Goal: Task Accomplishment & Management: Complete application form

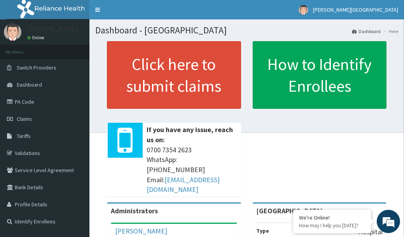
click at [241, 113] on div "Click here to submit claims If you have any issue, reach us on: [PHONE_NUMBER] …" at bounding box center [174, 121] width 146 height 161
click at [41, 119] on link "Claims" at bounding box center [44, 118] width 89 height 17
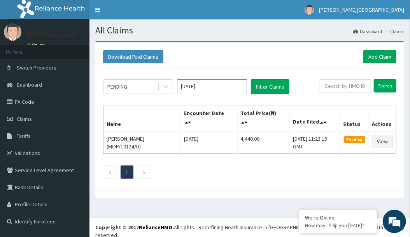
click at [41, 119] on link "Claims" at bounding box center [44, 118] width 89 height 17
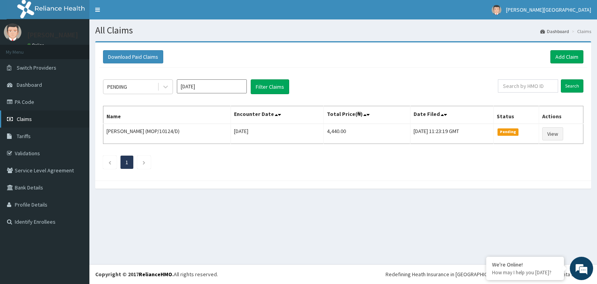
click at [40, 116] on link "Claims" at bounding box center [44, 118] width 89 height 17
click at [564, 54] on link "Add Claim" at bounding box center [566, 56] width 33 height 13
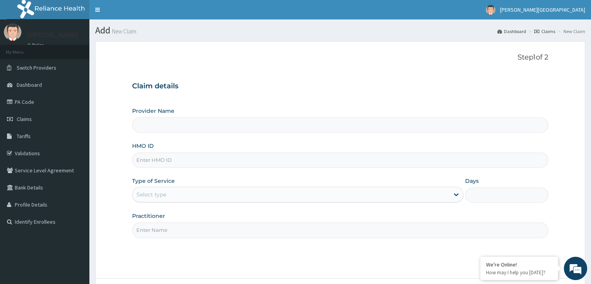
type input "PEAK HEALTH HOSPITAL"
click at [259, 159] on input "HMO ID" at bounding box center [340, 159] width 416 height 15
type input "BTR/10009/B"
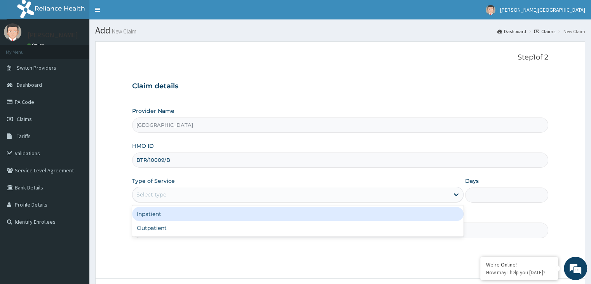
click at [271, 195] on div "Select type" at bounding box center [291, 194] width 317 height 12
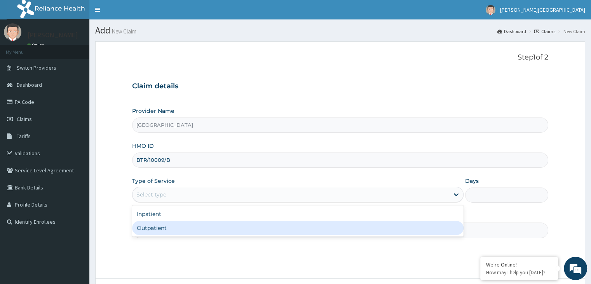
click at [266, 226] on div "Outpatient" at bounding box center [298, 228] width 332 height 14
type input "1"
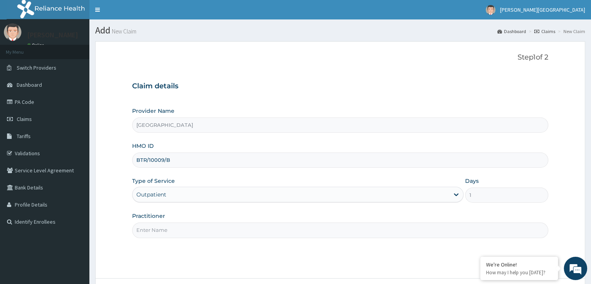
click at [291, 230] on input "Practitioner" at bounding box center [340, 229] width 416 height 15
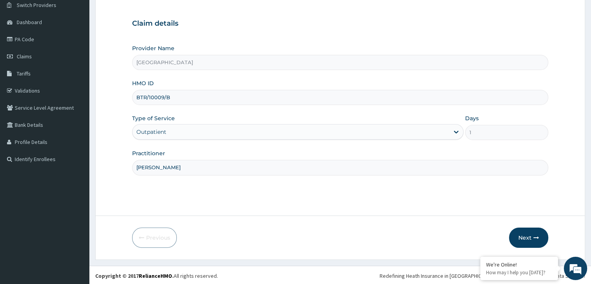
scroll to position [64, 0]
type input "[PERSON_NAME]"
click at [529, 239] on button "Next" at bounding box center [528, 236] width 39 height 20
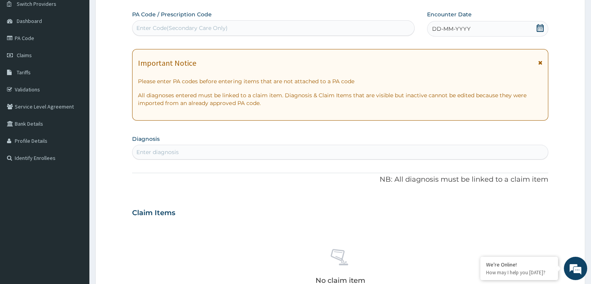
click at [326, 150] on div "Enter diagnosis" at bounding box center [340, 152] width 415 height 12
type input "2"
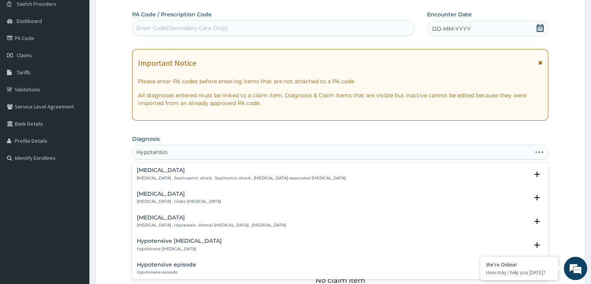
type input "Hypotension"
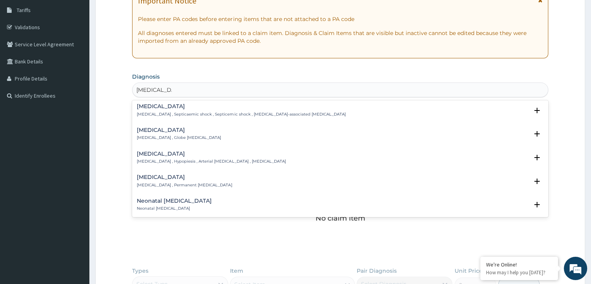
scroll to position [0, 0]
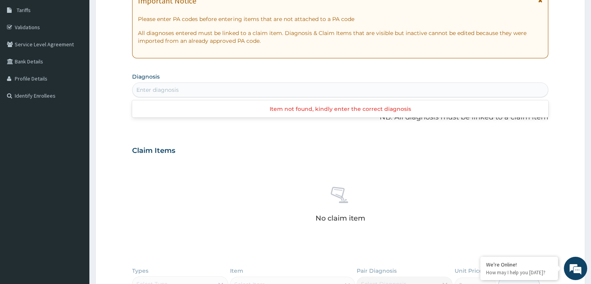
click at [457, 91] on div "Enter diagnosis" at bounding box center [340, 90] width 415 height 12
type input "ane"
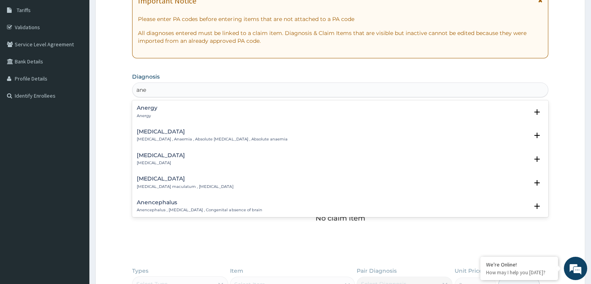
click at [262, 134] on div "Anemia Anemia , Anaemia , Absolute anemia , Absolute anaemia" at bounding box center [340, 136] width 407 height 14
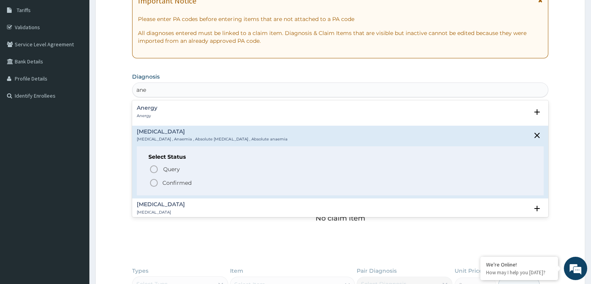
click at [155, 183] on icon "status option filled" at bounding box center [153, 182] width 9 height 9
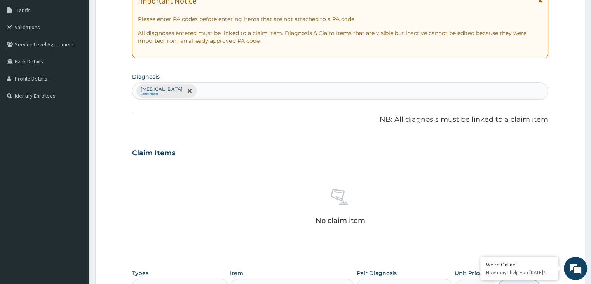
click at [180, 93] on div "Anemia Confirmed" at bounding box center [340, 91] width 415 height 16
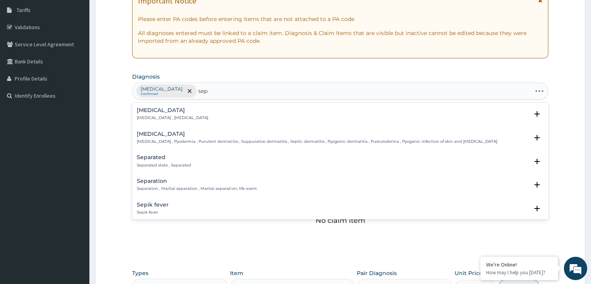
type input "seps"
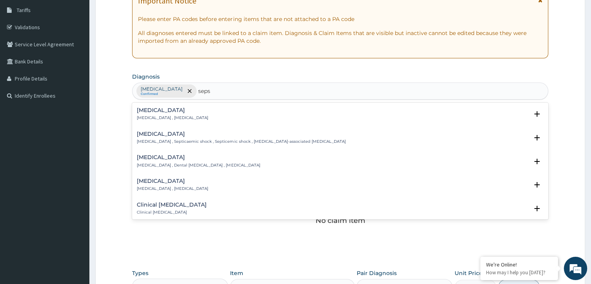
click at [150, 108] on h4 "Sepsis" at bounding box center [173, 110] width 72 height 6
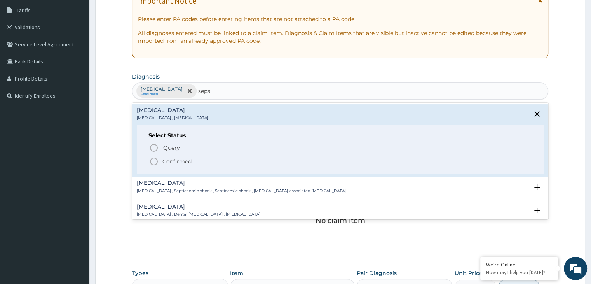
click at [153, 159] on icon "status option filled" at bounding box center [153, 161] width 9 height 9
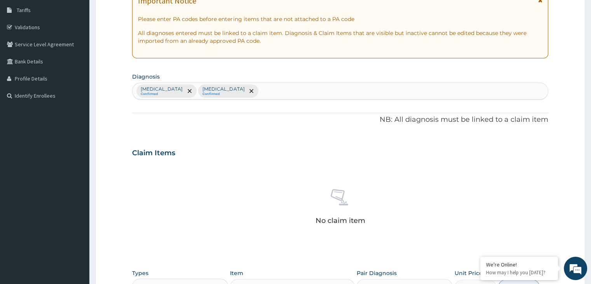
click at [218, 93] on div "Anemia Confirmed Sepsis Confirmed" at bounding box center [340, 91] width 415 height 16
type input "malar"
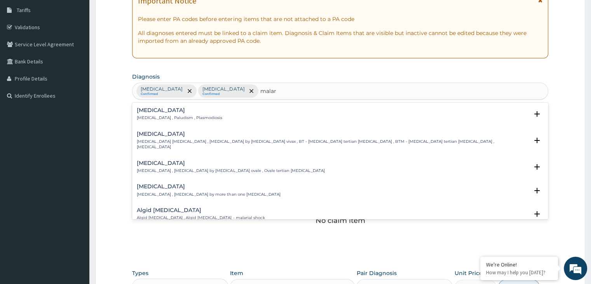
click at [161, 119] on p "Malaria , Paludism , Plasmodiosis" at bounding box center [180, 117] width 86 height 5
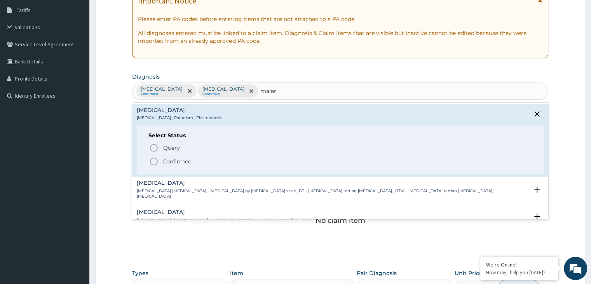
click at [154, 162] on icon "status option filled" at bounding box center [153, 161] width 9 height 9
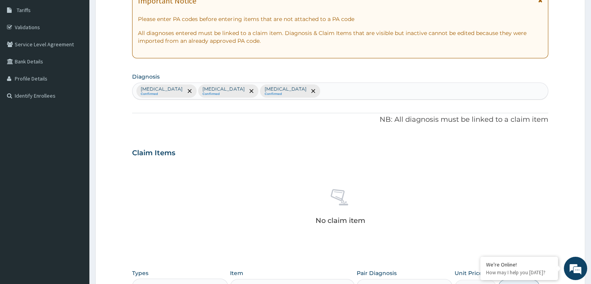
click at [257, 92] on div "Anemia Confirmed Sepsis Confirmed Malaria Confirmed" at bounding box center [340, 91] width 415 height 16
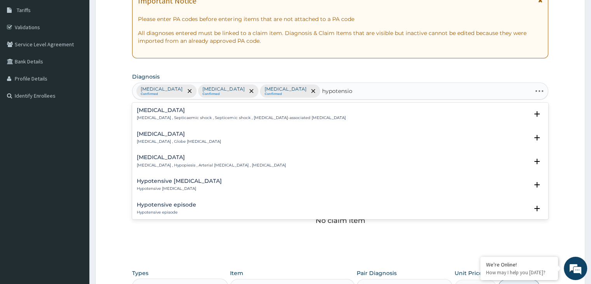
type input "hypotension"
drag, startPoint x: 257, startPoint y: 92, endPoint x: 254, endPoint y: 142, distance: 50.2
click at [254, 99] on div "option Malaria, selected. option Septic shock focused, 1 of 39. 39 results avai…" at bounding box center [340, 90] width 416 height 17
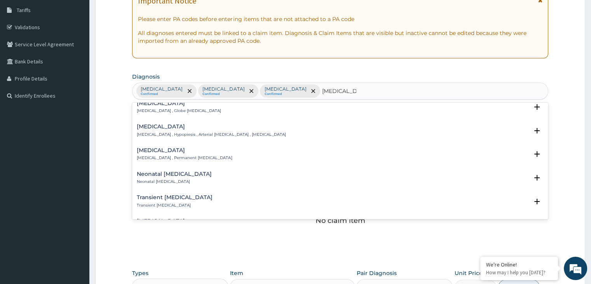
scroll to position [31, 0]
click at [171, 149] on h4 "Chronic hypotension" at bounding box center [184, 150] width 95 height 6
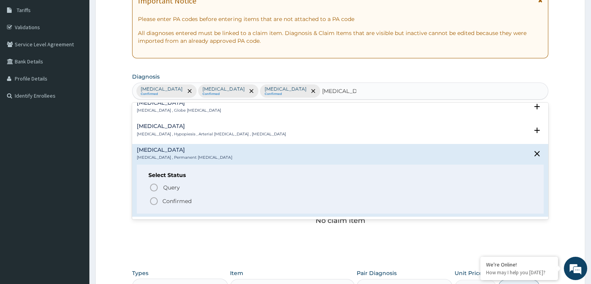
click at [153, 196] on icon "status option filled" at bounding box center [153, 200] width 9 height 9
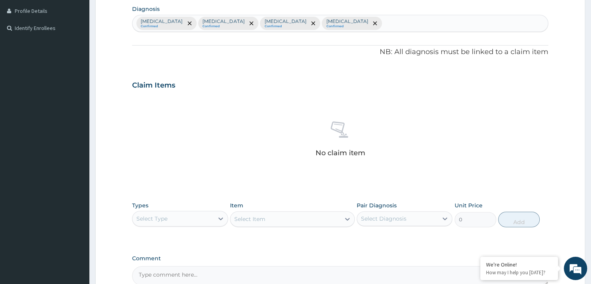
scroll to position [204, 0]
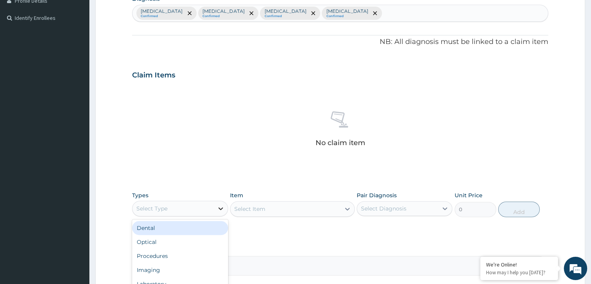
click at [222, 208] on icon at bounding box center [221, 208] width 8 height 8
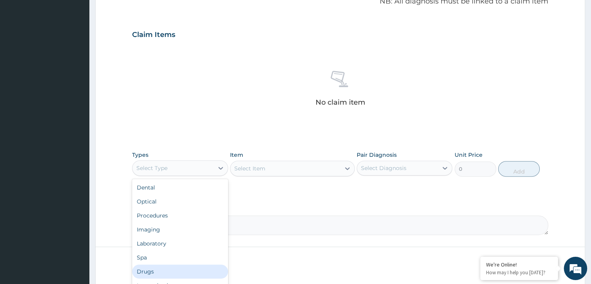
scroll to position [250, 0]
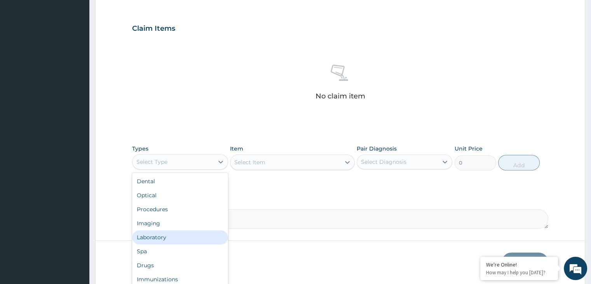
click at [147, 238] on div "Laboratory" at bounding box center [180, 237] width 96 height 14
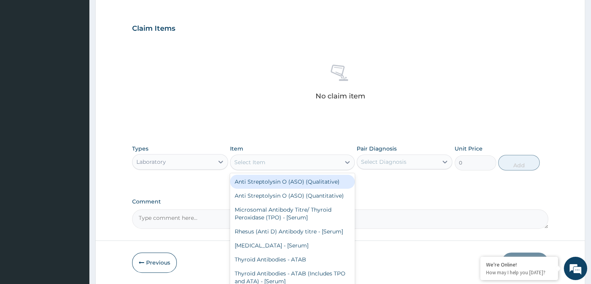
click at [339, 159] on div "Select Item" at bounding box center [285, 162] width 110 height 12
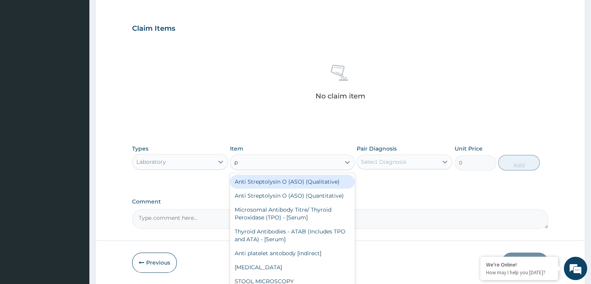
type input "pc"
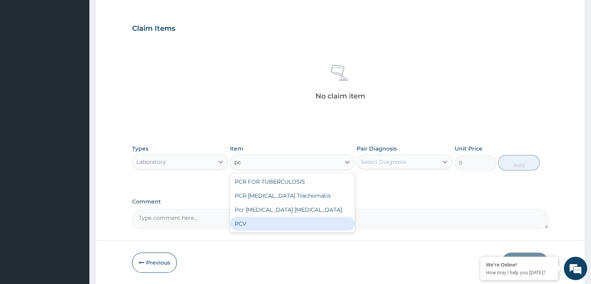
click at [299, 226] on div "PCV" at bounding box center [292, 223] width 125 height 14
type input "1500"
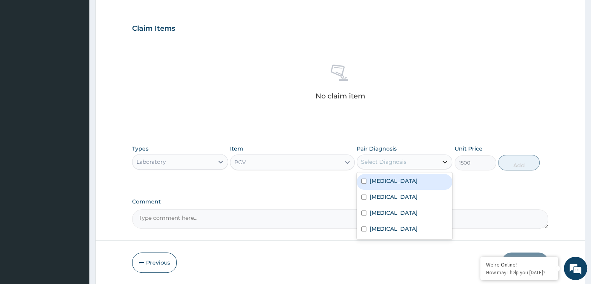
click at [442, 163] on icon at bounding box center [445, 162] width 8 height 8
click at [363, 181] on input "checkbox" at bounding box center [363, 180] width 5 height 5
checkbox input "true"
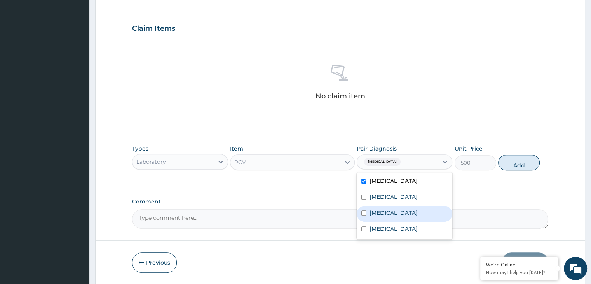
drag, startPoint x: 365, startPoint y: 194, endPoint x: 365, endPoint y: 211, distance: 17.1
click at [365, 211] on div "Anemia Sepsis Malaria Chronic hypotension" at bounding box center [405, 205] width 96 height 67
click at [365, 211] on input "checkbox" at bounding box center [363, 212] width 5 height 5
checkbox input "true"
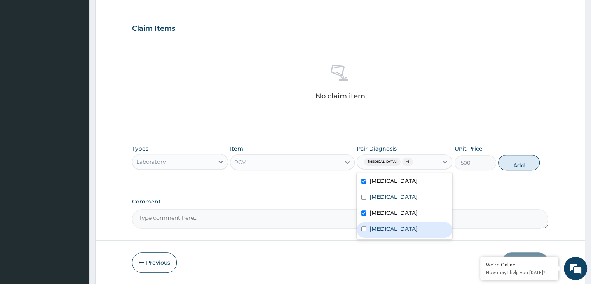
click at [365, 228] on input "checkbox" at bounding box center [363, 228] width 5 height 5
checkbox input "true"
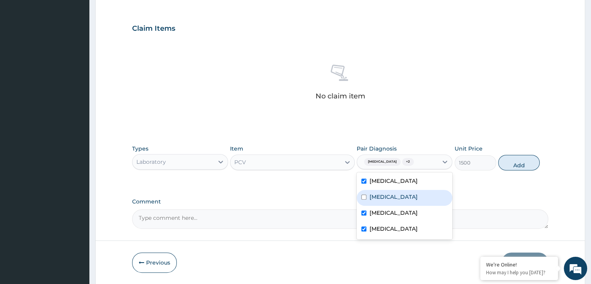
click at [365, 199] on div "Sepsis" at bounding box center [405, 198] width 96 height 16
checkbox input "true"
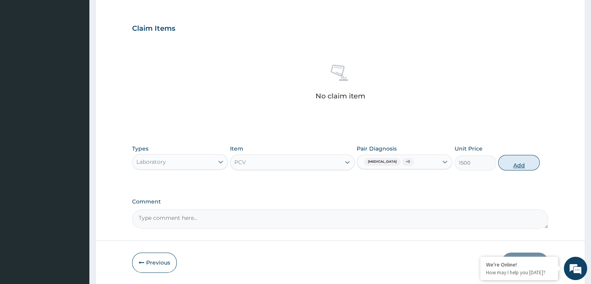
click at [533, 160] on button "Add" at bounding box center [519, 163] width 42 height 16
type input "0"
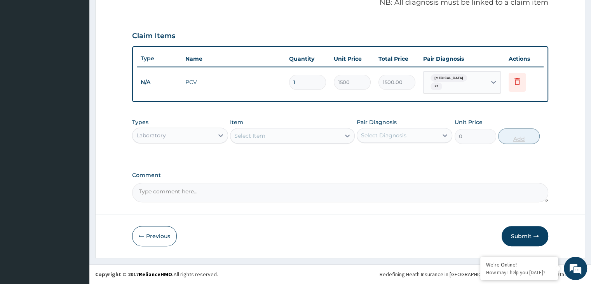
scroll to position [239, 0]
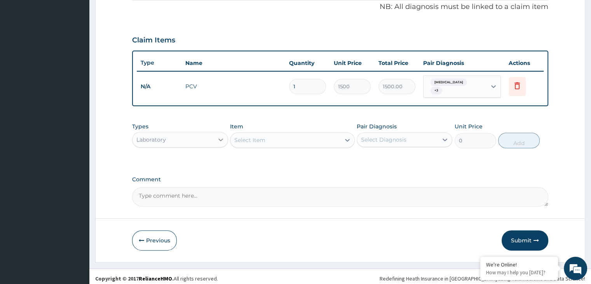
click at [225, 134] on div at bounding box center [221, 140] width 14 height 14
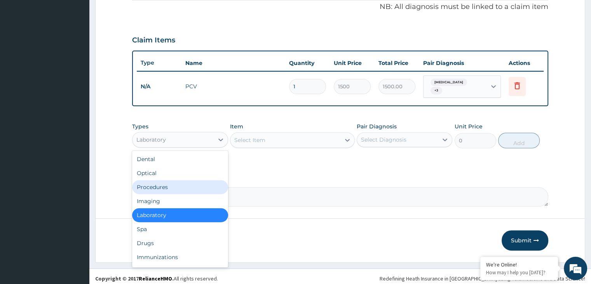
click at [176, 186] on div "Procedures" at bounding box center [180, 187] width 96 height 14
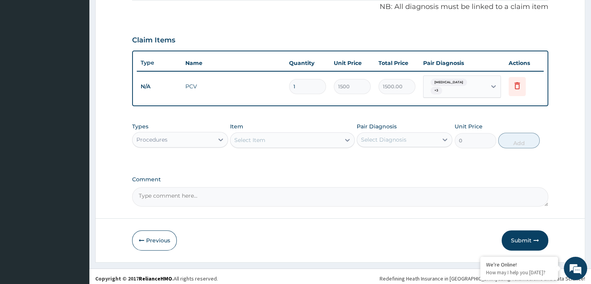
click at [314, 134] on div "Select Item" at bounding box center [285, 140] width 110 height 12
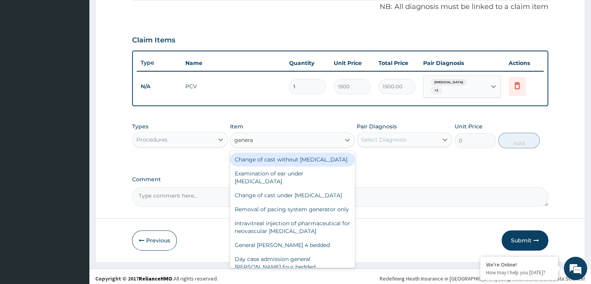
type input "general"
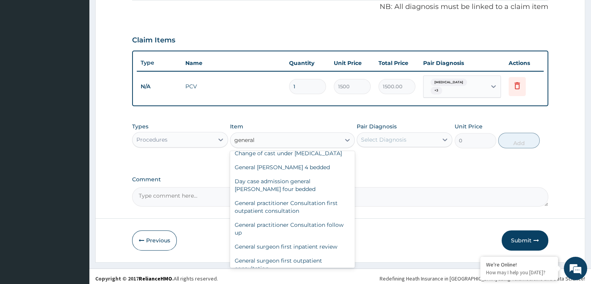
scroll to position [47, 0]
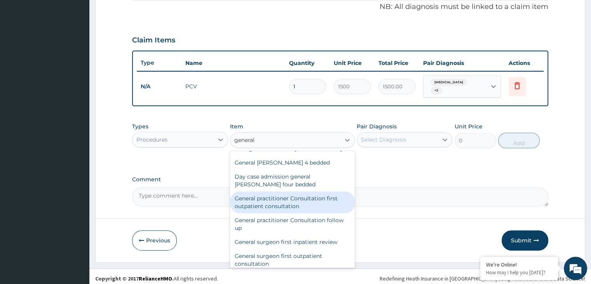
click at [292, 213] on div "General practitioner Consultation first outpatient consultation" at bounding box center [292, 202] width 125 height 22
type input "3000"
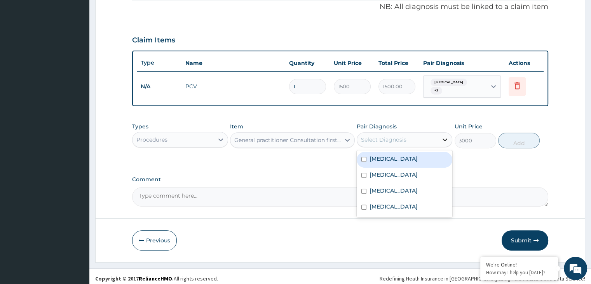
click at [448, 137] on icon at bounding box center [445, 140] width 8 height 8
click at [366, 157] on input "checkbox" at bounding box center [363, 159] width 5 height 5
checkbox input "true"
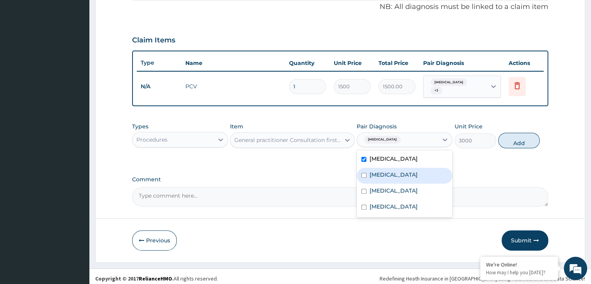
click at [362, 173] on input "checkbox" at bounding box center [363, 175] width 5 height 5
checkbox input "true"
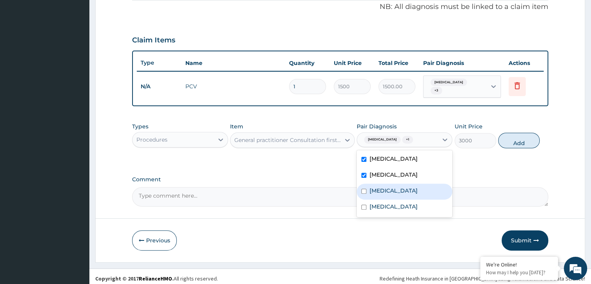
click at [364, 189] on input "checkbox" at bounding box center [363, 191] width 5 height 5
checkbox input "true"
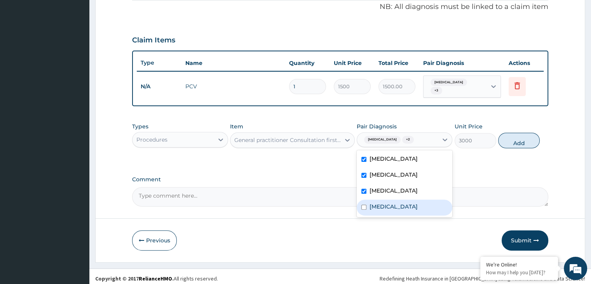
click at [364, 204] on input "checkbox" at bounding box center [363, 206] width 5 height 5
checkbox input "true"
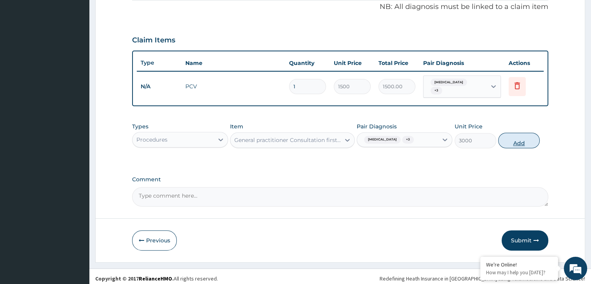
click at [510, 139] on button "Add" at bounding box center [519, 141] width 42 height 16
type input "0"
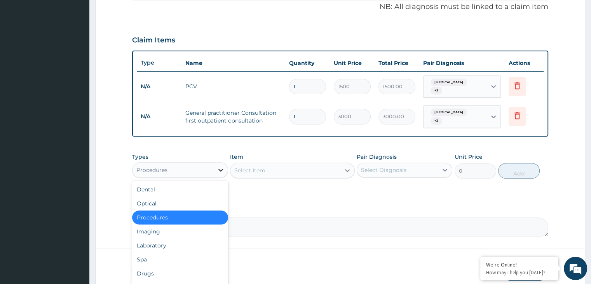
click at [224, 166] on icon at bounding box center [221, 170] width 8 height 8
click at [190, 266] on div "Drugs" at bounding box center [180, 273] width 96 height 14
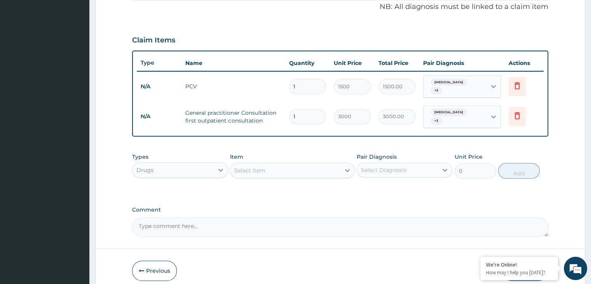
click at [331, 164] on div "Select Item" at bounding box center [285, 170] width 110 height 12
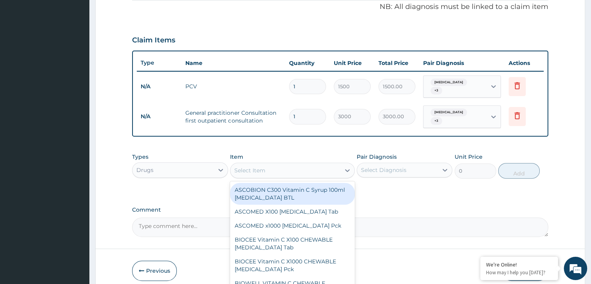
type input "v"
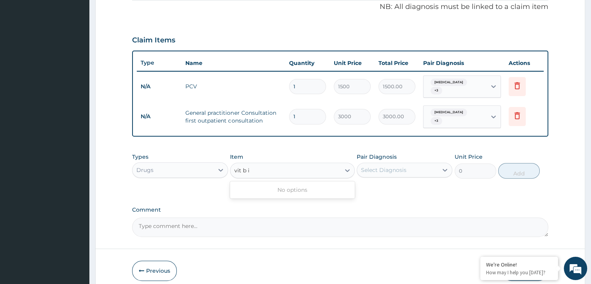
type input "vit b"
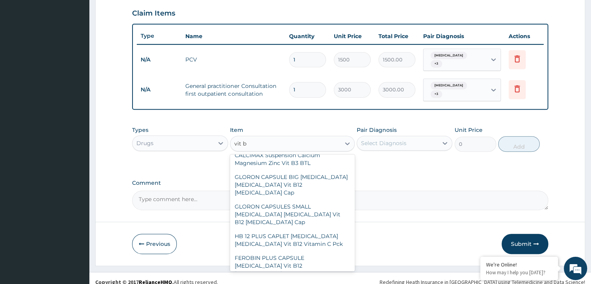
scroll to position [0, 0]
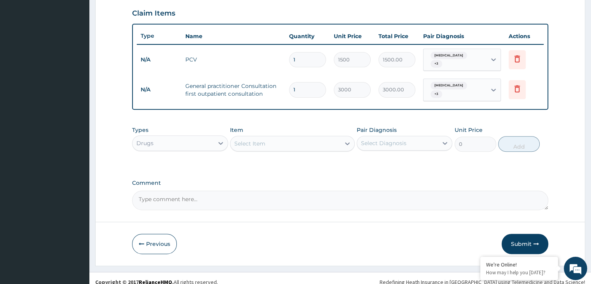
click at [286, 136] on div "Select Item" at bounding box center [292, 144] width 125 height 16
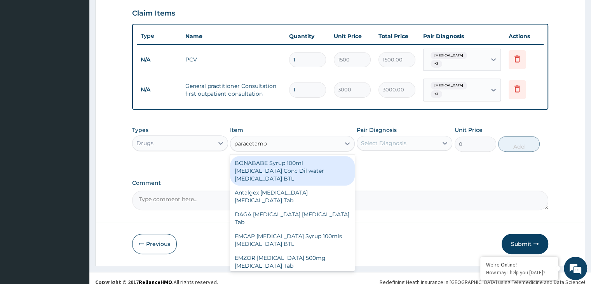
type input "paracetamol"
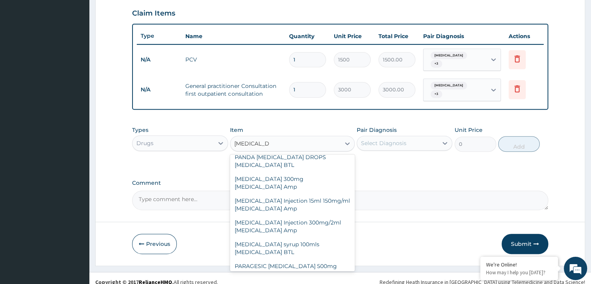
scroll to position [264, 0]
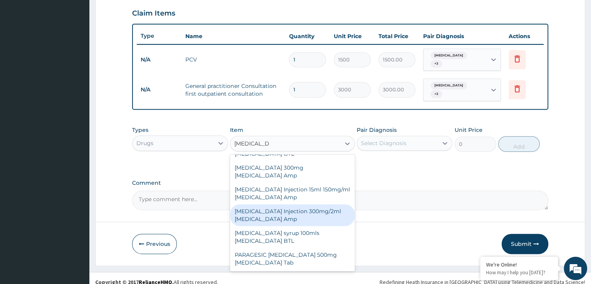
click at [310, 211] on div "PARACETAMOL Injection 300mg/2ml Acetaminophen Amp" at bounding box center [292, 215] width 125 height 22
type input "150"
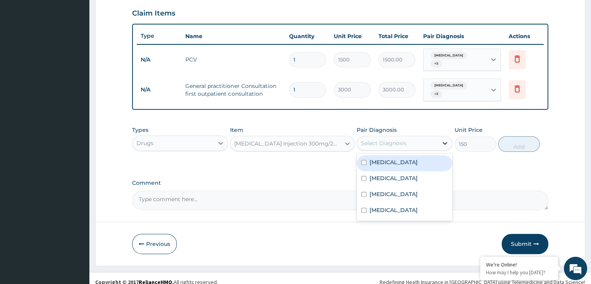
click at [447, 139] on icon at bounding box center [445, 143] width 8 height 8
click at [368, 159] on div "Anemia" at bounding box center [405, 163] width 96 height 16
checkbox input "true"
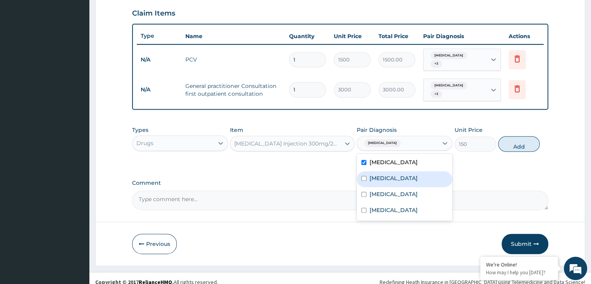
click at [366, 176] on input "checkbox" at bounding box center [363, 178] width 5 height 5
checkbox input "true"
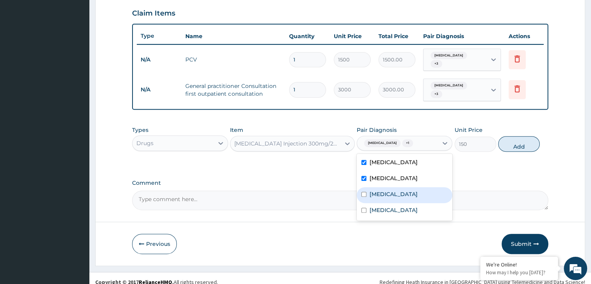
click at [366, 187] on div "Malaria" at bounding box center [405, 195] width 96 height 16
checkbox input "true"
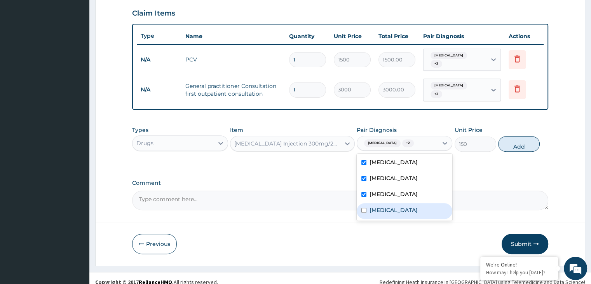
click at [376, 206] on label "Chronic hypotension" at bounding box center [394, 210] width 48 height 8
checkbox input "true"
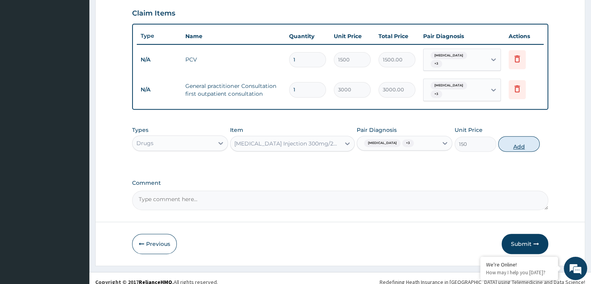
click at [512, 139] on button "Add" at bounding box center [519, 144] width 42 height 16
type input "0"
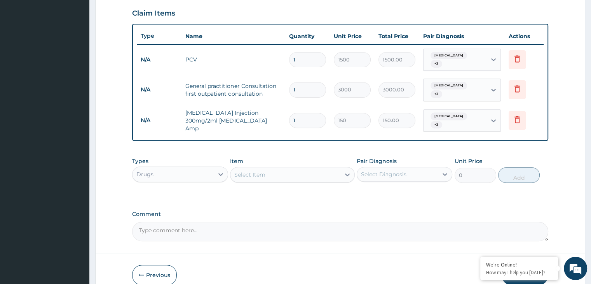
click at [303, 113] on input "1" at bounding box center [307, 120] width 37 height 15
type input "0.00"
type input "9"
type input "1350.00"
type input "9"
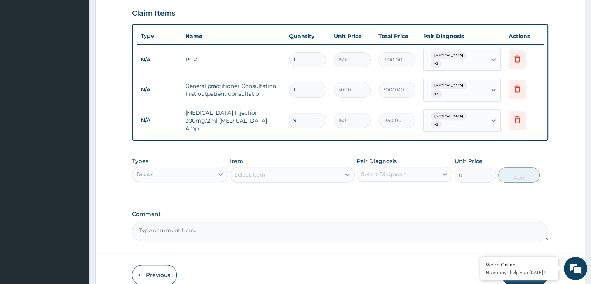
click at [334, 168] on div "Select Item" at bounding box center [285, 174] width 110 height 12
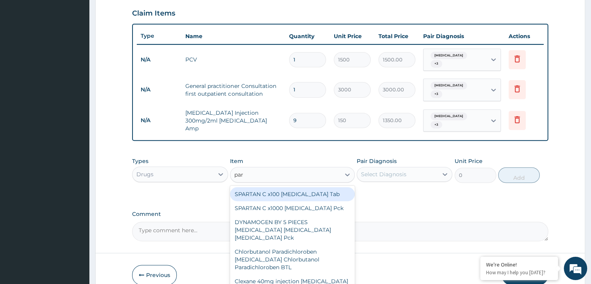
type input "para"
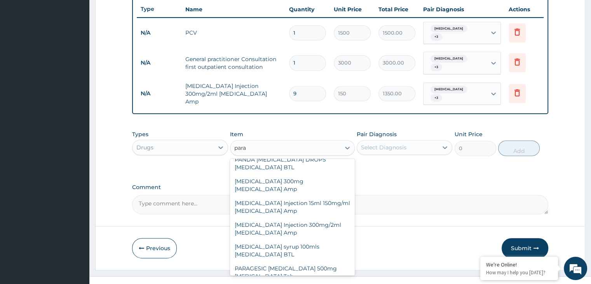
scroll to position [344, 0]
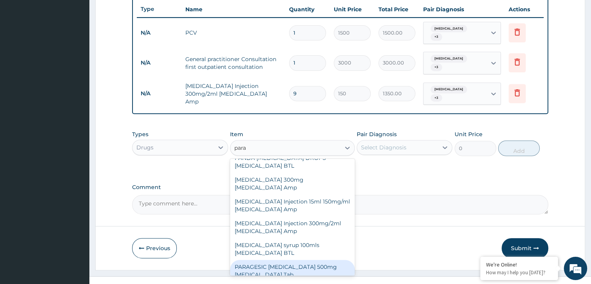
click at [301, 260] on div "PARAGESIC PARACETAMOL 500mg Acetaminophen Tab" at bounding box center [292, 271] width 125 height 22
type input "15"
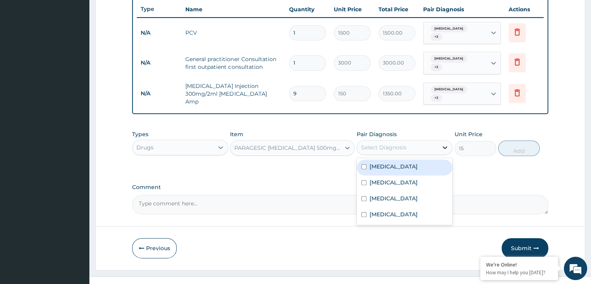
click at [448, 143] on icon at bounding box center [445, 147] width 8 height 8
click at [365, 159] on div "Anemia" at bounding box center [405, 167] width 96 height 16
checkbox input "true"
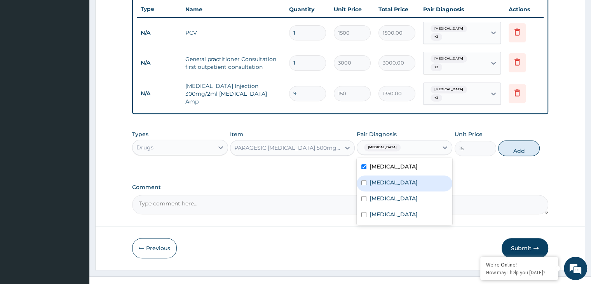
click at [364, 180] on input "checkbox" at bounding box center [363, 182] width 5 height 5
checkbox input "true"
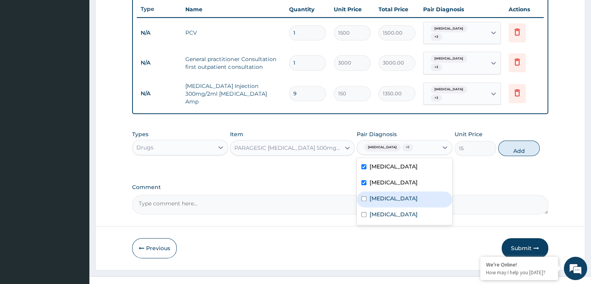
click at [373, 194] on label "Malaria" at bounding box center [394, 198] width 48 height 8
checkbox input "true"
click at [379, 210] on label "Chronic hypotension" at bounding box center [394, 214] width 48 height 8
checkbox input "true"
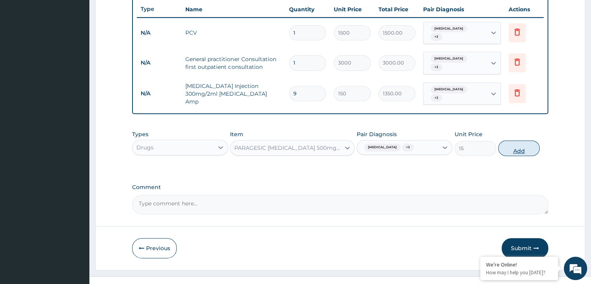
click at [514, 140] on button "Add" at bounding box center [519, 148] width 42 height 16
type input "0"
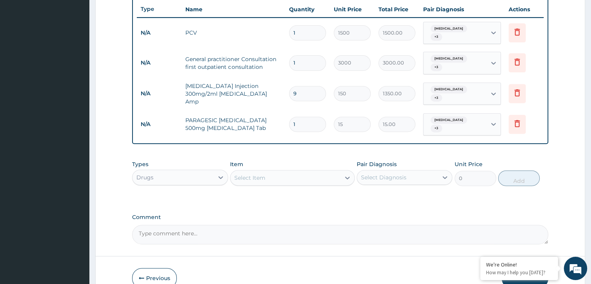
click at [311, 117] on input "1" at bounding box center [307, 124] width 37 height 15
type input "18"
type input "270.00"
type input "18"
click at [318, 170] on div "Select Item" at bounding box center [292, 178] width 125 height 16
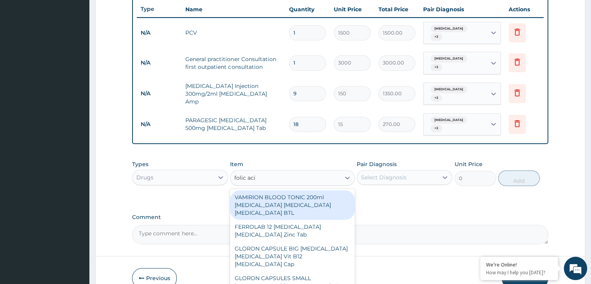
type input "folic acid"
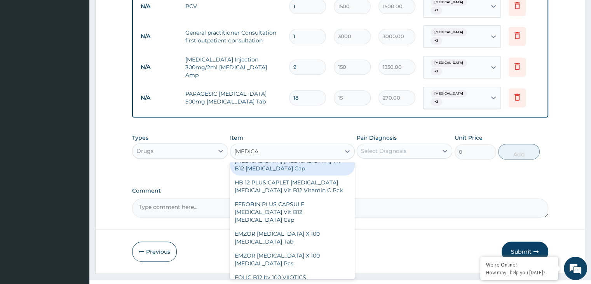
scroll to position [109, 0]
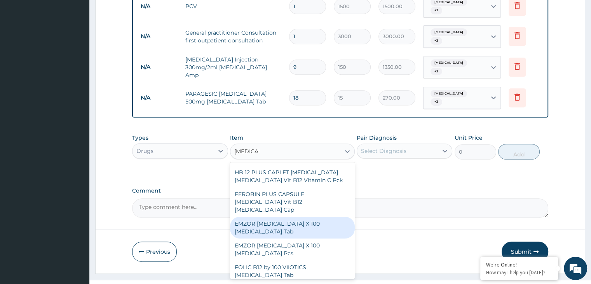
click at [330, 216] on div "EMZOR FOLIC ACID X 100 Folic acid Tab" at bounding box center [292, 227] width 125 height 22
type input "168"
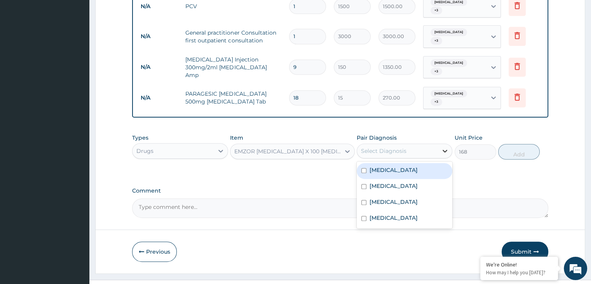
click at [448, 147] on icon at bounding box center [445, 151] width 8 height 8
click at [365, 168] on input "checkbox" at bounding box center [363, 170] width 5 height 5
checkbox input "true"
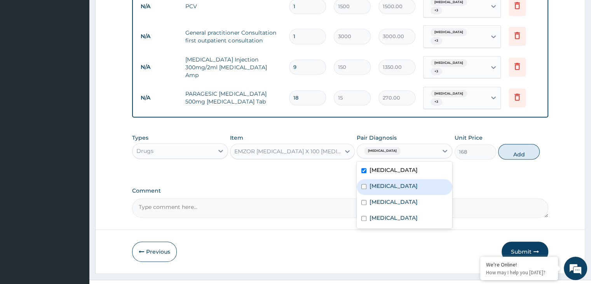
click at [365, 179] on div "Sepsis" at bounding box center [405, 187] width 96 height 16
checkbox input "true"
click at [367, 195] on div "Malaria" at bounding box center [405, 203] width 96 height 16
checkbox input "true"
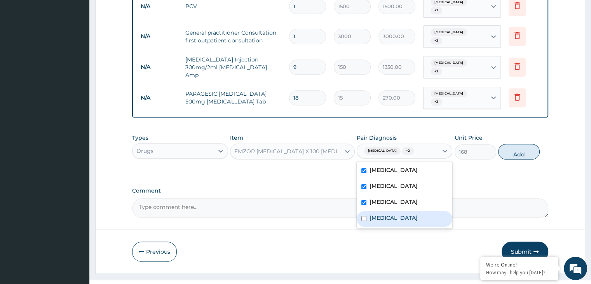
click at [368, 211] on div "Chronic hypotension" at bounding box center [405, 219] width 96 height 16
checkbox input "true"
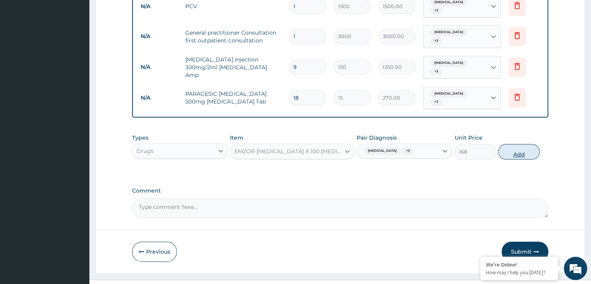
click at [518, 144] on button "Add" at bounding box center [519, 152] width 42 height 16
type input "0"
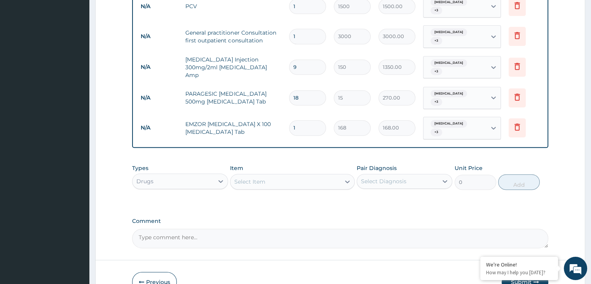
click at [313, 120] on input "1" at bounding box center [307, 127] width 37 height 15
type input "0.00"
type input "7"
type input "1176.00"
type input "7"
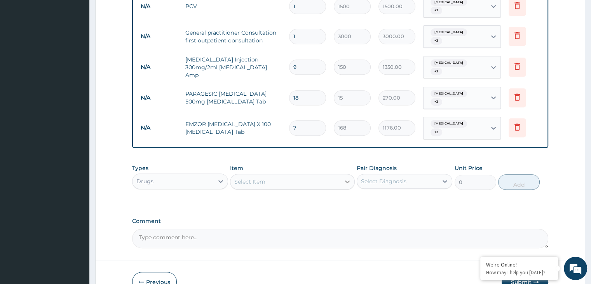
click at [346, 178] on icon at bounding box center [348, 182] width 8 height 8
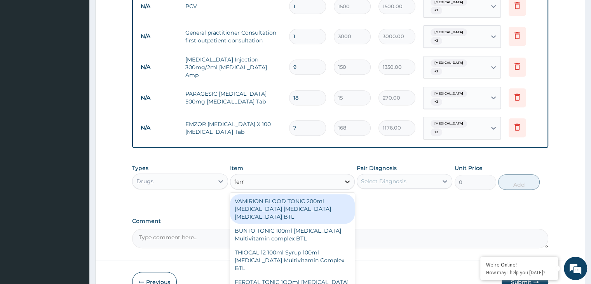
type input "ferro"
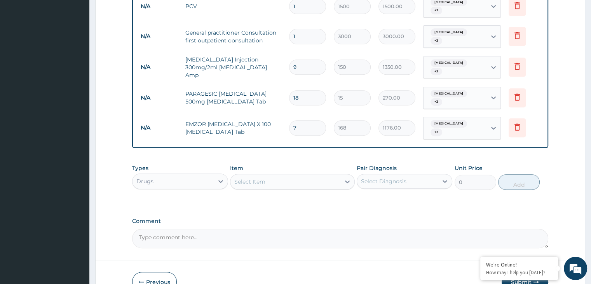
drag, startPoint x: 346, startPoint y: 161, endPoint x: 320, endPoint y: 164, distance: 26.2
click at [320, 174] on div "Select Item" at bounding box center [292, 182] width 125 height 16
click at [320, 175] on div "Select Item" at bounding box center [285, 181] width 110 height 12
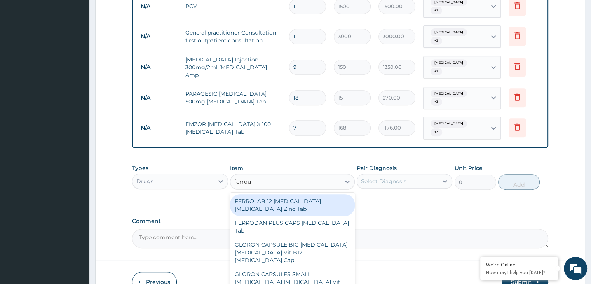
type input "ferrous"
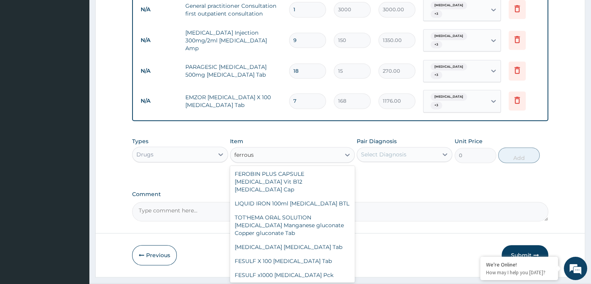
scroll to position [191, 0]
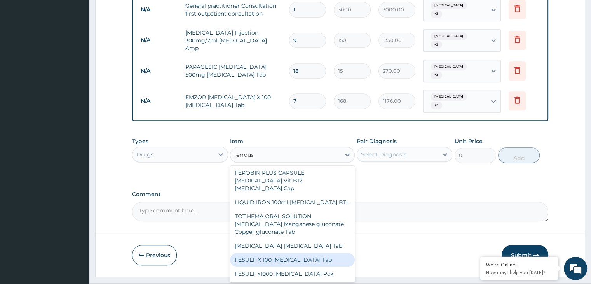
click at [303, 253] on div "FESULF X 100 Ferrous sulphate Tab" at bounding box center [292, 260] width 125 height 14
type input "220"
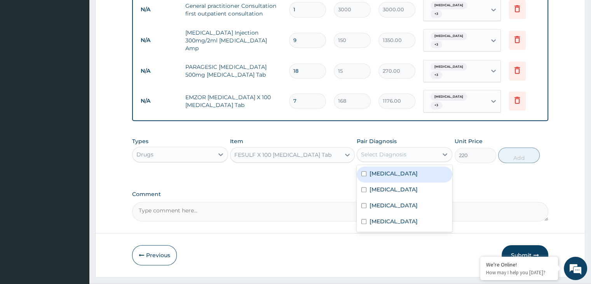
click at [438, 148] on div "Select Diagnosis" at bounding box center [397, 154] width 81 height 12
drag, startPoint x: 376, startPoint y: 156, endPoint x: 382, endPoint y: 170, distance: 15.0
click at [382, 170] on div "Anemia Sepsis Malaria Chronic hypotension" at bounding box center [405, 198] width 96 height 67
click at [382, 185] on label "Sepsis" at bounding box center [394, 189] width 48 height 8
checkbox input "true"
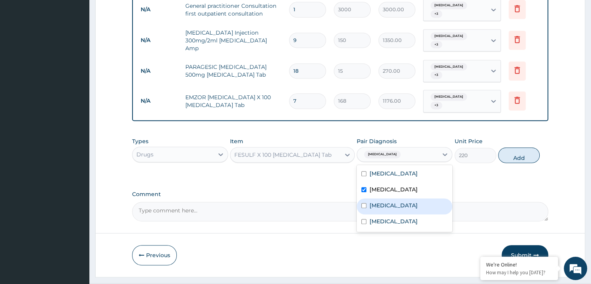
click at [381, 201] on label "Malaria" at bounding box center [394, 205] width 48 height 8
checkbox input "true"
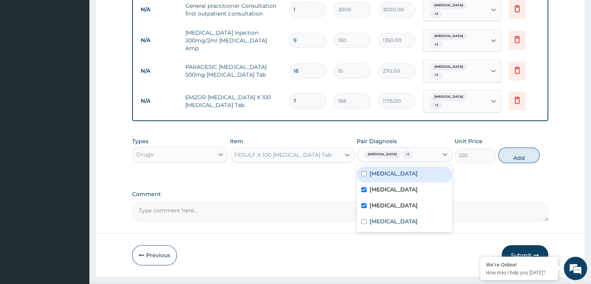
click at [387, 166] on div "Anemia" at bounding box center [405, 174] width 96 height 16
checkbox input "true"
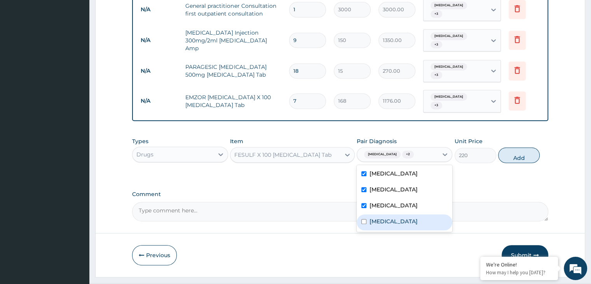
click at [387, 217] on label "Chronic hypotension" at bounding box center [394, 221] width 48 height 8
checkbox input "true"
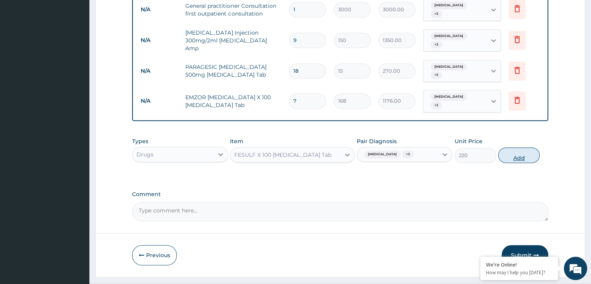
click at [528, 147] on button "Add" at bounding box center [519, 155] width 42 height 16
type input "0"
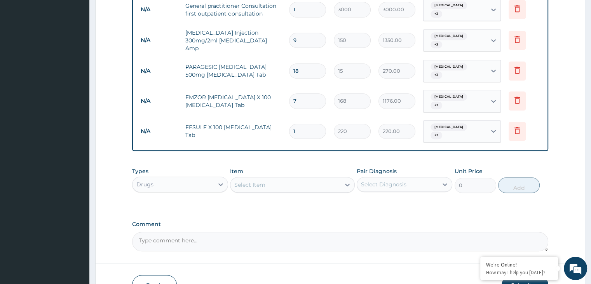
click at [306, 124] on input "1" at bounding box center [307, 131] width 37 height 15
type input "0.00"
type input "2"
type input "440.00"
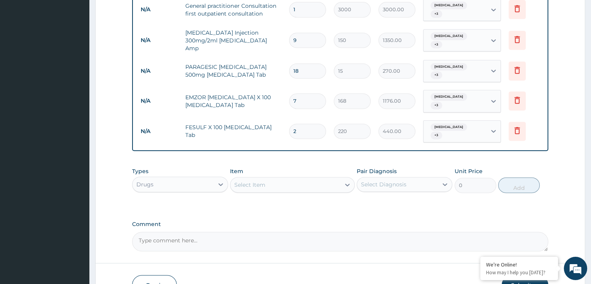
type input "21"
type input "4620.00"
type input "2"
type input "440.00"
type input "0.00"
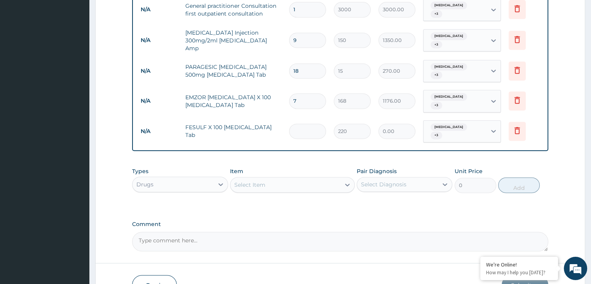
type input "1"
type input "220.00"
click at [304, 124] on input "1" at bounding box center [307, 131] width 37 height 15
type input "0.00"
type input "7"
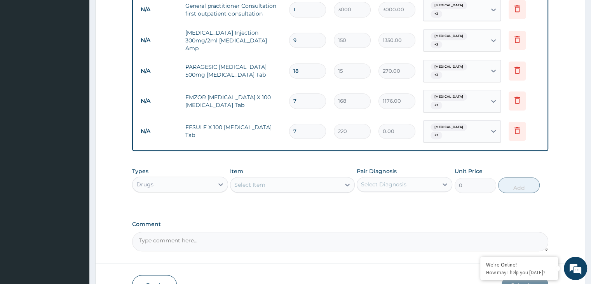
type input "1540.00"
type input "7"
click at [337, 178] on div "Select Item" at bounding box center [285, 184] width 110 height 12
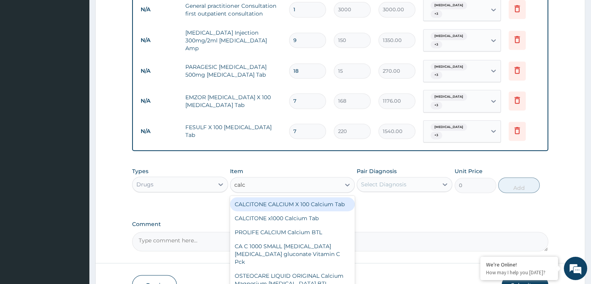
type input "calci"
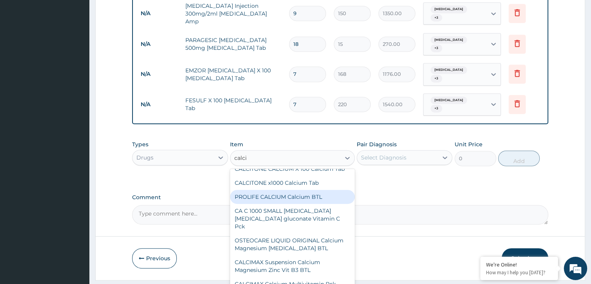
scroll to position [0, 0]
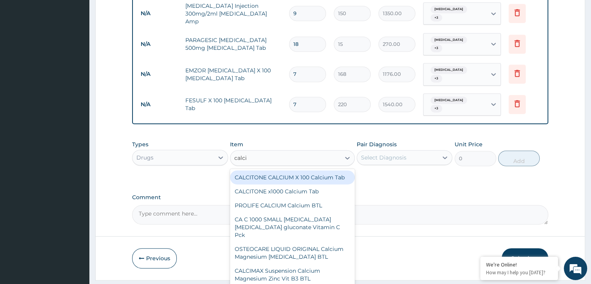
click at [300, 170] on div "CALCITONE CALCIUM X 100 Calcium Tab" at bounding box center [292, 177] width 125 height 14
type input "395"
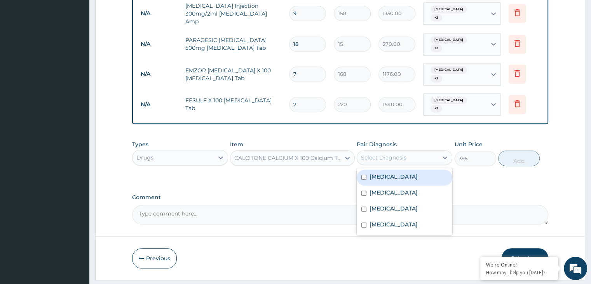
click at [428, 151] on div "Select Diagnosis" at bounding box center [397, 157] width 81 height 12
click at [392, 169] on div "Anemia" at bounding box center [405, 177] width 96 height 16
checkbox input "true"
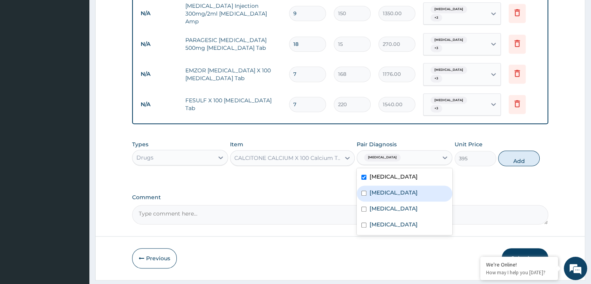
click at [389, 185] on div "Sepsis" at bounding box center [405, 193] width 96 height 16
checkbox input "true"
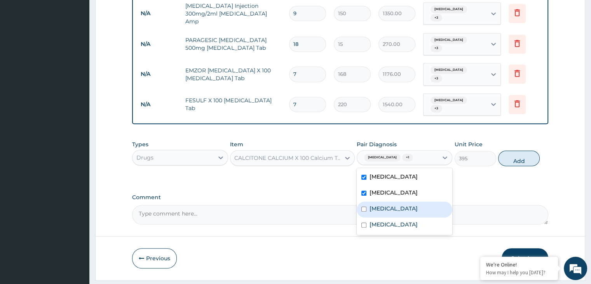
click at [384, 204] on label "Malaria" at bounding box center [394, 208] width 48 height 8
checkbox input "true"
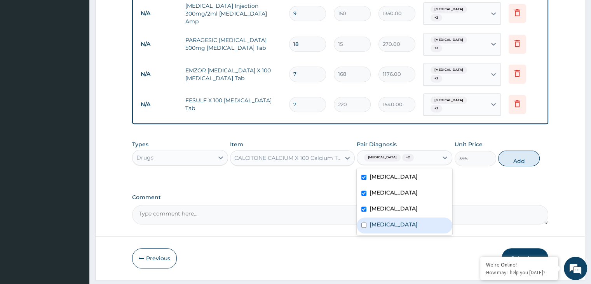
click at [384, 220] on label "Chronic hypotension" at bounding box center [394, 224] width 48 height 8
checkbox input "true"
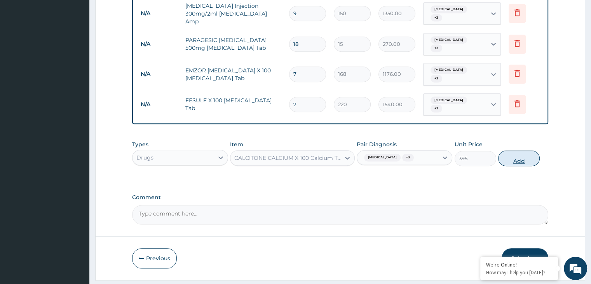
click at [514, 150] on button "Add" at bounding box center [519, 158] width 42 height 16
type input "0"
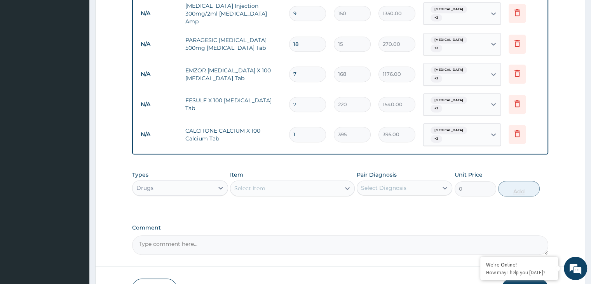
type input "0.00"
type input "7"
type input "2765.00"
type input "7"
click at [341, 181] on div at bounding box center [347, 188] width 14 height 14
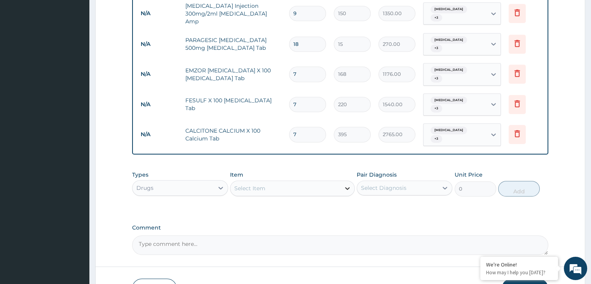
click at [342, 181] on div at bounding box center [347, 188] width 14 height 14
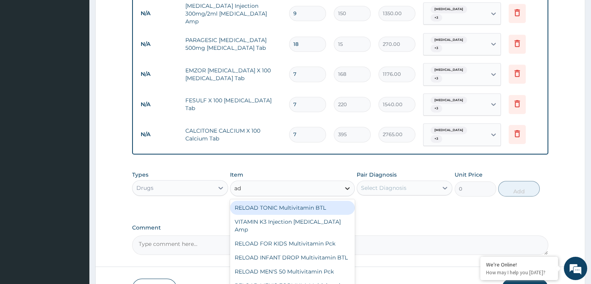
type input "a"
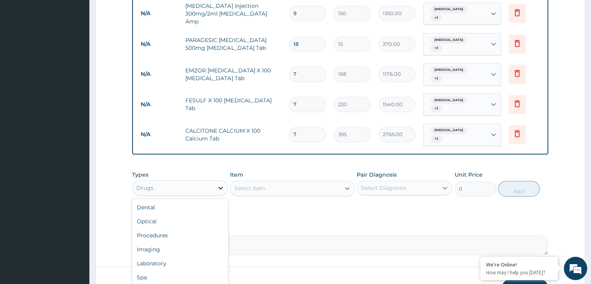
click at [222, 184] on icon at bounding box center [221, 188] width 8 height 8
click at [193, 228] on div "Procedures" at bounding box center [180, 235] width 96 height 14
click at [305, 180] on div "Select Item" at bounding box center [292, 188] width 125 height 16
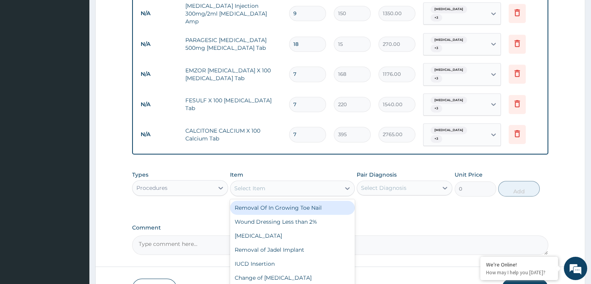
click at [305, 182] on div "Select Item" at bounding box center [285, 188] width 110 height 12
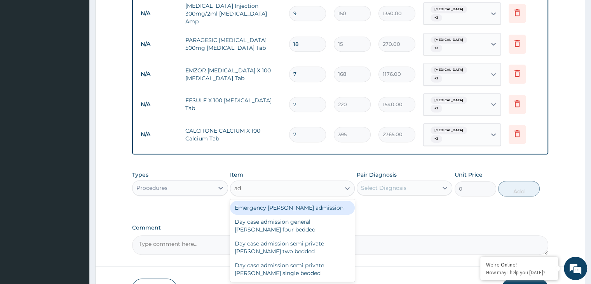
type input "a"
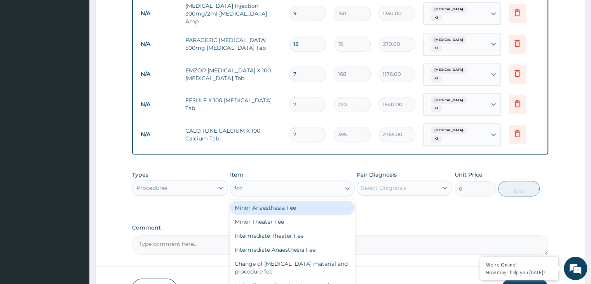
type input "feed"
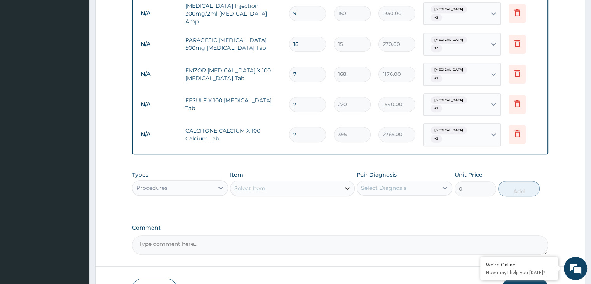
click at [347, 184] on icon at bounding box center [348, 188] width 8 height 8
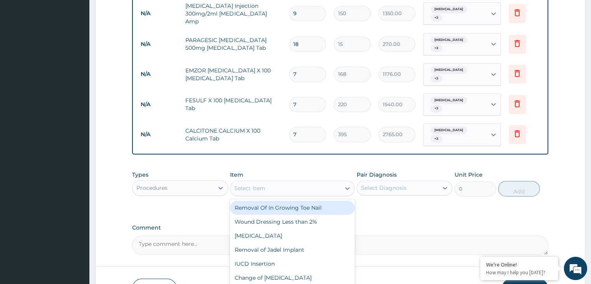
click at [299, 182] on div "Select Item" at bounding box center [285, 188] width 110 height 12
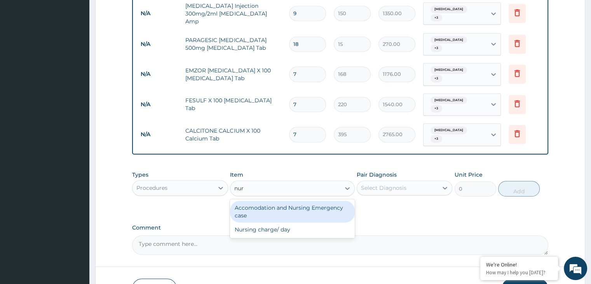
type input "nurs"
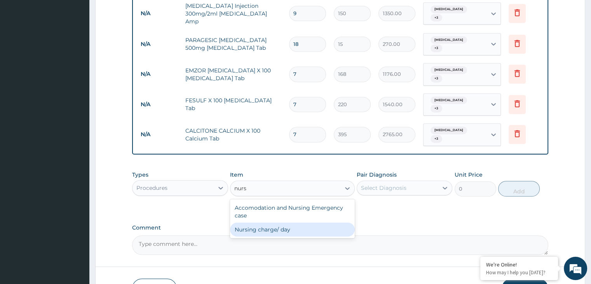
click at [281, 222] on div "Nursing charge/ day" at bounding box center [292, 229] width 125 height 14
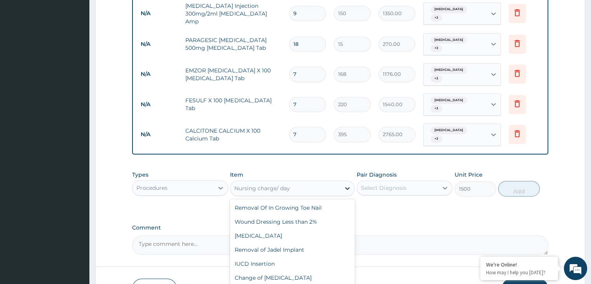
click at [348, 184] on icon at bounding box center [348, 188] width 8 height 8
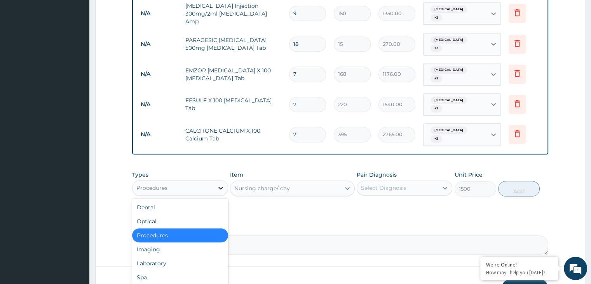
click at [223, 184] on icon at bounding box center [221, 188] width 8 height 8
type input "0"
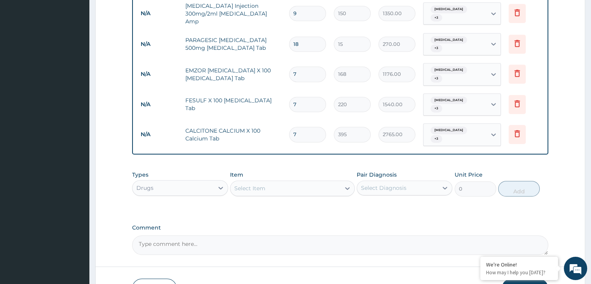
click at [336, 182] on div "Select Item" at bounding box center [285, 188] width 110 height 12
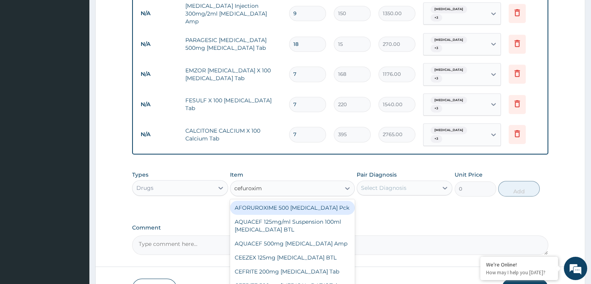
type input "cefuroxime"
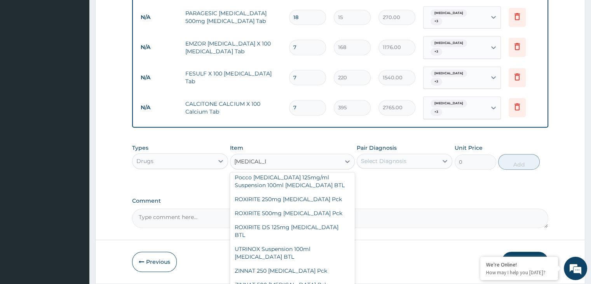
scroll to position [356, 0]
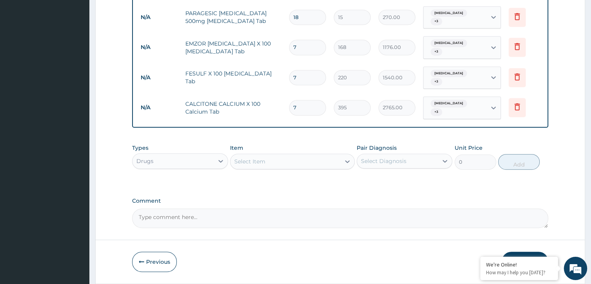
click at [311, 155] on div "Select Item" at bounding box center [285, 161] width 110 height 12
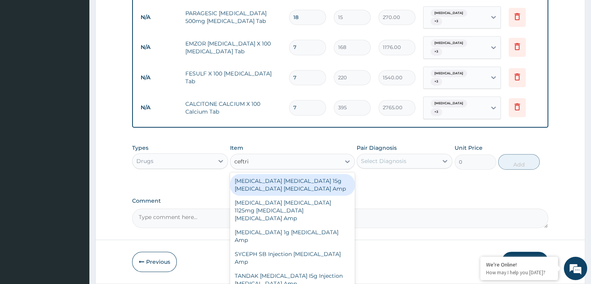
type input "ceftria"
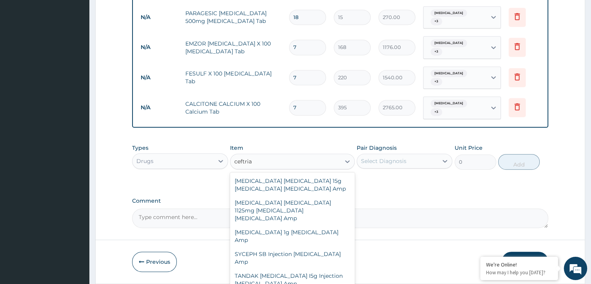
scroll to position [8, 0]
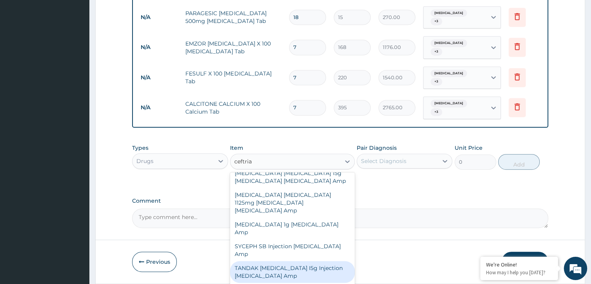
click at [322, 261] on div "TANDAK CEFTRIAXONE I5g Injection Ceftriaxone Amp" at bounding box center [292, 272] width 125 height 22
type input "750"
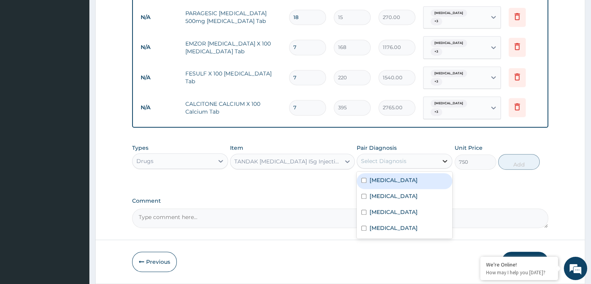
click at [443, 157] on icon at bounding box center [445, 161] width 8 height 8
click at [394, 173] on div "Anemia" at bounding box center [405, 181] width 96 height 16
checkbox input "true"
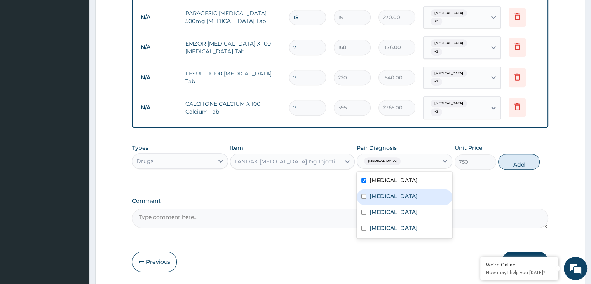
click at [394, 189] on div "Sepsis" at bounding box center [405, 197] width 96 height 16
checkbox input "true"
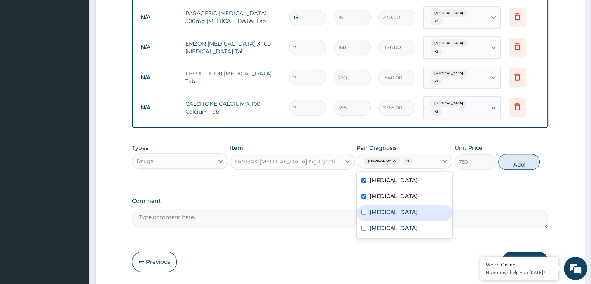
click at [393, 205] on div "Malaria" at bounding box center [405, 213] width 96 height 16
checkbox input "true"
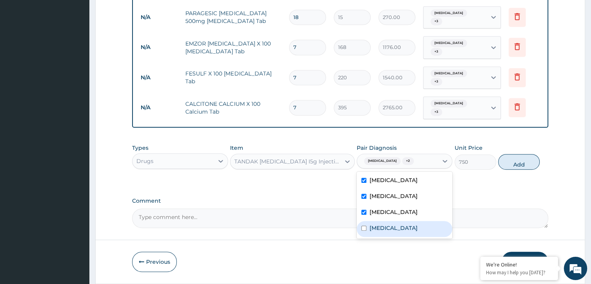
click at [399, 224] on label "Chronic hypotension" at bounding box center [394, 228] width 48 height 8
checkbox input "true"
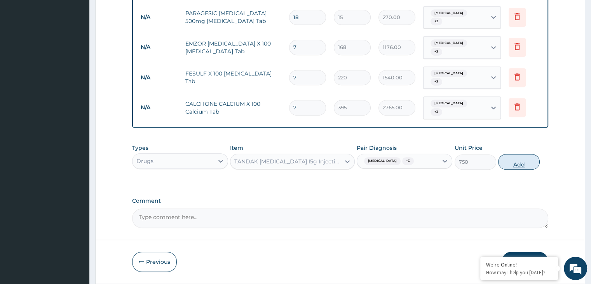
click at [521, 154] on button "Add" at bounding box center [519, 162] width 42 height 16
type input "0"
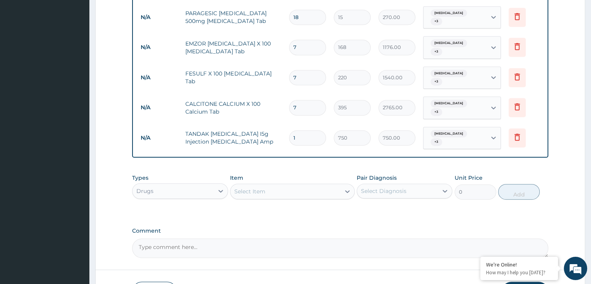
click at [308, 130] on input "1" at bounding box center [307, 137] width 37 height 15
type input "0.00"
type input "3"
type input "2250.00"
type input "3"
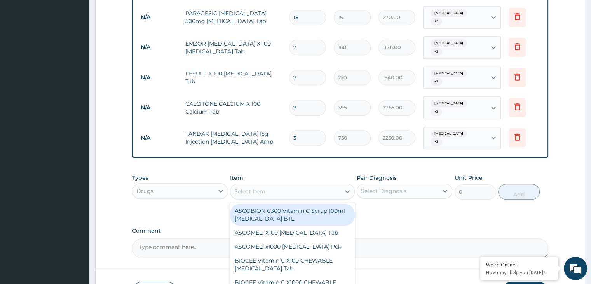
click at [306, 185] on div "Select Item" at bounding box center [285, 191] width 110 height 12
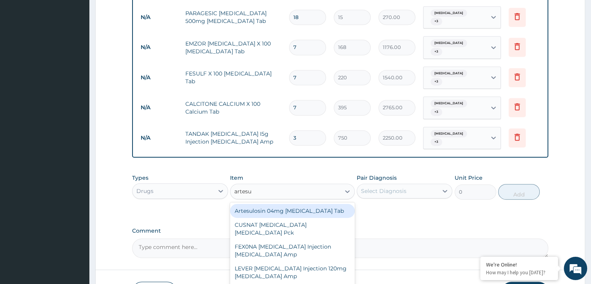
type input "artesun"
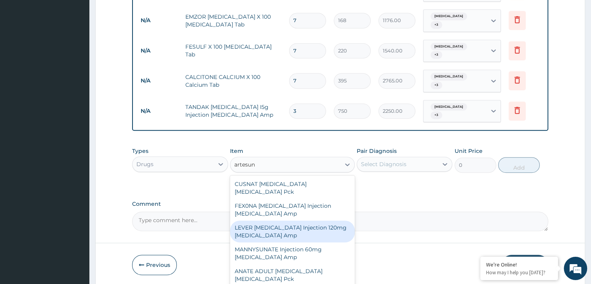
scroll to position [16, 0]
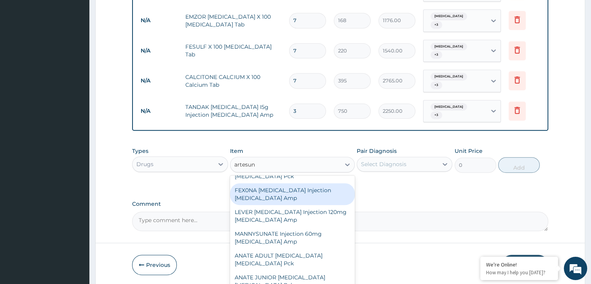
click at [303, 183] on div "FEX0NA ARTESUNATE Injection Artesunate Amp" at bounding box center [292, 194] width 125 height 22
type input "450"
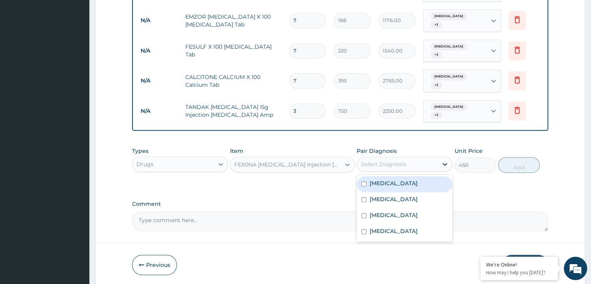
click at [442, 160] on icon at bounding box center [445, 164] width 8 height 8
click at [421, 176] on div "Anemia" at bounding box center [405, 184] width 96 height 16
checkbox input "true"
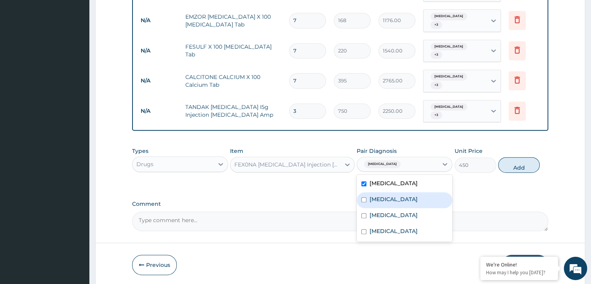
click at [415, 192] on div "Sepsis" at bounding box center [405, 200] width 96 height 16
checkbox input "true"
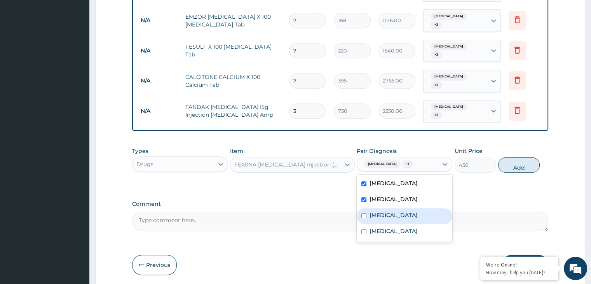
click at [410, 208] on div "Malaria" at bounding box center [405, 216] width 96 height 16
checkbox input "true"
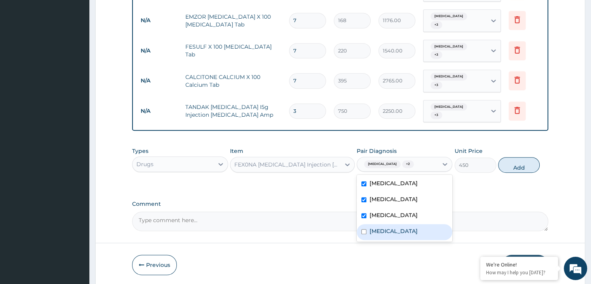
click at [412, 224] on div "Chronic hypotension" at bounding box center [405, 232] width 96 height 16
checkbox input "true"
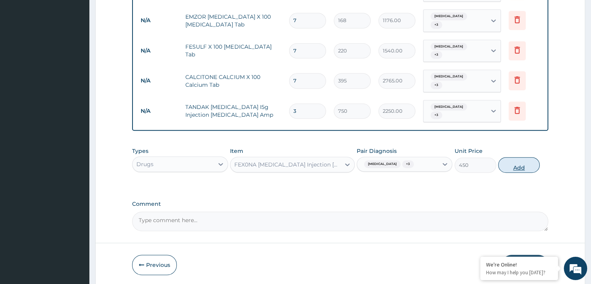
click at [522, 157] on button "Add" at bounding box center [519, 165] width 42 height 16
type input "0"
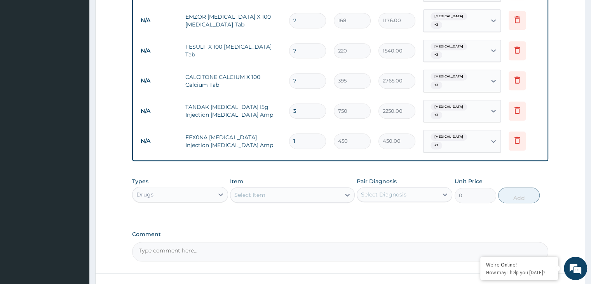
click at [303, 133] on input "1" at bounding box center [307, 140] width 37 height 15
type input "0.00"
type input "3"
type input "1350.00"
type input "3"
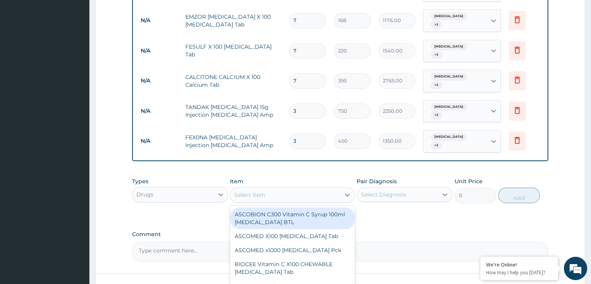
click at [313, 189] on div "Select Item" at bounding box center [285, 195] width 110 height 12
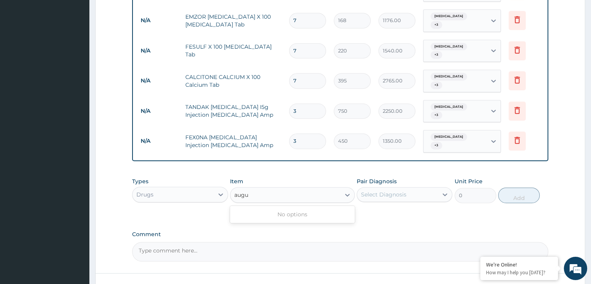
type input "aug"
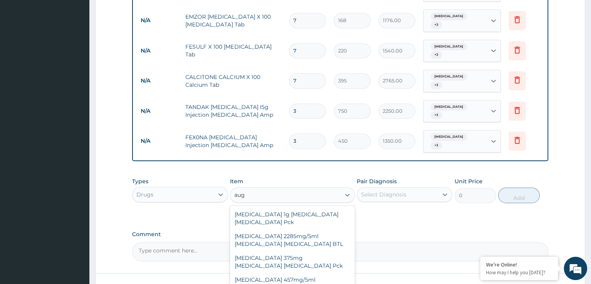
type input "6000"
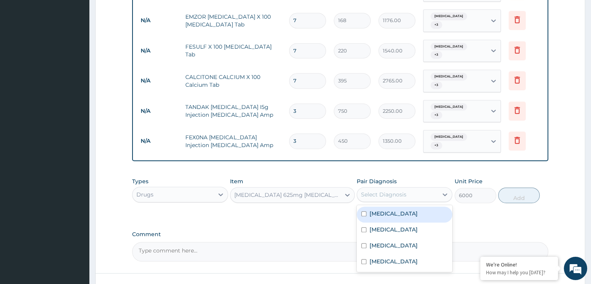
click at [434, 188] on div "Select Diagnosis" at bounding box center [397, 194] width 81 height 12
click at [415, 206] on div "Anemia" at bounding box center [405, 214] width 96 height 16
checkbox input "true"
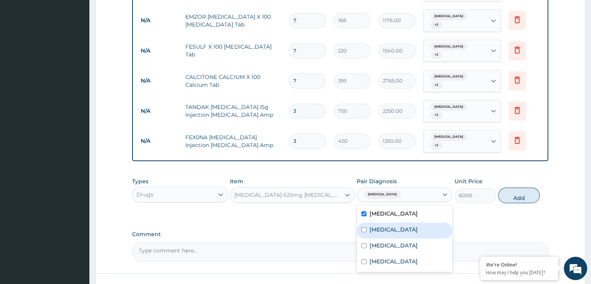
click at [414, 222] on div "Sepsis" at bounding box center [405, 230] width 96 height 16
checkbox input "true"
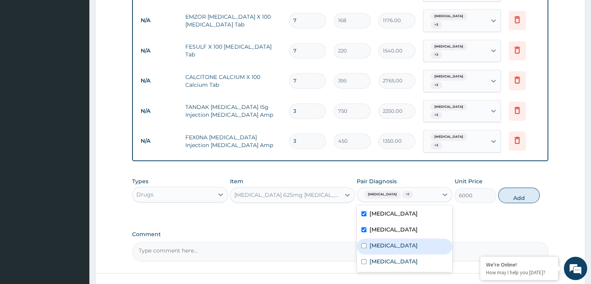
click at [412, 238] on div "Malaria" at bounding box center [405, 246] width 96 height 16
click at [408, 238] on div "Malaria" at bounding box center [405, 246] width 96 height 16
checkbox input "true"
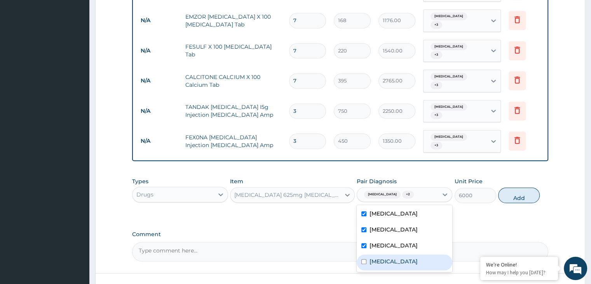
click at [408, 257] on label "Chronic hypotension" at bounding box center [394, 261] width 48 height 8
checkbox input "true"
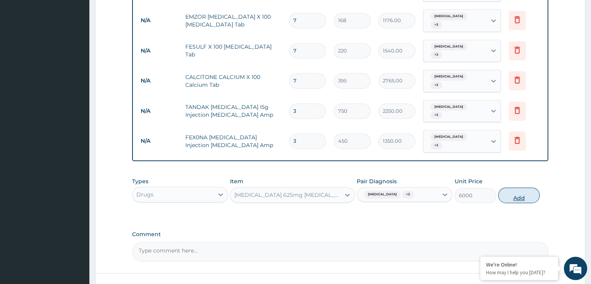
click at [512, 187] on button "Add" at bounding box center [519, 195] width 42 height 16
type input "0"
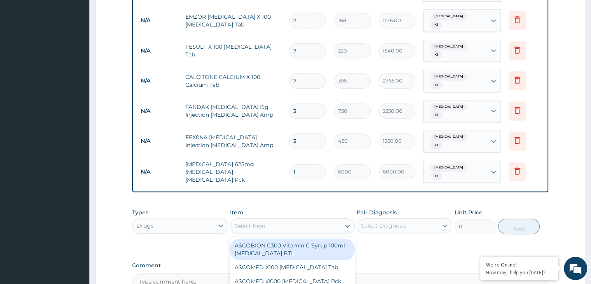
click at [326, 220] on div "Select Item" at bounding box center [285, 226] width 110 height 12
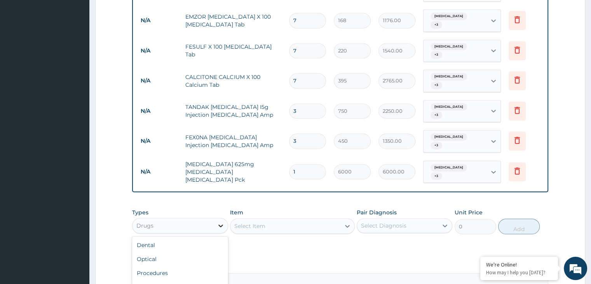
click at [222, 222] on icon at bounding box center [221, 226] width 8 height 8
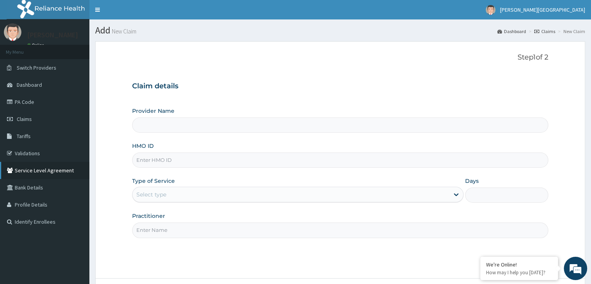
scroll to position [64, 0]
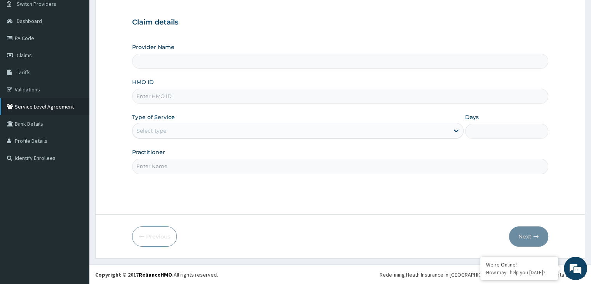
click at [24, 103] on ul "My Menu Switch Providers Dashboard PA Code Claims Tariffs Validations Service L…" at bounding box center [44, 73] width 89 height 185
type input "[GEOGRAPHIC_DATA]"
click at [31, 39] on link "PA Code" at bounding box center [44, 38] width 89 height 17
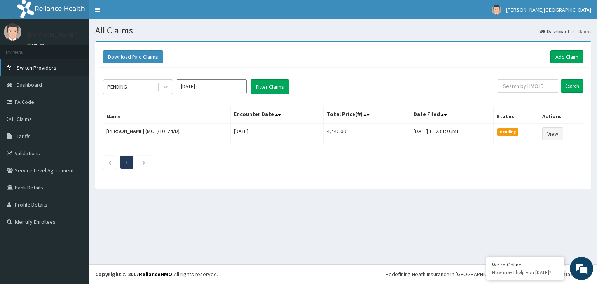
click at [53, 64] on span "Switch Providers" at bounding box center [37, 67] width 40 height 7
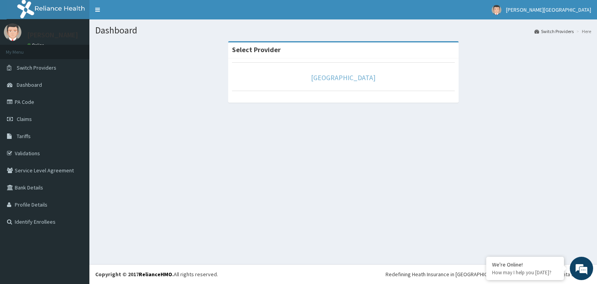
click at [327, 81] on link "PEAK HEALTH HOSPITAL" at bounding box center [343, 77] width 65 height 9
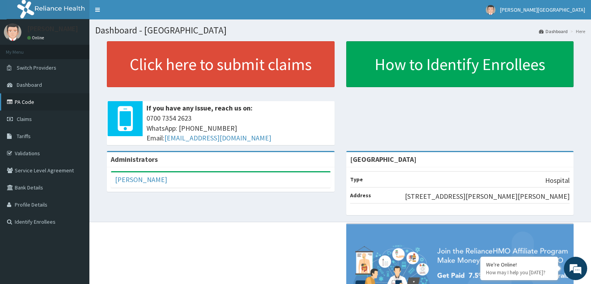
click at [33, 101] on link "PA Code" at bounding box center [44, 101] width 89 height 17
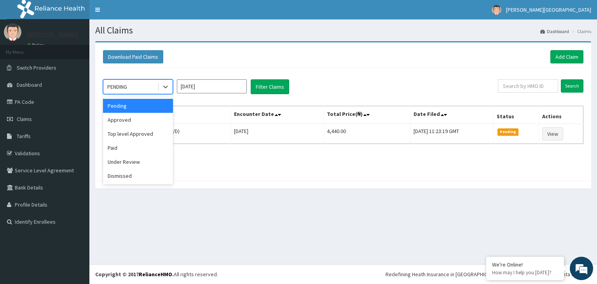
click at [129, 91] on div "PENDING" at bounding box center [130, 86] width 54 height 12
click at [131, 119] on div "Approved" at bounding box center [138, 120] width 70 height 14
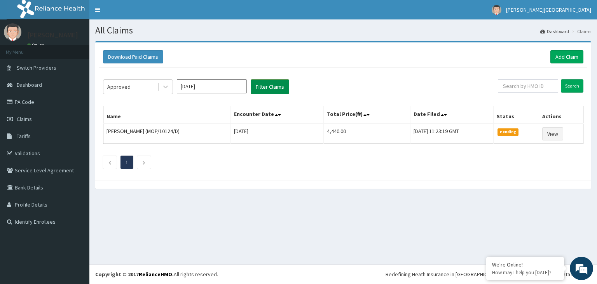
click at [265, 86] on button "Filter Claims" at bounding box center [270, 86] width 38 height 15
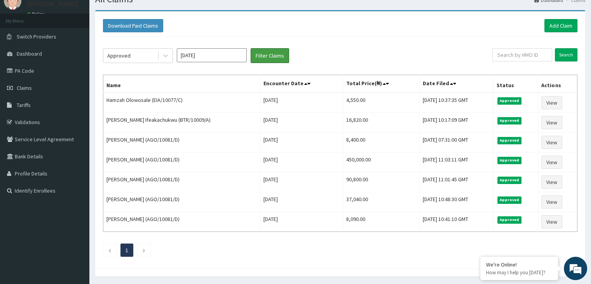
scroll to position [47, 0]
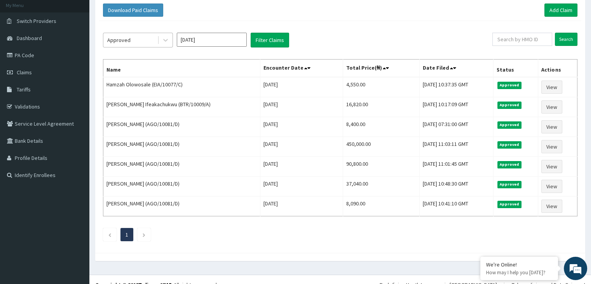
click at [136, 41] on div "Approved" at bounding box center [130, 40] width 54 height 12
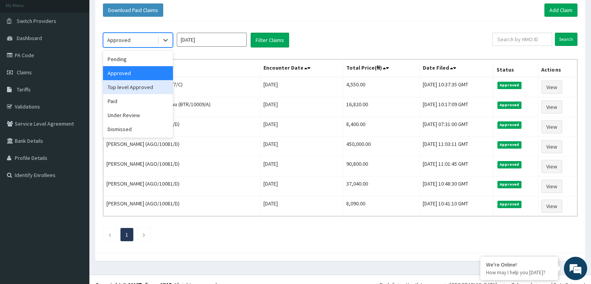
click at [132, 87] on div "Top level Approved" at bounding box center [138, 87] width 70 height 14
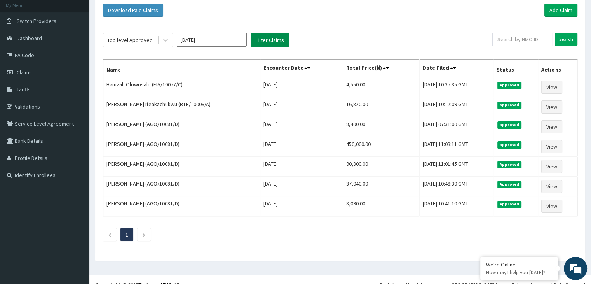
click at [267, 36] on button "Filter Claims" at bounding box center [270, 40] width 38 height 15
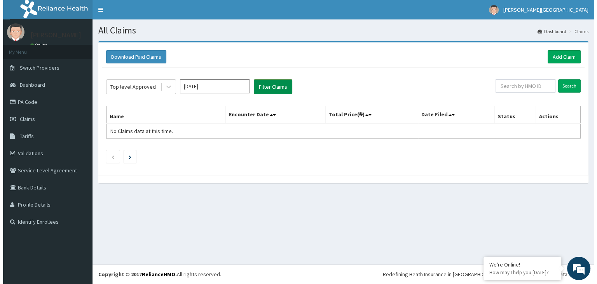
scroll to position [0, 0]
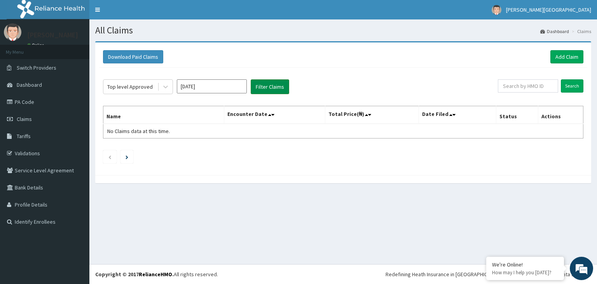
click at [264, 86] on button "Filter Claims" at bounding box center [270, 86] width 38 height 15
click at [275, 84] on button "Filter Claims" at bounding box center [270, 86] width 38 height 15
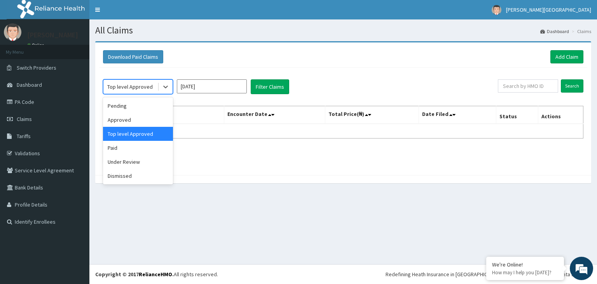
click at [134, 87] on div "Top level Approved" at bounding box center [129, 87] width 45 height 8
click at [114, 163] on div "Under Review" at bounding box center [138, 162] width 70 height 14
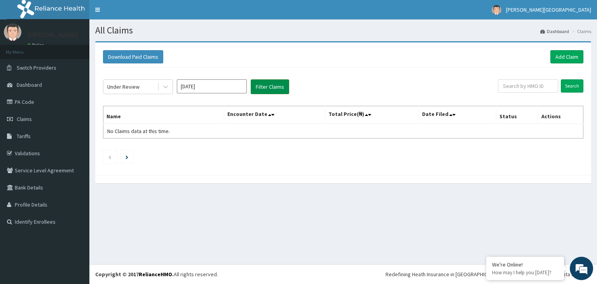
click at [277, 87] on button "Filter Claims" at bounding box center [270, 86] width 38 height 15
click at [277, 84] on button "Filter Claims" at bounding box center [270, 86] width 38 height 15
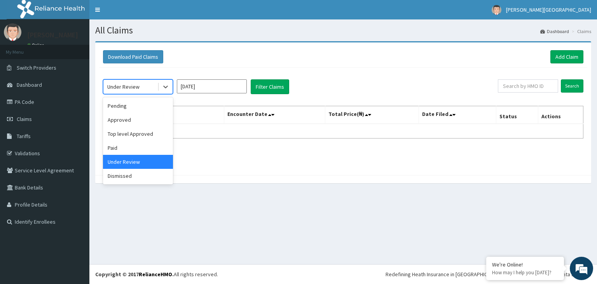
click at [137, 87] on div "Under Review" at bounding box center [123, 87] width 32 height 8
click at [137, 118] on div "Approved" at bounding box center [138, 120] width 70 height 14
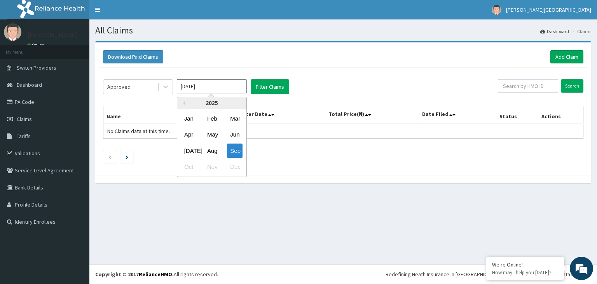
click at [195, 88] on input "Sep 2025" at bounding box center [212, 86] width 70 height 14
click at [213, 148] on div "Aug" at bounding box center [212, 150] width 16 height 14
type input "Aug 2025"
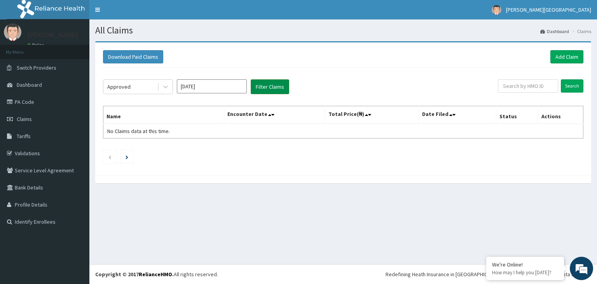
click at [269, 88] on button "Filter Claims" at bounding box center [270, 86] width 38 height 15
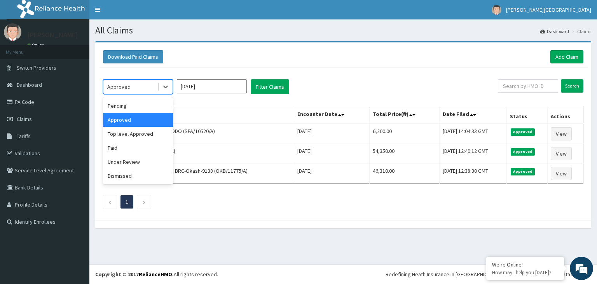
click at [125, 88] on div "Approved" at bounding box center [118, 87] width 23 height 8
click at [115, 108] on div "Pending" at bounding box center [138, 106] width 70 height 14
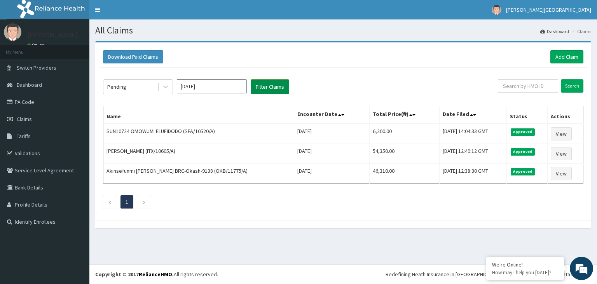
click at [266, 87] on button "Filter Claims" at bounding box center [270, 86] width 38 height 15
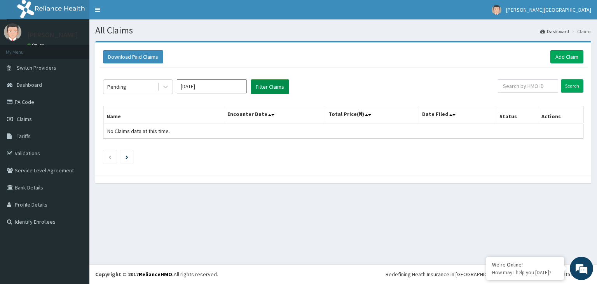
click at [266, 87] on button "Filter Claims" at bounding box center [270, 86] width 38 height 15
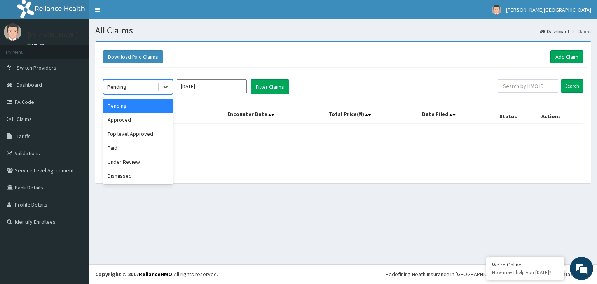
click at [144, 82] on div "Pending" at bounding box center [130, 86] width 54 height 12
click at [108, 131] on div "Top level Approved" at bounding box center [138, 134] width 70 height 14
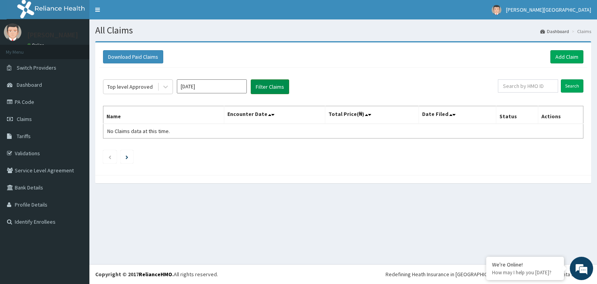
click at [273, 84] on button "Filter Claims" at bounding box center [270, 86] width 38 height 15
click at [269, 88] on button "Filter Claims" at bounding box center [270, 86] width 38 height 15
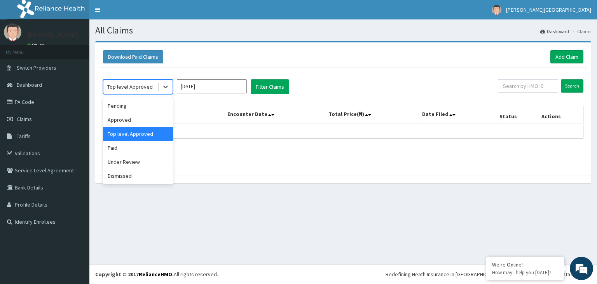
click at [140, 86] on div "Top level Approved" at bounding box center [129, 87] width 45 height 8
click at [127, 164] on div "Under Review" at bounding box center [138, 162] width 70 height 14
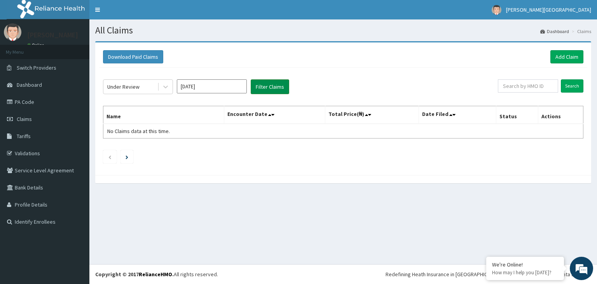
click at [262, 88] on button "Filter Claims" at bounding box center [270, 86] width 38 height 15
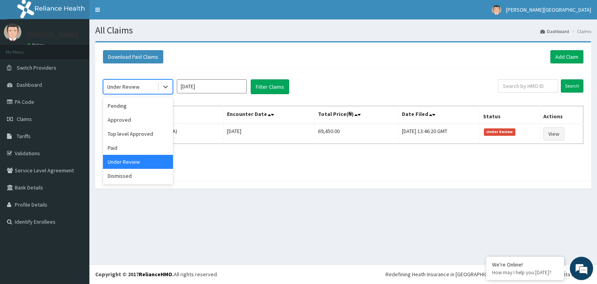
click at [141, 88] on div "Under Review" at bounding box center [130, 86] width 54 height 12
click at [117, 175] on div "Dismissed" at bounding box center [138, 176] width 70 height 14
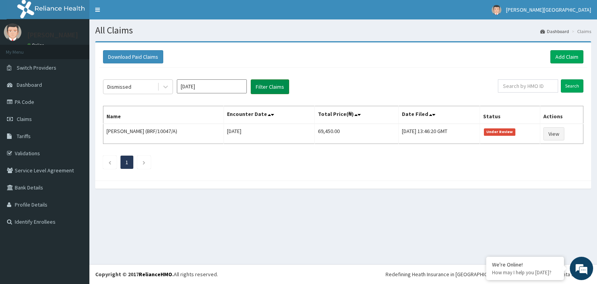
click at [265, 87] on button "Filter Claims" at bounding box center [270, 86] width 38 height 15
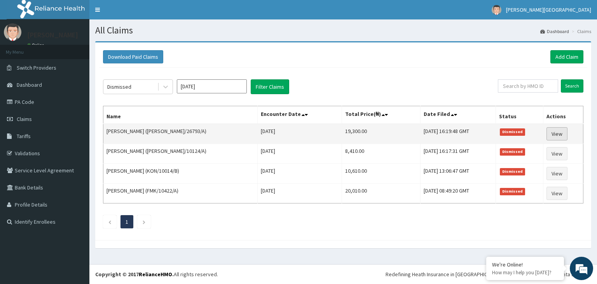
click at [554, 134] on link "View" at bounding box center [556, 133] width 21 height 13
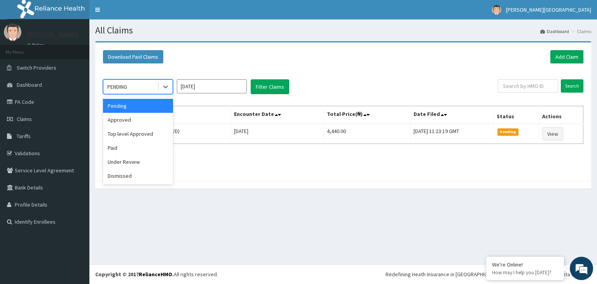
click at [140, 87] on div "PENDING" at bounding box center [130, 86] width 54 height 12
click at [124, 161] on div "Under Review" at bounding box center [138, 162] width 70 height 14
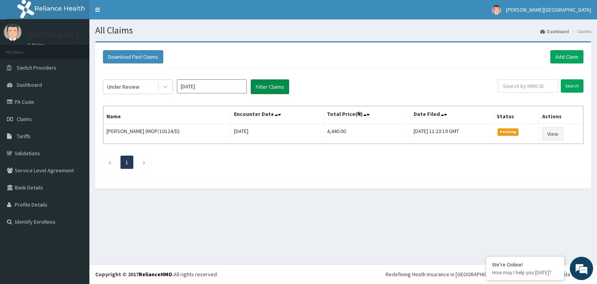
click at [264, 90] on button "Filter Claims" at bounding box center [270, 86] width 38 height 15
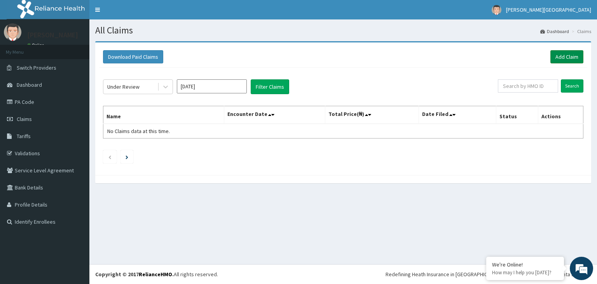
click at [567, 53] on link "Add Claim" at bounding box center [566, 56] width 33 height 13
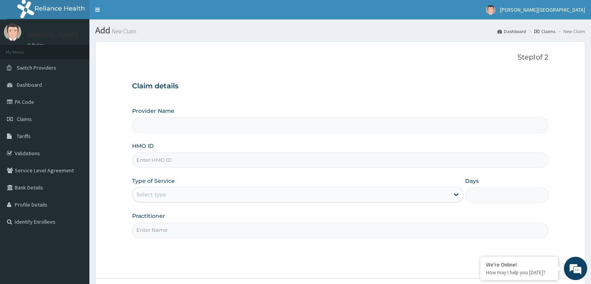
click at [364, 160] on input "HMO ID" at bounding box center [340, 159] width 416 height 15
type input "[GEOGRAPHIC_DATA]"
type input "OKB/11775/A"
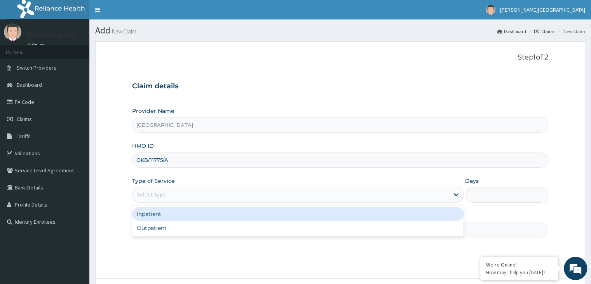
click at [342, 191] on div "Select type" at bounding box center [291, 194] width 317 height 12
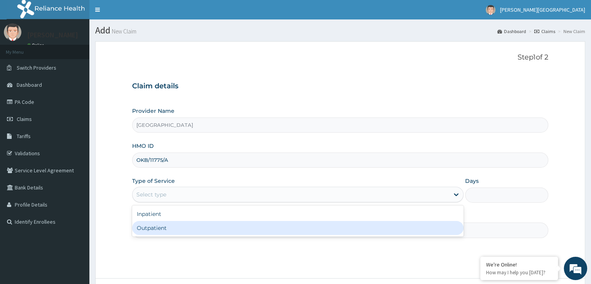
click at [331, 223] on div "Outpatient" at bounding box center [298, 228] width 332 height 14
type input "1"
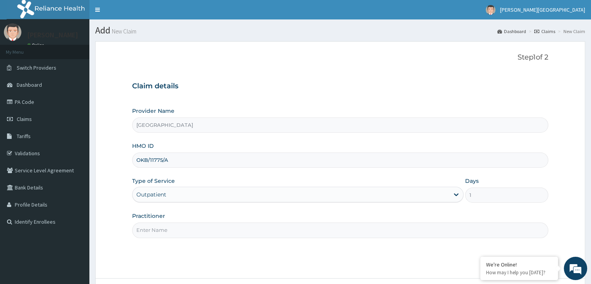
click at [324, 232] on input "Practitioner" at bounding box center [340, 229] width 416 height 15
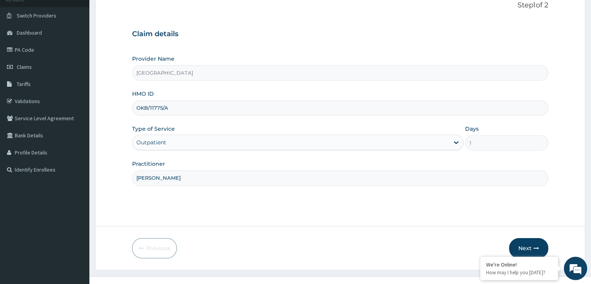
scroll to position [64, 0]
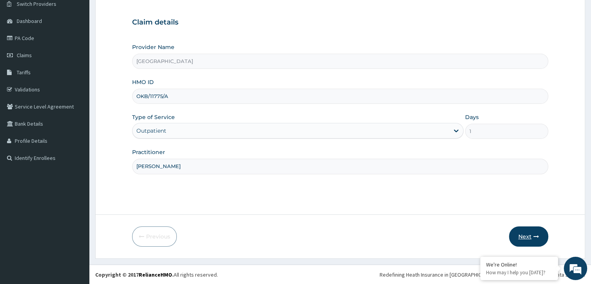
type input "[PERSON_NAME]"
click at [548, 234] on button "Next" at bounding box center [528, 236] width 39 height 20
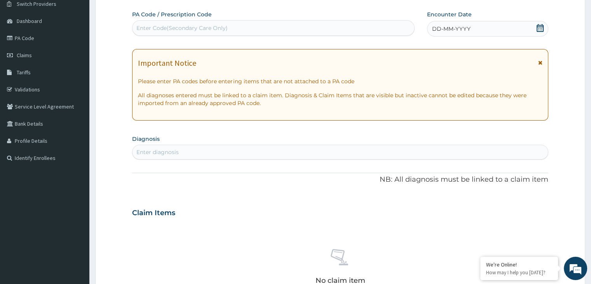
click at [353, 151] on div "Enter diagnosis" at bounding box center [340, 152] width 415 height 12
click at [543, 25] on icon at bounding box center [540, 28] width 8 height 8
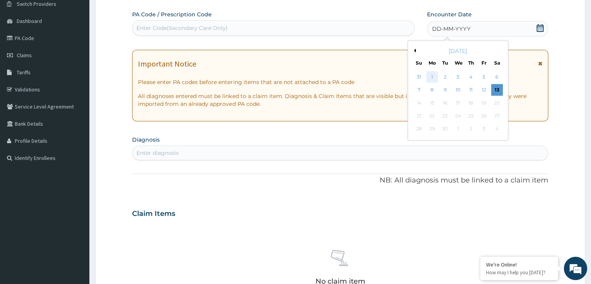
click at [433, 75] on div "1" at bounding box center [432, 77] width 12 height 12
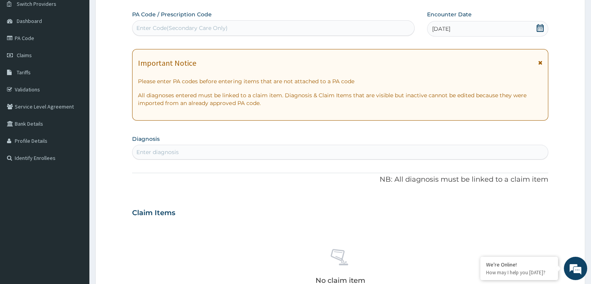
click at [308, 147] on div "Enter diagnosis" at bounding box center [340, 152] width 415 height 12
type input "Inso"
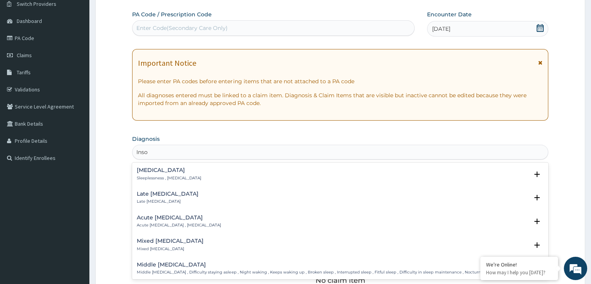
click at [220, 176] on div "[MEDICAL_DATA] Sleeplessness , [MEDICAL_DATA]" at bounding box center [340, 174] width 407 height 14
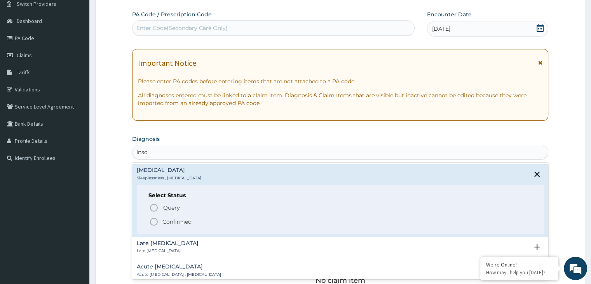
click at [152, 220] on icon "status option filled" at bounding box center [153, 221] width 9 height 9
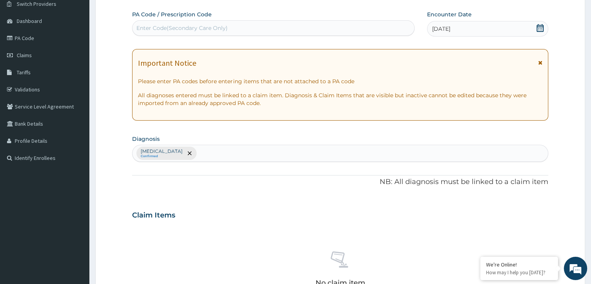
click at [194, 150] on div "[MEDICAL_DATA] Confirmed" at bounding box center [340, 153] width 415 height 16
type input "pud"
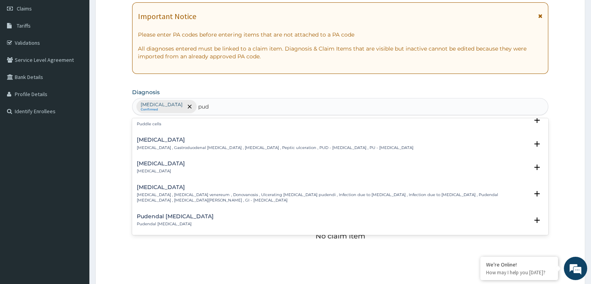
scroll to position [17, 0]
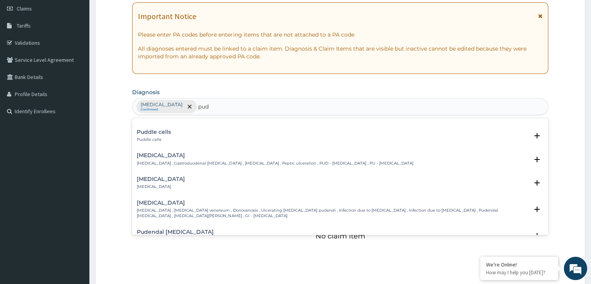
click at [261, 159] on div "[MEDICAL_DATA] [MEDICAL_DATA] , Gastroduodenal [MEDICAL_DATA] , [MEDICAL_DATA] …" at bounding box center [275, 159] width 276 height 14
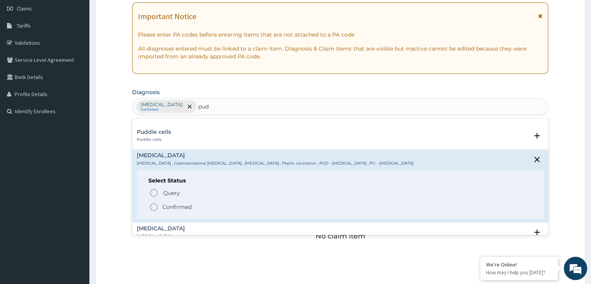
click at [155, 206] on icon "status option filled" at bounding box center [153, 206] width 9 height 9
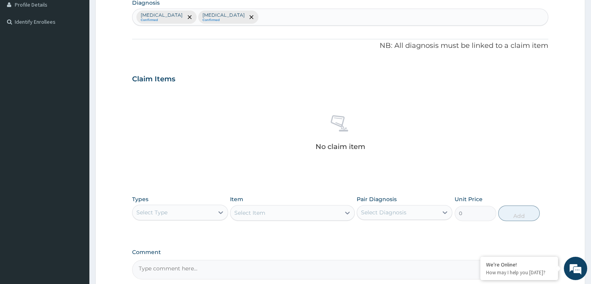
scroll to position [204, 0]
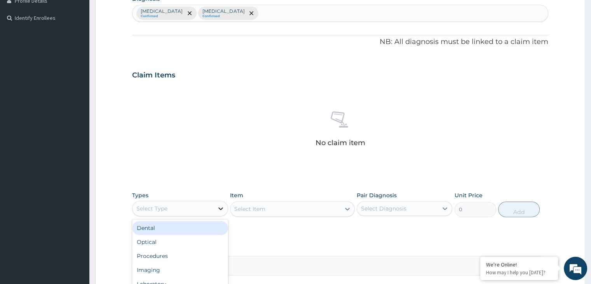
click at [227, 209] on div at bounding box center [221, 208] width 14 height 14
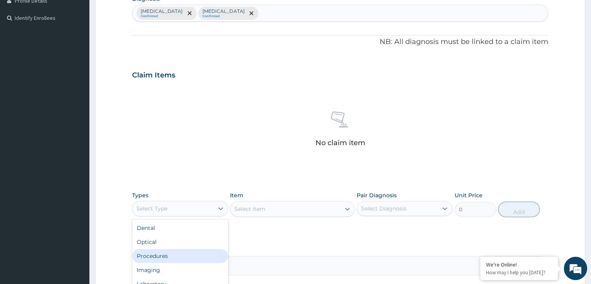
click at [199, 251] on div "Procedures" at bounding box center [180, 256] width 96 height 14
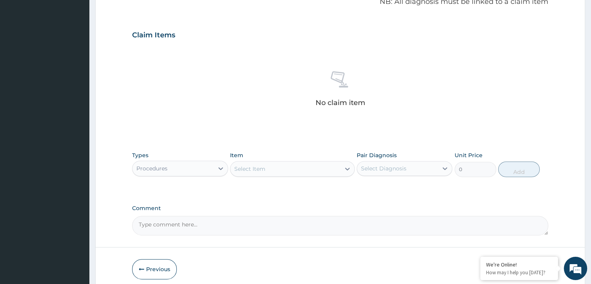
scroll to position [250, 0]
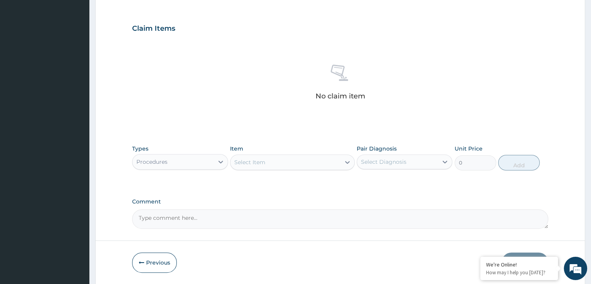
click at [320, 158] on div "Select Item" at bounding box center [285, 162] width 110 height 12
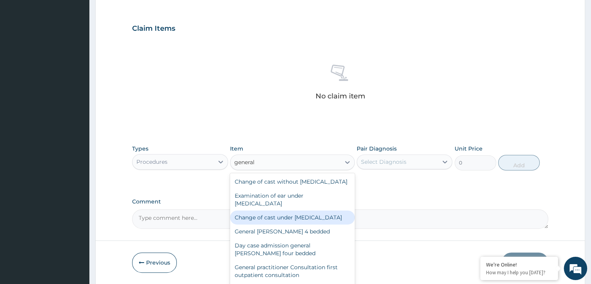
type input "general"
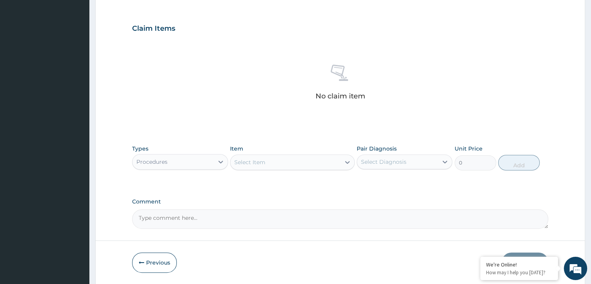
click at [591, 281] on section "Step 2 of 2 PA Code / Prescription Code Enter Code(Secondary Care Only) Encount…" at bounding box center [340, 37] width 502 height 505
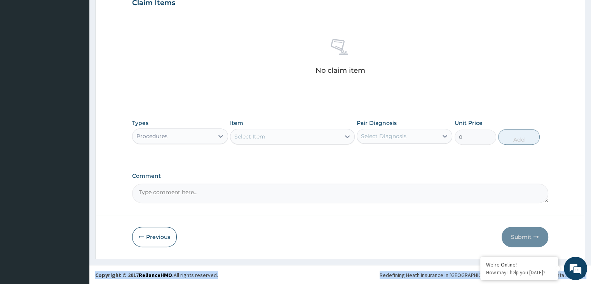
click at [591, 281] on div "R EL Toggle navigation [PERSON_NAME] Medical centre [PERSON_NAME] Medical centr…" at bounding box center [295, 4] width 591 height 560
click at [311, 137] on div "Select Item" at bounding box center [285, 136] width 110 height 12
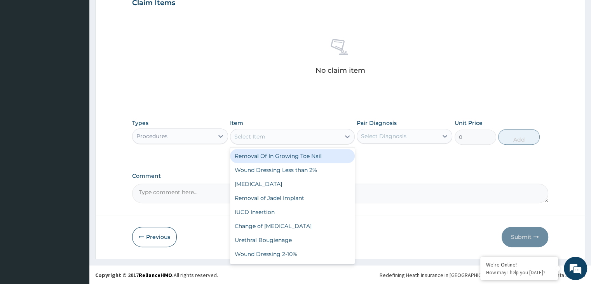
type input "f"
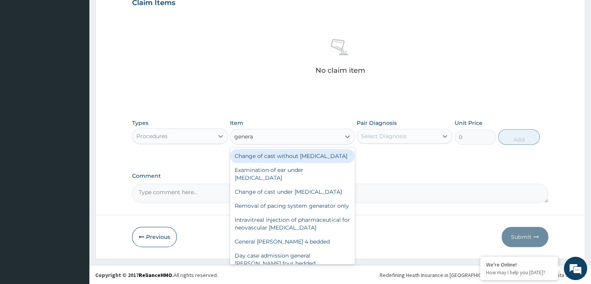
type input "general"
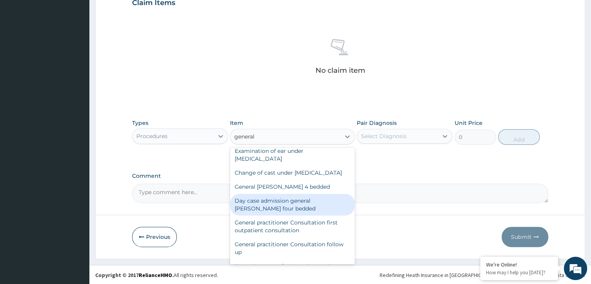
scroll to position [31, 0]
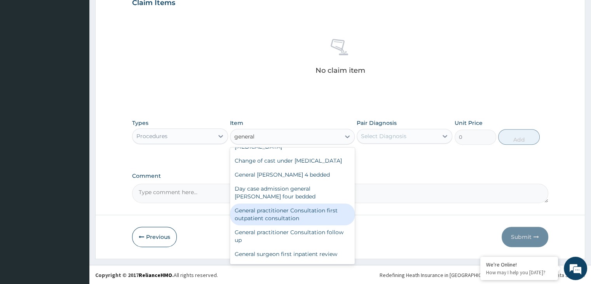
click at [292, 225] on div "General practitioner Consultation first outpatient consultation" at bounding box center [292, 214] width 125 height 22
type input "3000"
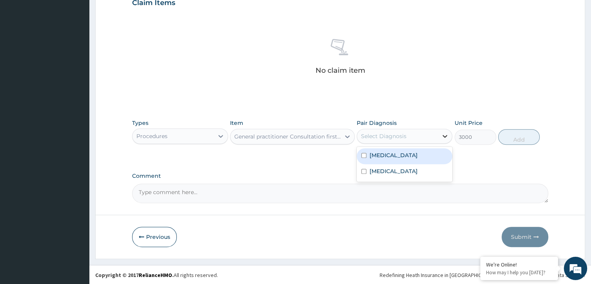
click at [443, 135] on icon at bounding box center [445, 136] width 8 height 8
click at [408, 155] on div "[MEDICAL_DATA]" at bounding box center [405, 156] width 96 height 16
checkbox input "true"
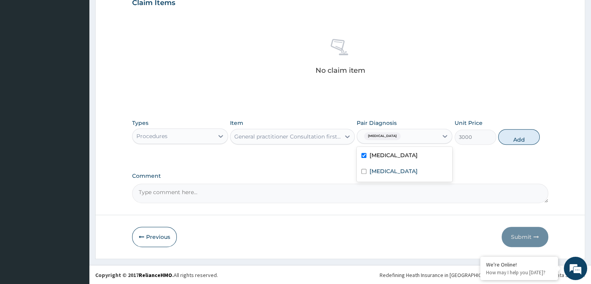
drag, startPoint x: 408, startPoint y: 155, endPoint x: 405, endPoint y: 166, distance: 11.3
click at [405, 166] on div "[MEDICAL_DATA] [MEDICAL_DATA]" at bounding box center [405, 164] width 96 height 35
click at [405, 166] on div "[MEDICAL_DATA]" at bounding box center [405, 172] width 96 height 16
checkbox input "true"
click at [526, 140] on button "Add" at bounding box center [519, 137] width 42 height 16
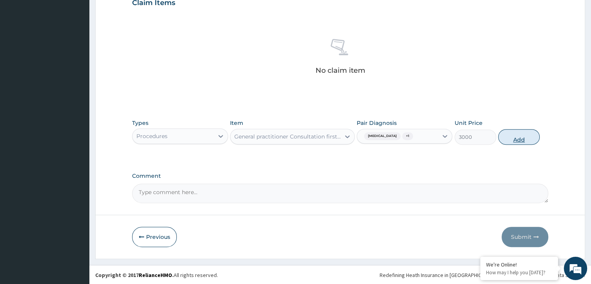
type input "0"
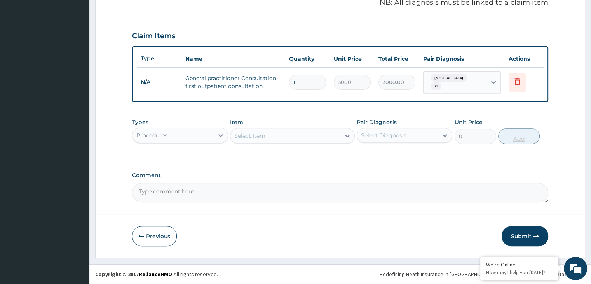
scroll to position [239, 0]
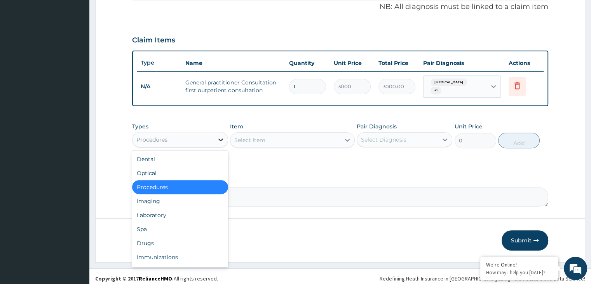
click at [218, 136] on icon at bounding box center [221, 140] width 8 height 8
click at [175, 236] on div "Drugs" at bounding box center [180, 243] width 96 height 14
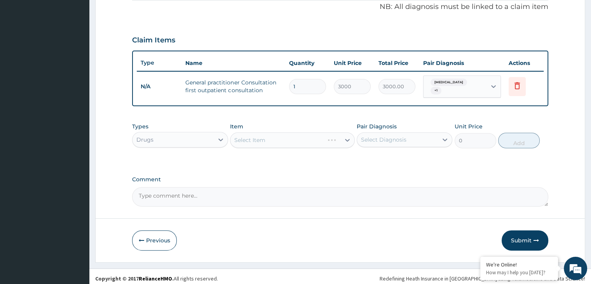
click at [301, 138] on div "Select Item" at bounding box center [292, 140] width 125 height 16
click at [315, 134] on div "Select Item" at bounding box center [285, 140] width 110 height 12
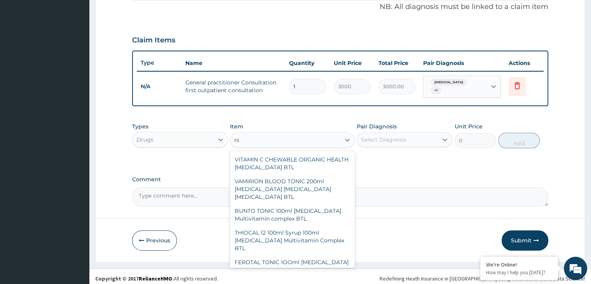
type input "n"
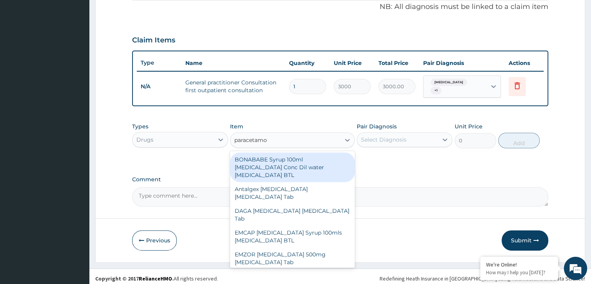
type input "[MEDICAL_DATA]"
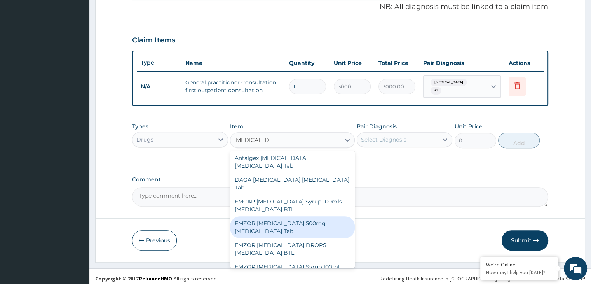
scroll to position [47, 0]
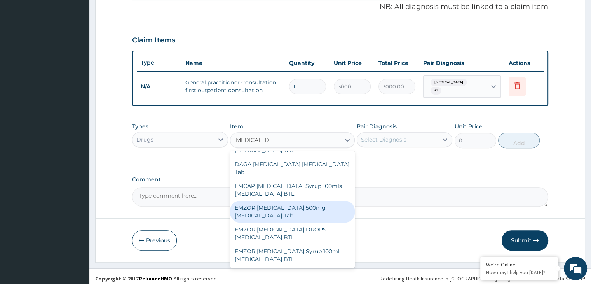
click at [302, 209] on div "EMZOR [MEDICAL_DATA] 500mg [MEDICAL_DATA] Tab" at bounding box center [292, 212] width 125 height 22
type input "10"
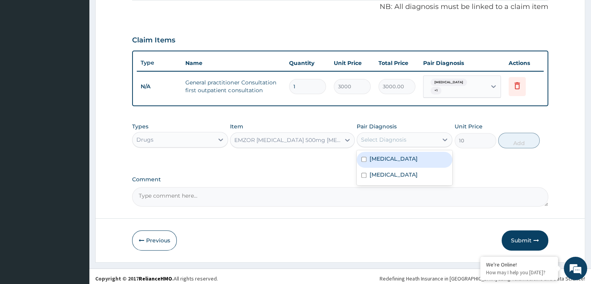
click at [436, 134] on div "Select Diagnosis" at bounding box center [397, 139] width 81 height 12
click at [404, 152] on div "[MEDICAL_DATA]" at bounding box center [405, 160] width 96 height 16
checkbox input "true"
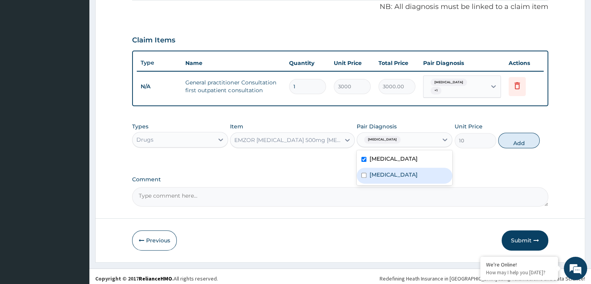
click at [397, 168] on div "[MEDICAL_DATA]" at bounding box center [405, 176] width 96 height 16
checkbox input "true"
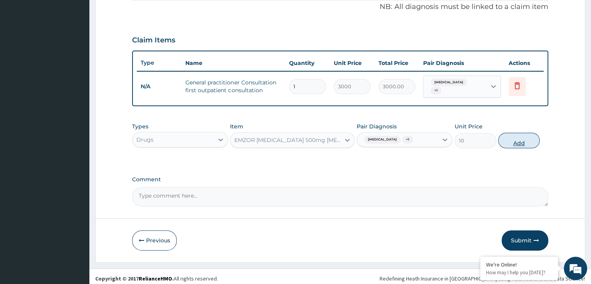
click at [526, 137] on button "Add" at bounding box center [519, 141] width 42 height 16
type input "0"
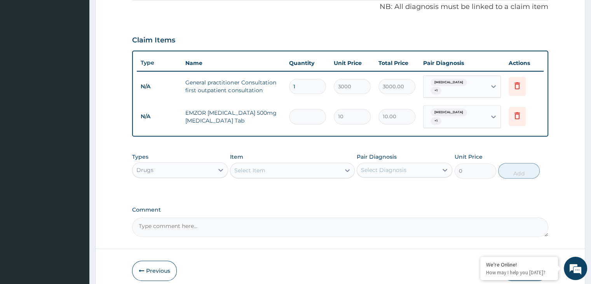
type input "0.00"
type input "1"
type input "10.00"
type input "18"
type input "180.00"
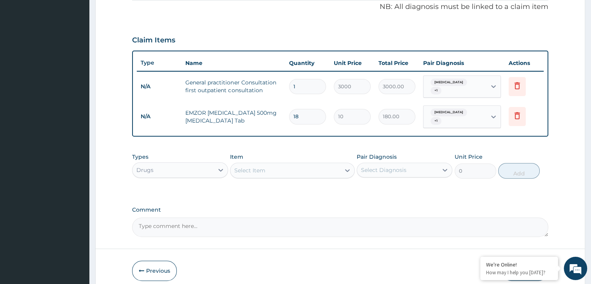
type input "18"
click at [333, 166] on div "Select Item" at bounding box center [285, 170] width 110 height 12
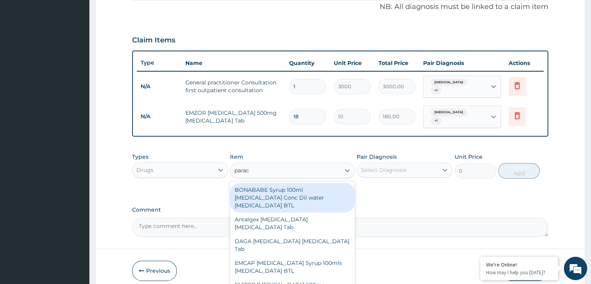
type input "parace"
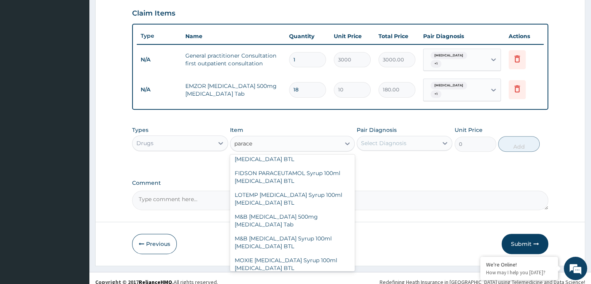
scroll to position [166, 0]
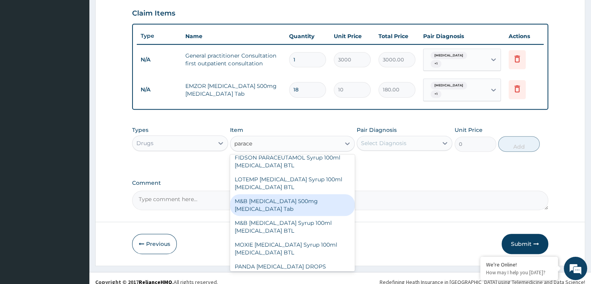
click at [302, 202] on div "M&B [MEDICAL_DATA] 500mg [MEDICAL_DATA] Tab" at bounding box center [292, 205] width 125 height 22
type input "10"
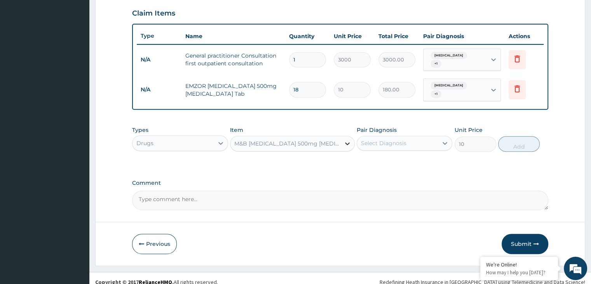
click at [347, 142] on icon at bounding box center [347, 143] width 5 height 3
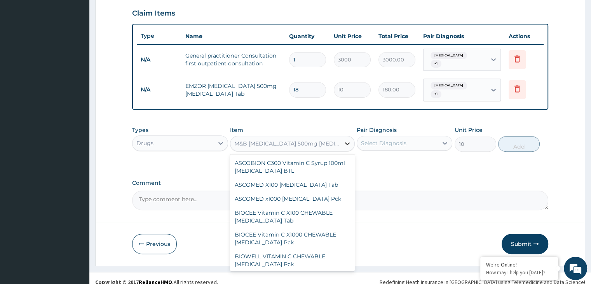
scroll to position [29625, 0]
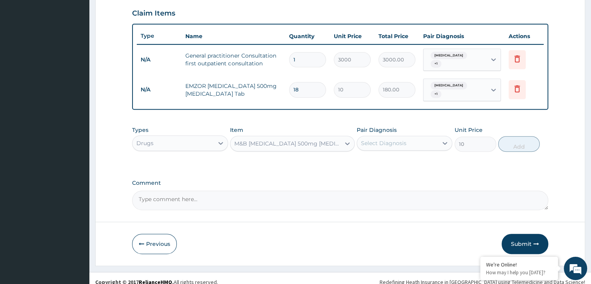
click at [304, 140] on div "M&B [MEDICAL_DATA] 500mg [MEDICAL_DATA] Tab" at bounding box center [287, 144] width 107 height 8
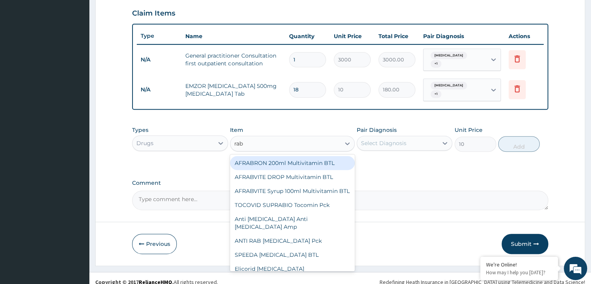
type input "[PERSON_NAME]"
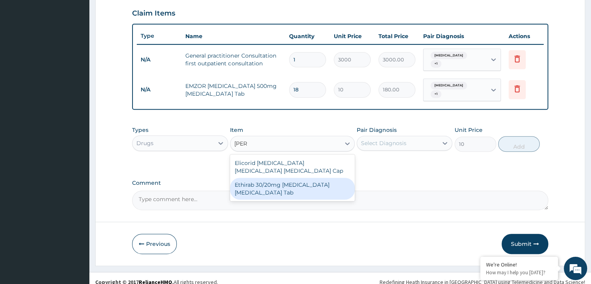
click at [298, 183] on div "Ethirab 30/20mg [MEDICAL_DATA] [MEDICAL_DATA] Tab" at bounding box center [292, 189] width 125 height 22
type input "890"
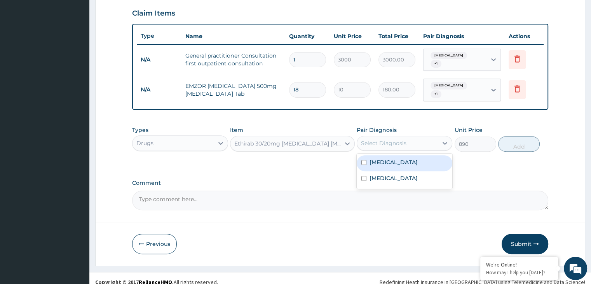
click at [433, 137] on div "Select Diagnosis" at bounding box center [397, 143] width 81 height 12
click at [395, 158] on label "[MEDICAL_DATA]" at bounding box center [394, 162] width 48 height 8
checkbox input "true"
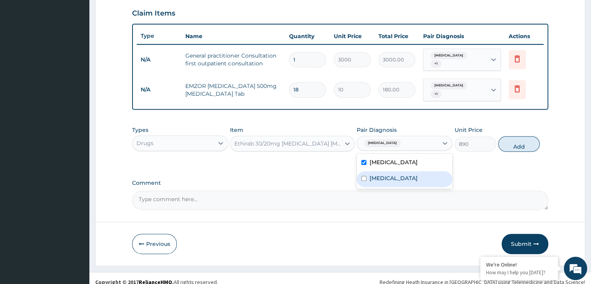
click at [395, 174] on label "[MEDICAL_DATA]" at bounding box center [394, 178] width 48 height 8
checkbox input "true"
click at [510, 136] on button "Add" at bounding box center [519, 144] width 42 height 16
type input "0"
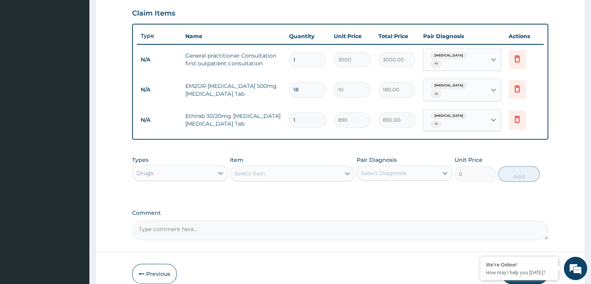
type input "0.00"
type input "1"
type input "890.00"
type input "14"
type input "12460.00"
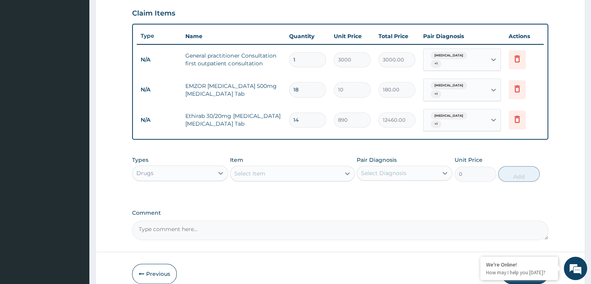
type input "1"
type input "890.00"
type input "0.00"
type input "7"
type input "6230.00"
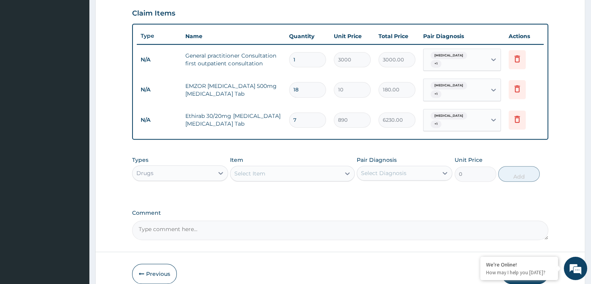
type input "0.00"
type input "3"
type input "2670.00"
type input "0.00"
type input "2"
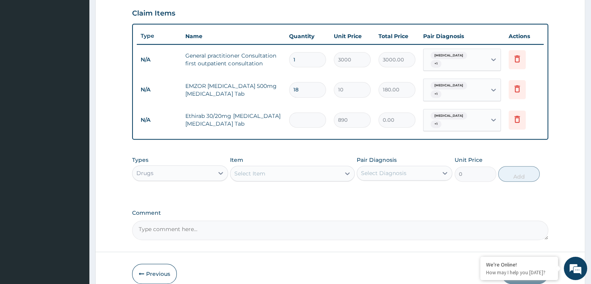
type input "1780.00"
type input "2"
click at [275, 167] on div "Select Item" at bounding box center [285, 173] width 110 height 12
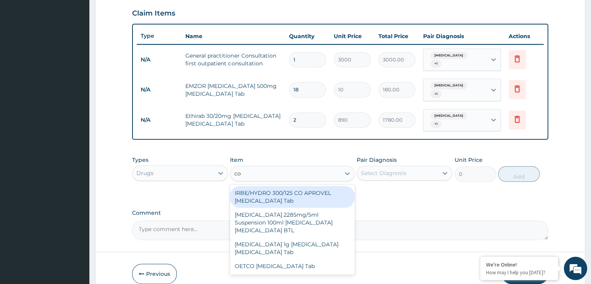
type input "co a"
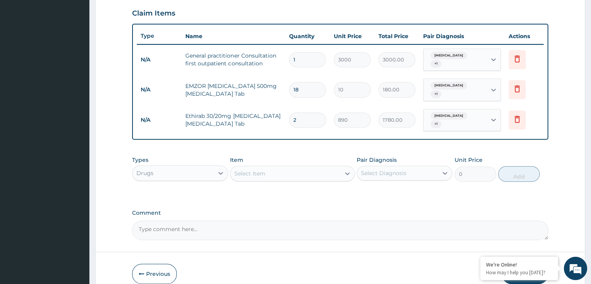
click at [273, 167] on div "Select Item" at bounding box center [285, 173] width 110 height 12
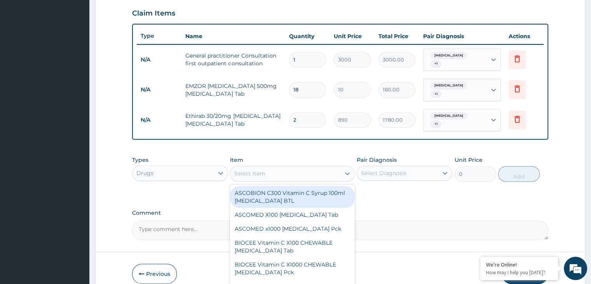
click at [273, 167] on div "Select Item" at bounding box center [285, 173] width 110 height 12
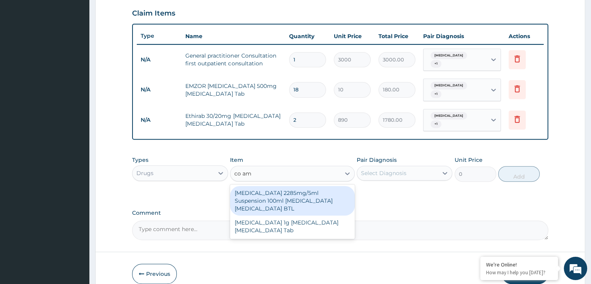
type input "co amo"
click at [274, 186] on div "CO AMOXICLAV 2285mg/5ml Suspension 100ml Amoxicillin Clavulanic Acid BTL" at bounding box center [292, 201] width 125 height 30
type input "300"
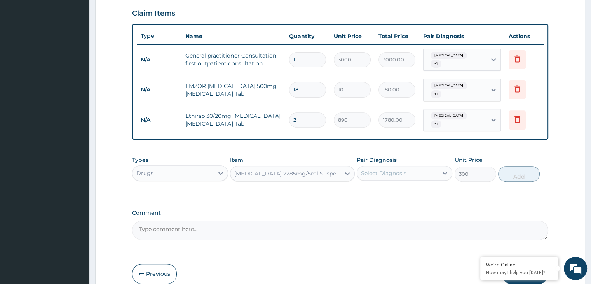
click at [412, 167] on div "Select Diagnosis" at bounding box center [397, 173] width 81 height 12
click at [404, 185] on div "Insomnia" at bounding box center [405, 193] width 96 height 16
checkbox input "true"
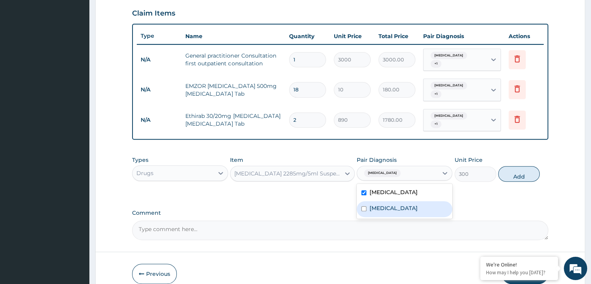
click at [403, 201] on div "Peptic ulcer" at bounding box center [405, 209] width 96 height 16
checkbox input "true"
click at [514, 169] on button "Add" at bounding box center [519, 174] width 42 height 16
type input "0"
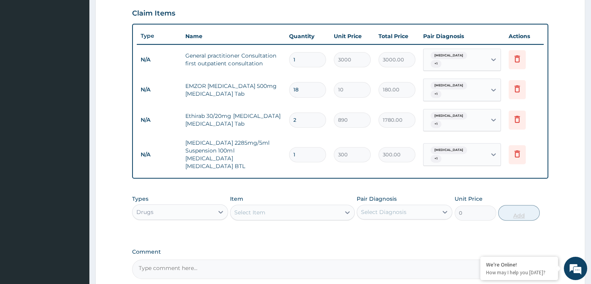
type input "0.00"
click at [313, 147] on input "number" at bounding box center [307, 154] width 37 height 15
type input "2"
type input "600.00"
type input "2"
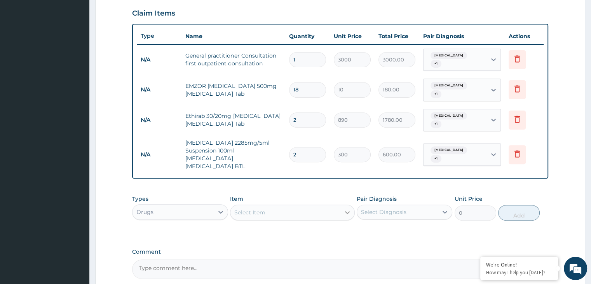
click at [347, 211] on icon at bounding box center [347, 212] width 5 height 3
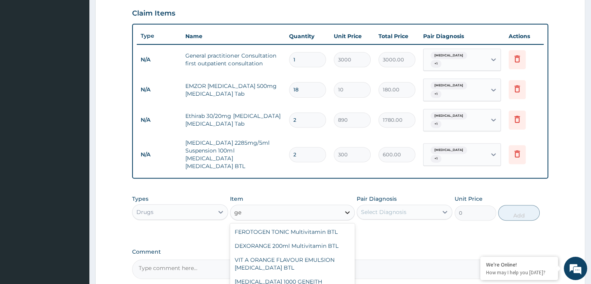
type input "g"
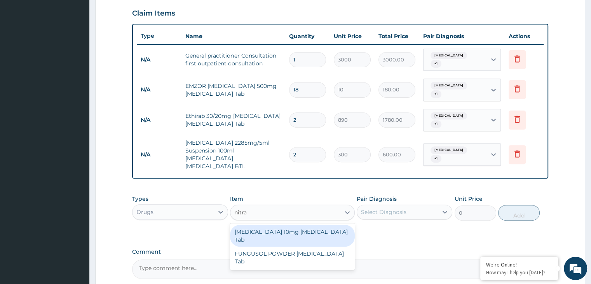
type input "nitra"
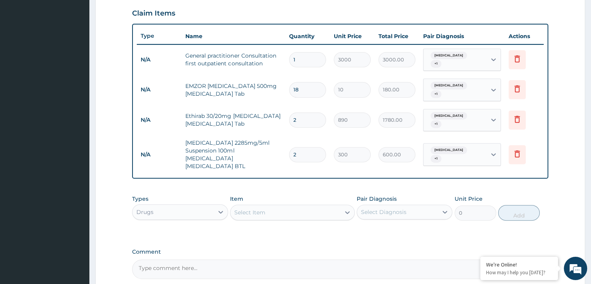
click at [396, 220] on div "PA Code / Prescription Code Enter Code(Secondary Care Only) Encounter Date 01-0…" at bounding box center [340, 44] width 416 height 470
click at [320, 206] on div "Select Item" at bounding box center [285, 212] width 110 height 12
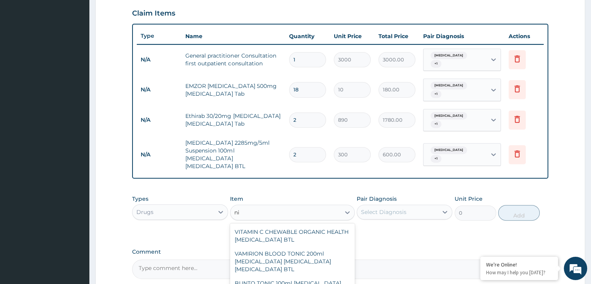
type input "n"
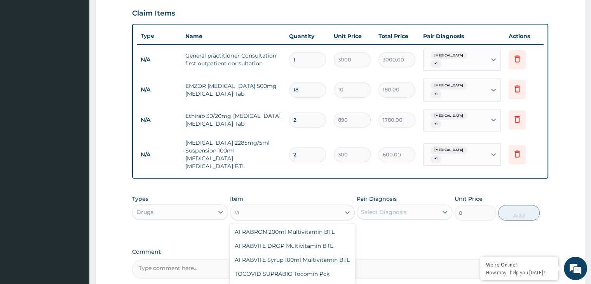
type input "r"
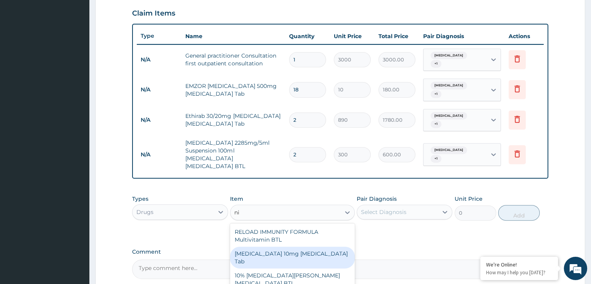
type input "n"
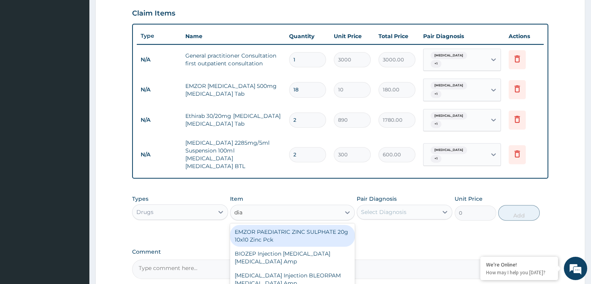
type input "diaz"
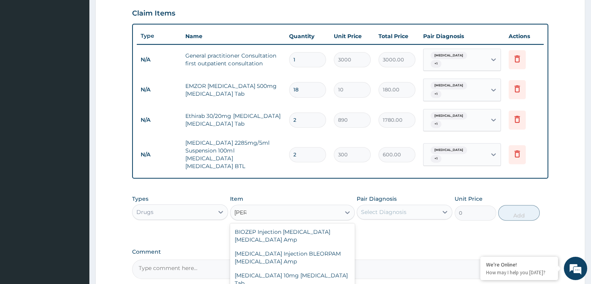
type input "50"
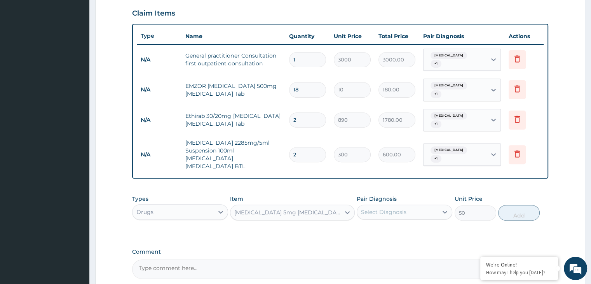
click at [389, 204] on div "Select Diagnosis" at bounding box center [405, 211] width 96 height 15
click at [377, 227] on label "Insomnia" at bounding box center [394, 231] width 48 height 8
checkbox input "true"
click at [505, 205] on button "Add" at bounding box center [519, 213] width 42 height 16
type input "0"
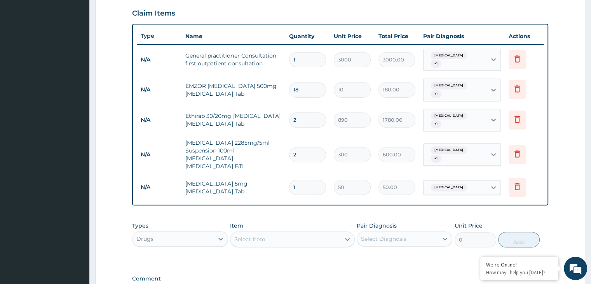
click at [278, 233] on div "Select Item" at bounding box center [285, 239] width 110 height 12
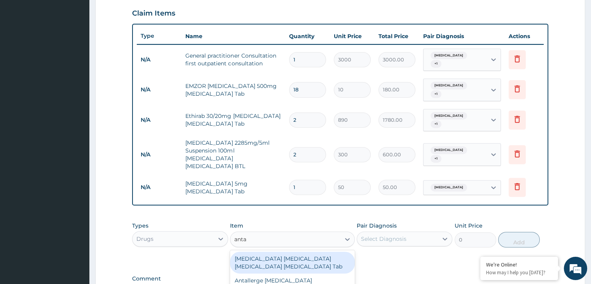
type input "antac"
click at [276, 251] on div "[MEDICAL_DATA] [MEDICAL_DATA] [MEDICAL_DATA] [MEDICAL_DATA] Tab" at bounding box center [292, 262] width 125 height 22
type input "10"
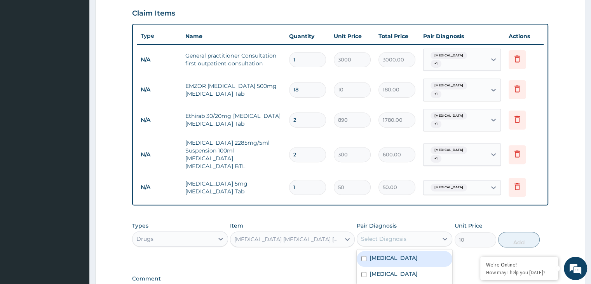
click at [376, 235] on div "Select Diagnosis" at bounding box center [383, 239] width 45 height 8
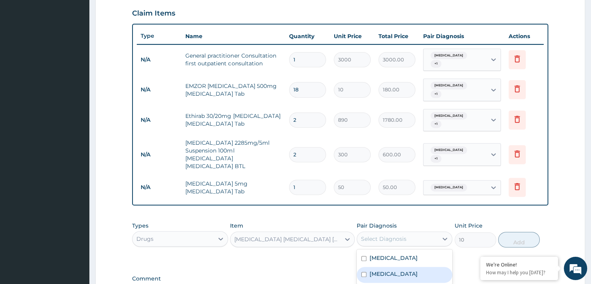
click at [384, 270] on label "Peptic ulcer" at bounding box center [394, 274] width 48 height 8
checkbox input "true"
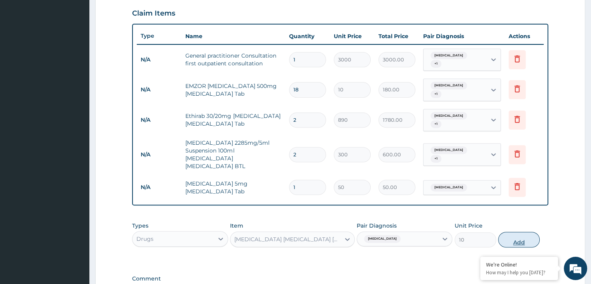
click at [515, 232] on button "Add" at bounding box center [519, 240] width 42 height 16
type input "0"
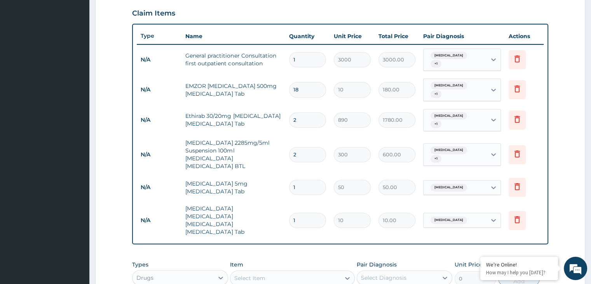
click at [323, 180] on input "1" at bounding box center [307, 187] width 37 height 15
type input "0.00"
type input "3"
type input "150.00"
type input "3"
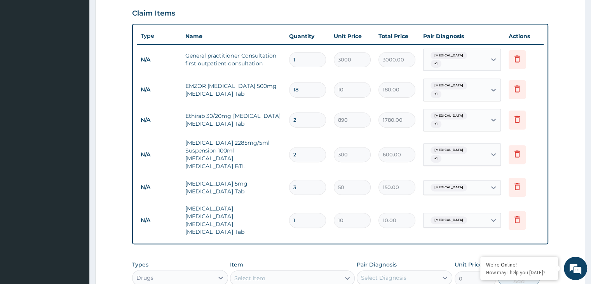
click at [309, 213] on input "1" at bounding box center [307, 220] width 37 height 15
type input "0.00"
type input "4"
type input "40.00"
type input "45"
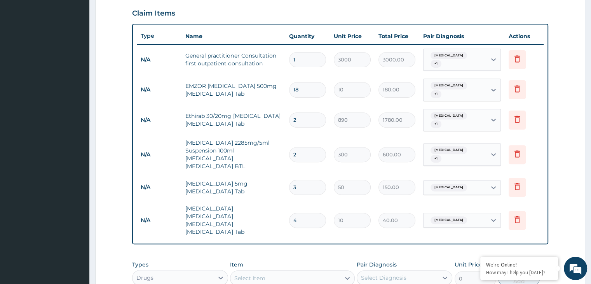
type input "450.00"
type input "45"
click at [316, 112] on input "2" at bounding box center [307, 119] width 37 height 15
type input "0.00"
type input "1"
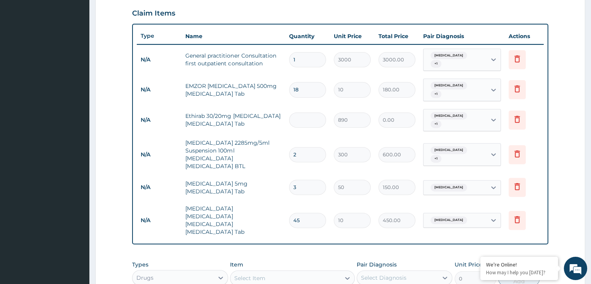
type input "890.00"
type input "14"
type input "12460.00"
type input "14"
click at [308, 147] on input "2" at bounding box center [307, 154] width 37 height 15
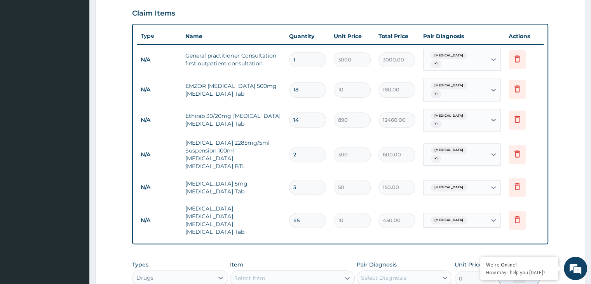
type input "0.00"
type input "1"
type input "300.00"
type input "14"
type input "4200.00"
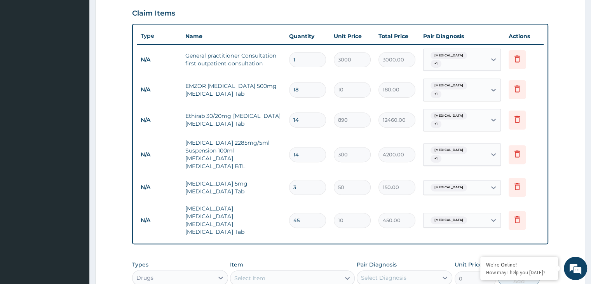
type input "1"
type input "300.00"
type input "0.00"
type input "2"
type input "600.00"
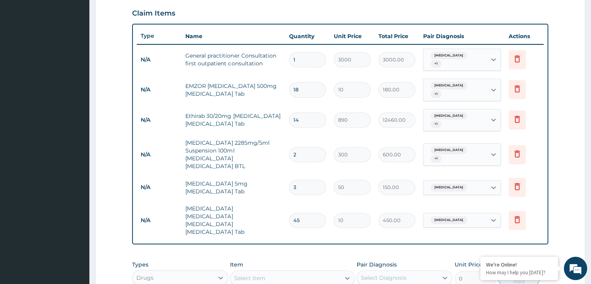
click at [301, 112] on input "14" at bounding box center [307, 119] width 37 height 15
type input "1"
type input "890.00"
type input "12"
type input "10680.00"
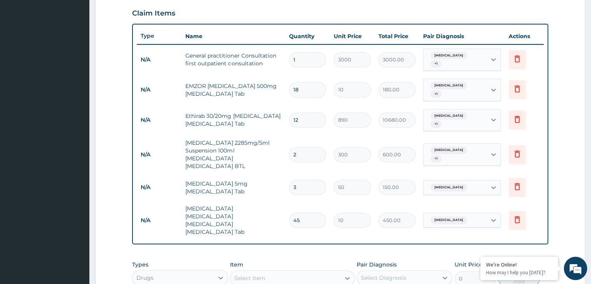
type input "1"
type input "890.00"
type input "0.00"
type input "2"
type input "1780.00"
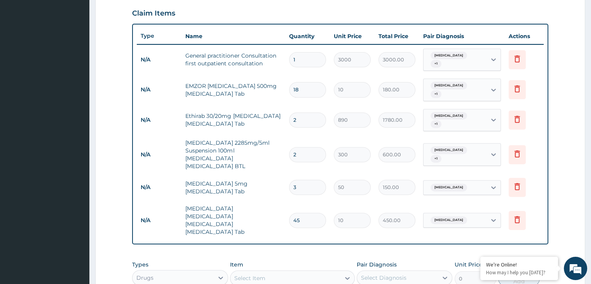
type input "0.00"
type input "1"
type input "890.00"
type input "0.00"
type input "2"
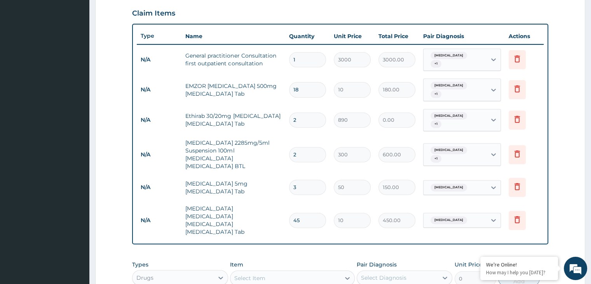
type input "1780.00"
type input "2"
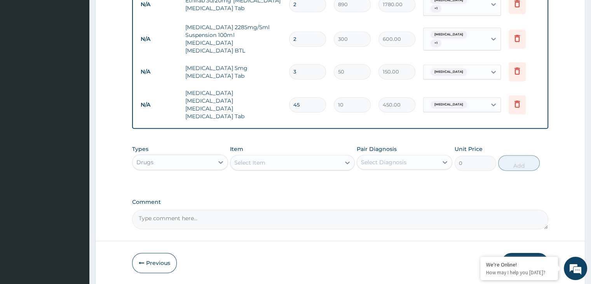
scroll to position [381, 0]
click at [531, 253] on button "Submit" at bounding box center [525, 263] width 47 height 20
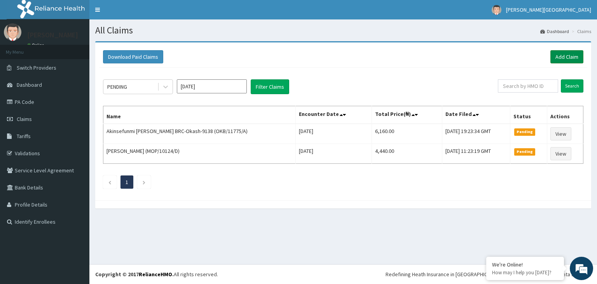
click at [575, 59] on link "Add Claim" at bounding box center [566, 56] width 33 height 13
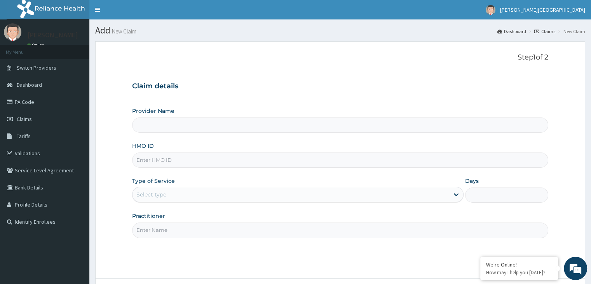
type input "[GEOGRAPHIC_DATA]"
click at [369, 161] on input "HMO ID" at bounding box center [340, 159] width 416 height 15
type input "EIA/10077/A"
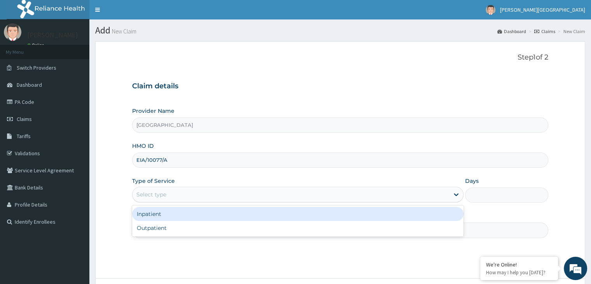
click at [342, 196] on div "Select type" at bounding box center [291, 194] width 317 height 12
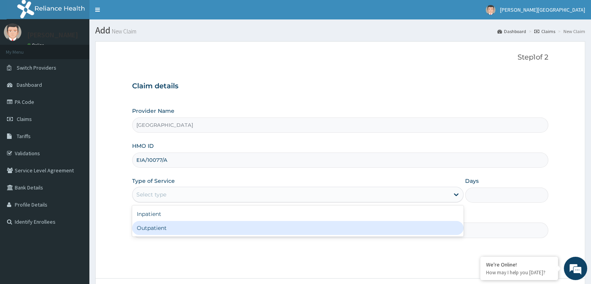
click at [335, 223] on div "Outpatient" at bounding box center [298, 228] width 332 height 14
type input "1"
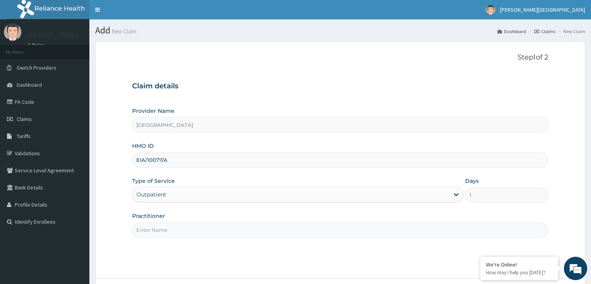
click at [305, 233] on input "Practitioner" at bounding box center [340, 229] width 416 height 15
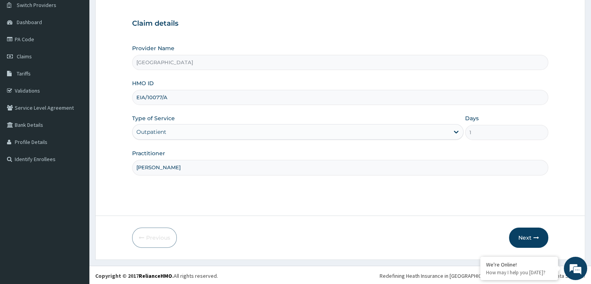
scroll to position [64, 0]
type input "[PERSON_NAME]"
click at [532, 234] on button "Next" at bounding box center [528, 236] width 39 height 20
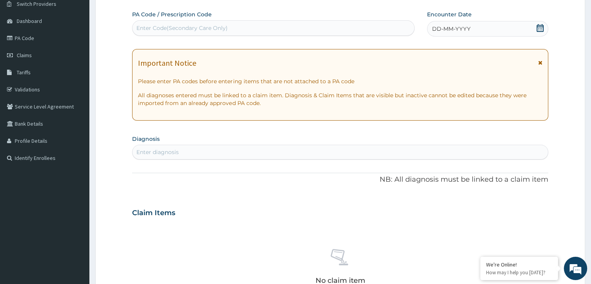
click at [315, 150] on div "Enter diagnosis" at bounding box center [340, 152] width 415 height 12
type input "Rhin"
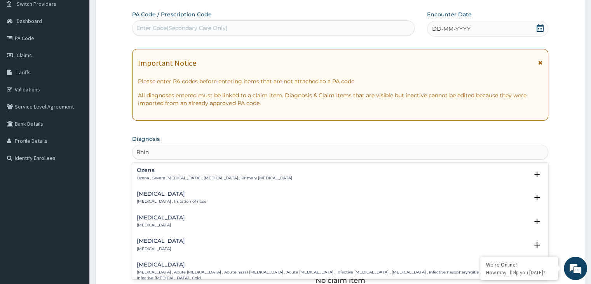
click at [188, 200] on div "[MEDICAL_DATA] [MEDICAL_DATA] , Irritation of nose" at bounding box center [340, 198] width 407 height 14
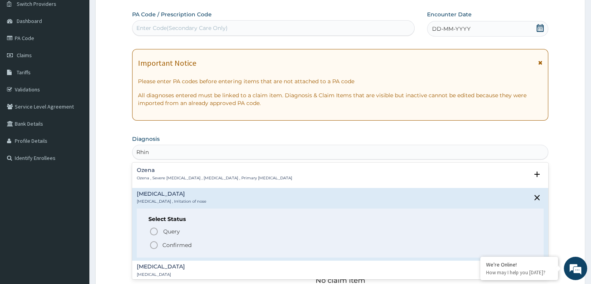
click at [154, 245] on icon "status option filled" at bounding box center [153, 244] width 9 height 9
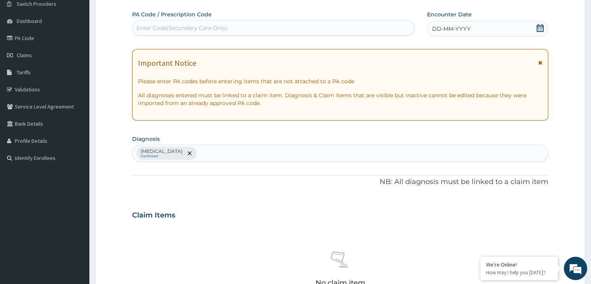
click at [216, 157] on div "[MEDICAL_DATA] Confirmed" at bounding box center [340, 153] width 415 height 16
type input "sinu"
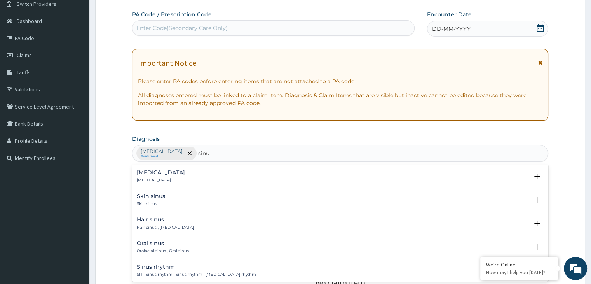
click at [157, 173] on h4 "[MEDICAL_DATA]" at bounding box center [161, 172] width 48 height 6
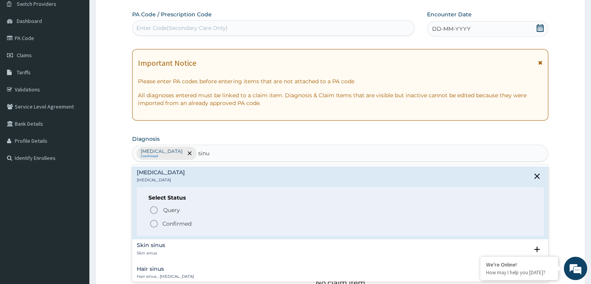
click at [155, 222] on icon "status option filled" at bounding box center [153, 223] width 9 height 9
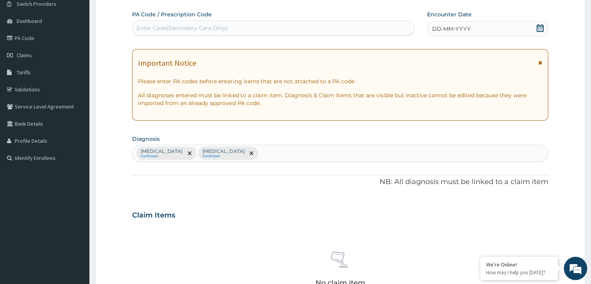
click at [224, 190] on div "PA Code / Prescription Code Enter Code(Secondary Care Only) Encounter Date DD-M…" at bounding box center [340, 212] width 416 height 405
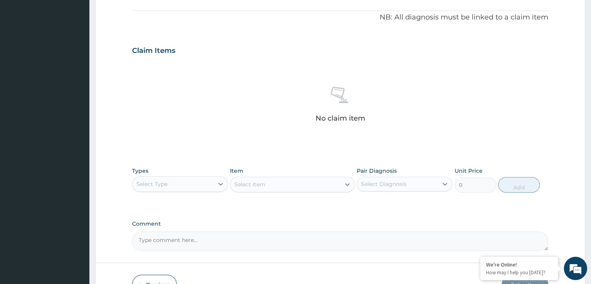
scroll to position [230, 0]
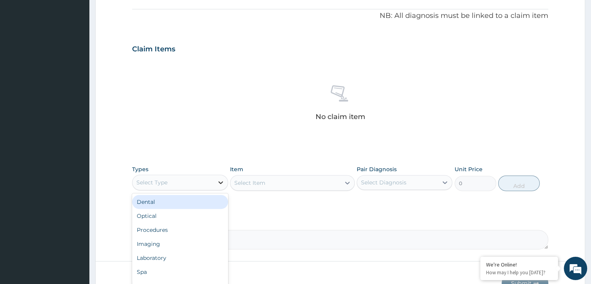
click at [225, 186] on div at bounding box center [221, 182] width 14 height 14
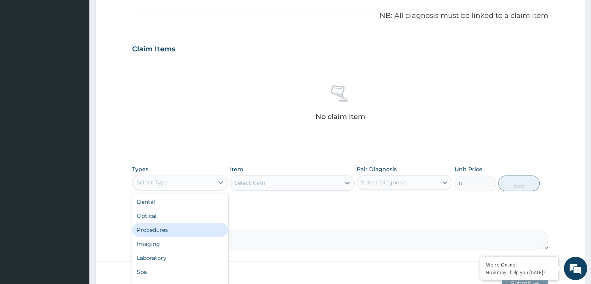
click at [196, 234] on div "Procedures" at bounding box center [180, 230] width 96 height 14
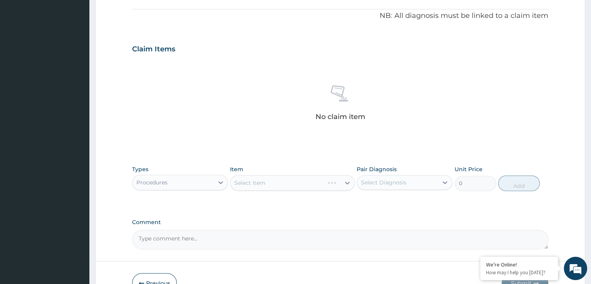
click at [300, 181] on div "Select Item" at bounding box center [292, 183] width 125 height 16
click at [300, 181] on div "Select Item" at bounding box center [285, 182] width 110 height 12
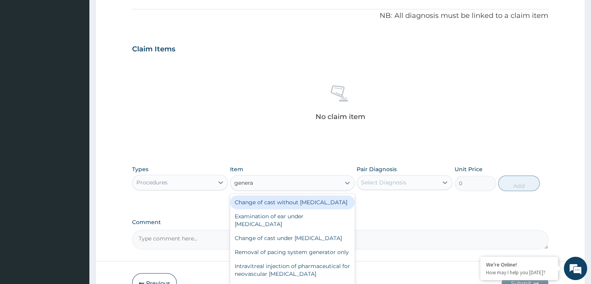
type input "general"
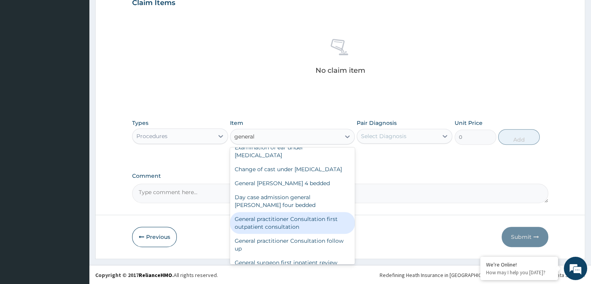
scroll to position [31, 0]
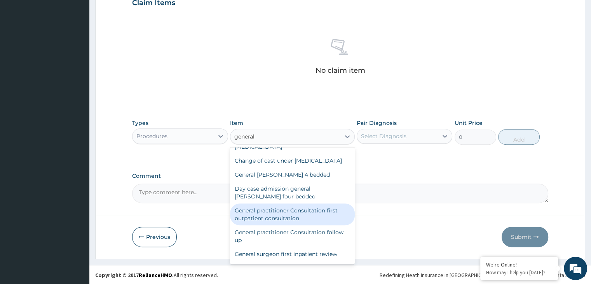
click at [315, 225] on div "General practitioner Consultation first outpatient consultation" at bounding box center [292, 214] width 125 height 22
type input "3000"
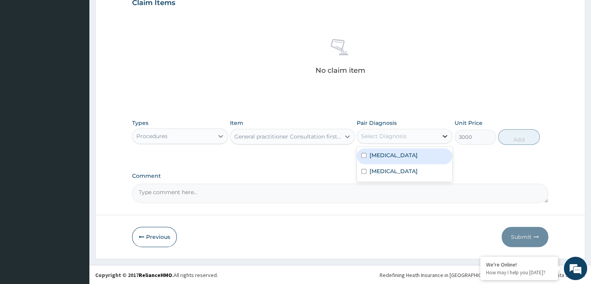
click at [447, 139] on icon at bounding box center [445, 136] width 8 height 8
click at [413, 154] on div "[MEDICAL_DATA]" at bounding box center [405, 156] width 96 height 16
checkbox input "true"
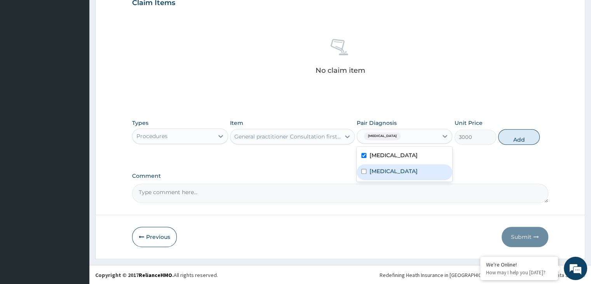
click at [407, 168] on div "[MEDICAL_DATA]" at bounding box center [405, 172] width 96 height 16
checkbox input "true"
click at [507, 135] on button "Add" at bounding box center [519, 137] width 42 height 16
type input "0"
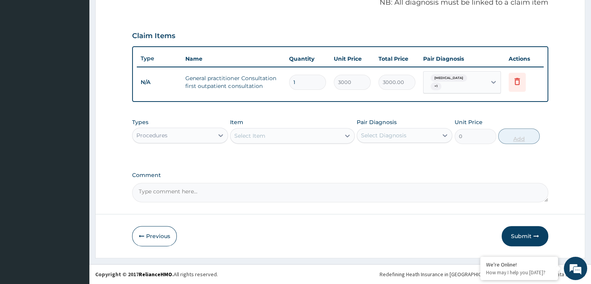
scroll to position [239, 0]
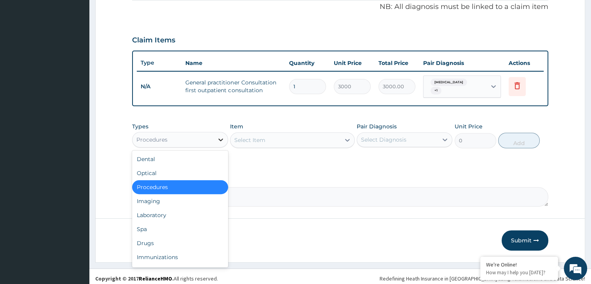
click at [219, 138] on icon at bounding box center [220, 139] width 5 height 3
click at [182, 236] on div "Drugs" at bounding box center [180, 243] width 96 height 14
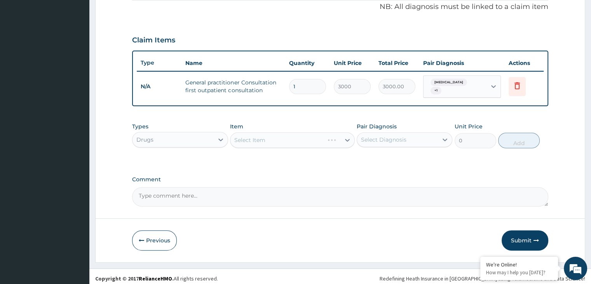
click at [310, 138] on div "Select Item" at bounding box center [292, 140] width 125 height 16
click at [318, 134] on div "Select Item" at bounding box center [285, 140] width 110 height 12
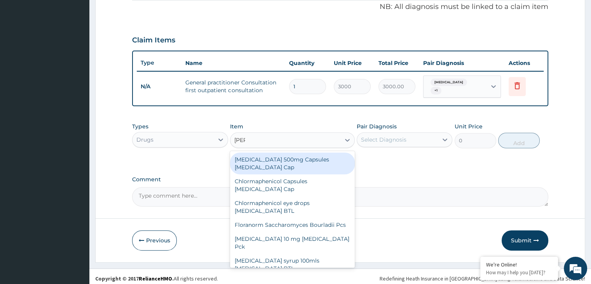
type input "lorat"
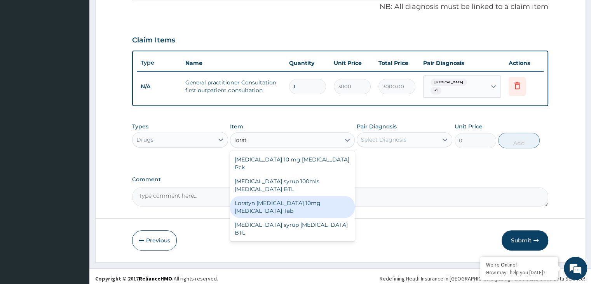
click at [295, 196] on div "Loratyn [MEDICAL_DATA] 10mg [MEDICAL_DATA] Tab" at bounding box center [292, 207] width 125 height 22
type input "45"
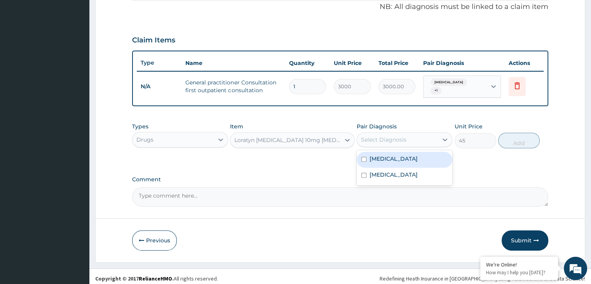
click at [416, 136] on div "Select Diagnosis" at bounding box center [397, 139] width 81 height 12
click at [396, 154] on div "[MEDICAL_DATA]" at bounding box center [405, 160] width 96 height 16
checkbox input "true"
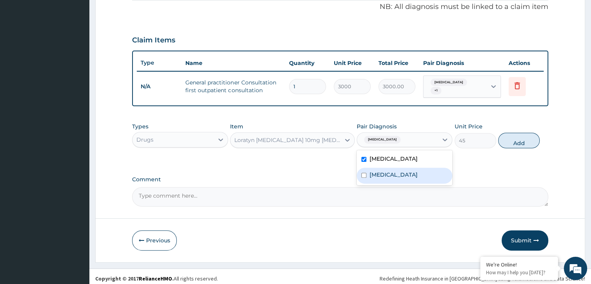
click at [396, 169] on div "[MEDICAL_DATA]" at bounding box center [405, 176] width 96 height 16
checkbox input "true"
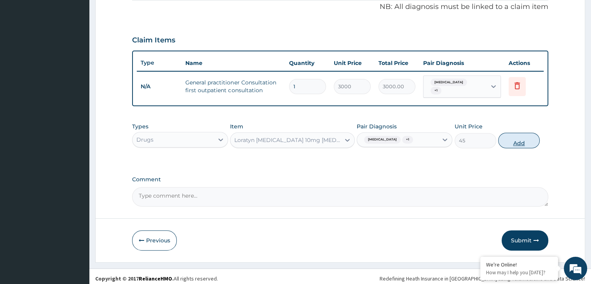
click at [504, 140] on button "Add" at bounding box center [519, 141] width 42 height 16
type input "0"
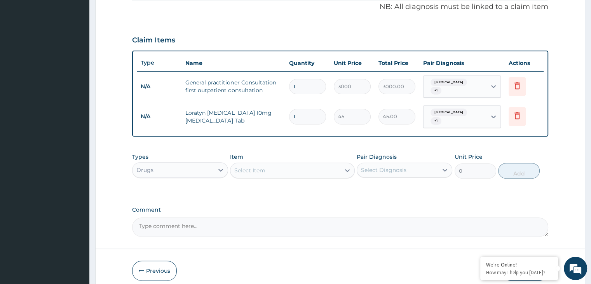
click at [315, 111] on input "1" at bounding box center [307, 116] width 37 height 15
type input "0.00"
type input "1"
type input "45.00"
type input "10"
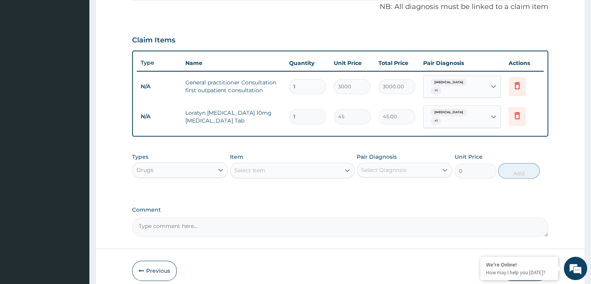
type input "450.00"
type input "10"
click at [298, 164] on div "Select Item" at bounding box center [285, 170] width 110 height 12
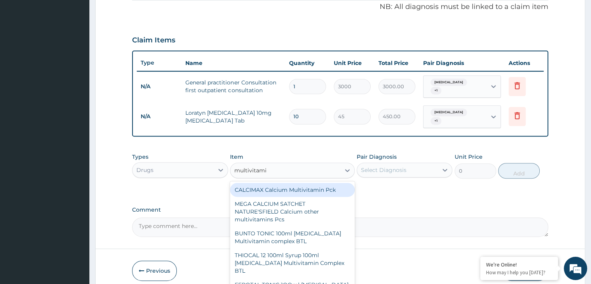
type input "multivitamin"
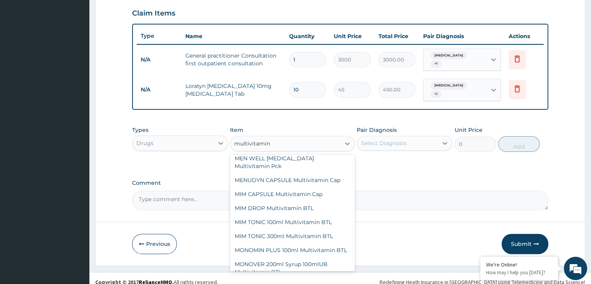
scroll to position [1073, 0]
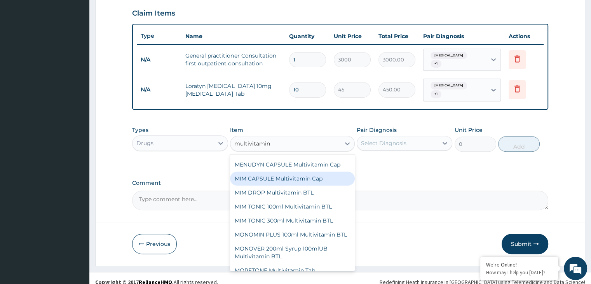
click at [339, 185] on div "MIM CAPSULE Multivitamin Cap" at bounding box center [292, 178] width 125 height 14
type input "490"
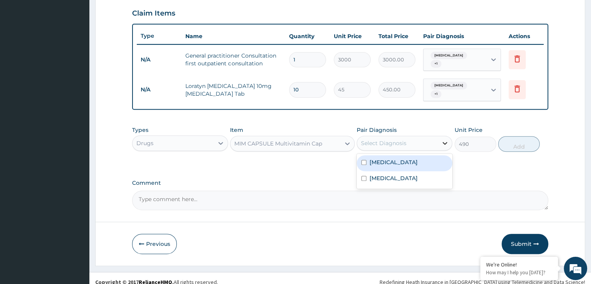
click at [442, 139] on icon at bounding box center [445, 143] width 8 height 8
click at [410, 155] on div "[MEDICAL_DATA]" at bounding box center [405, 163] width 96 height 16
checkbox input "true"
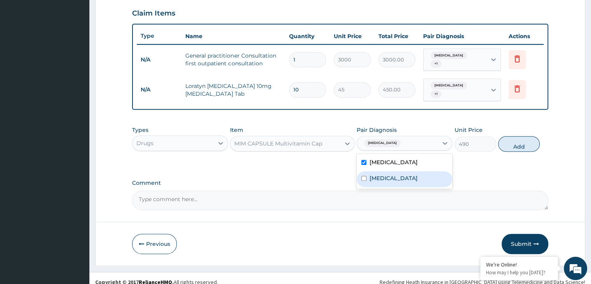
click at [395, 177] on div "[MEDICAL_DATA]" at bounding box center [405, 179] width 96 height 16
checkbox input "true"
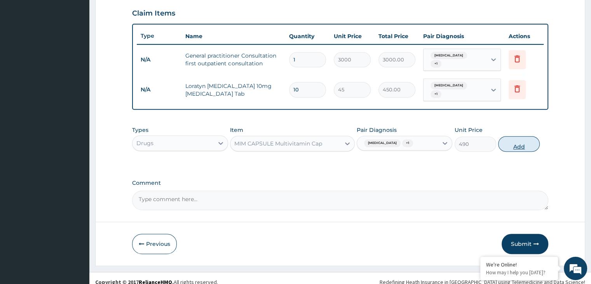
click at [507, 140] on button "Add" at bounding box center [519, 144] width 42 height 16
type input "0"
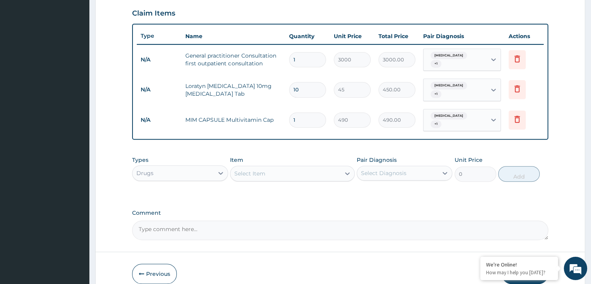
type input "0.00"
type input "2"
type input "980.00"
type input "28"
type input "13720.00"
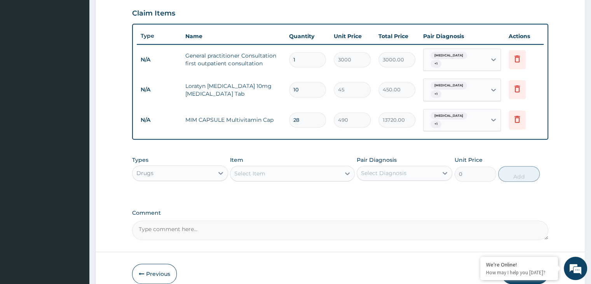
type input "2"
type input "980.00"
type input "0.00"
type input "1"
type input "490.00"
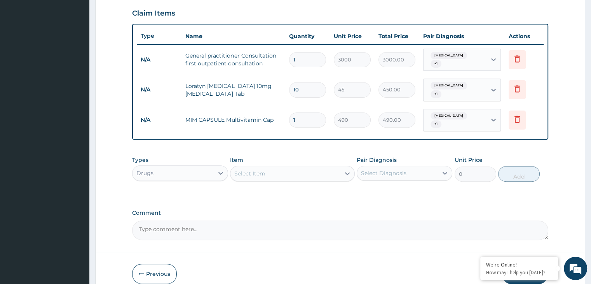
type input "0.00"
type input "4"
type input "1960.00"
type input "0.00"
type input "2"
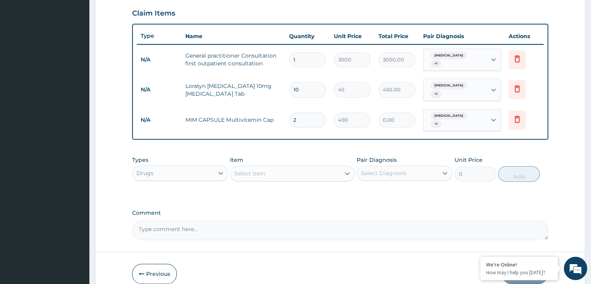
type input "980.00"
type input "28"
type input "13720.00"
type input "28"
click at [516, 114] on icon at bounding box center [517, 118] width 9 height 9
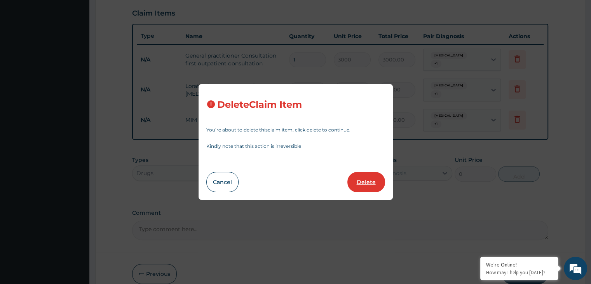
click at [373, 181] on button "Delete" at bounding box center [366, 182] width 38 height 20
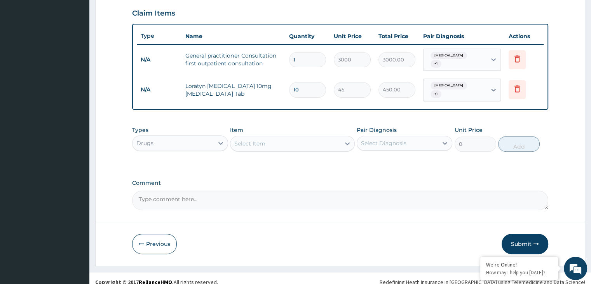
click at [314, 139] on div "Select Item" at bounding box center [285, 143] width 110 height 12
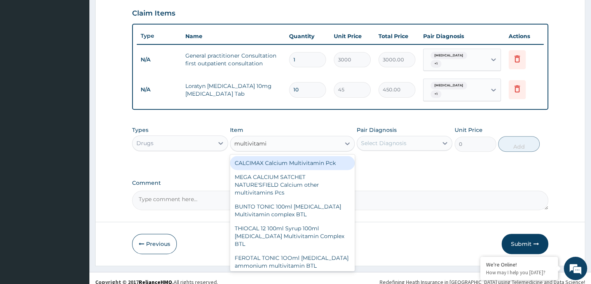
type input "multivitamin"
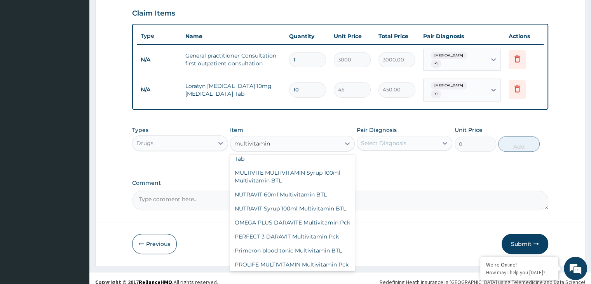
scroll to position [2217, 0]
click at [325, 143] on div "Multivitamin Multivitamin Tab" at bounding box center [292, 136] width 125 height 14
type input "30"
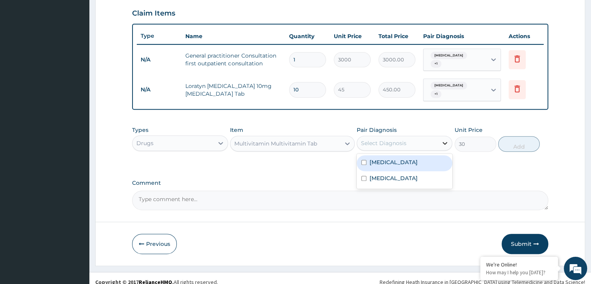
click at [449, 139] on icon at bounding box center [445, 143] width 8 height 8
click at [426, 162] on div "Rhinitis" at bounding box center [405, 163] width 96 height 16
checkbox input "true"
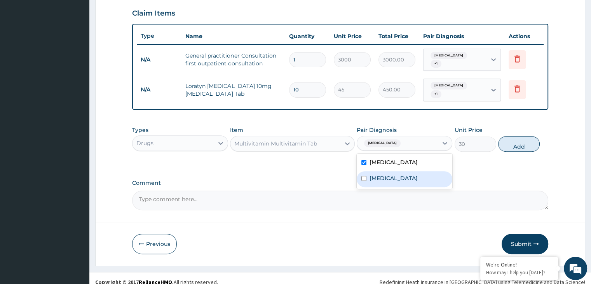
click at [425, 171] on div "Sinusitis" at bounding box center [405, 179] width 96 height 16
checkbox input "true"
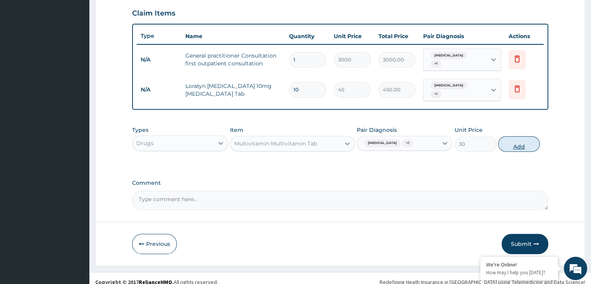
click at [521, 136] on button "Add" at bounding box center [519, 144] width 42 height 16
type input "0"
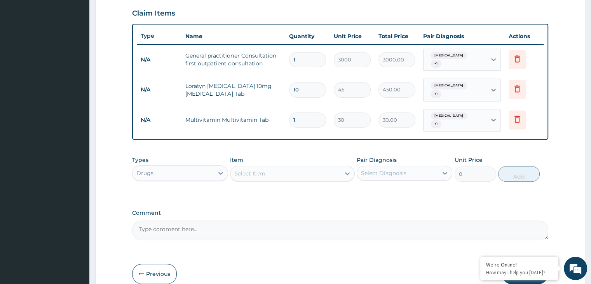
click at [306, 112] on input "1" at bounding box center [307, 119] width 37 height 15
type input "0.00"
type input "2"
type input "60.00"
type input "28"
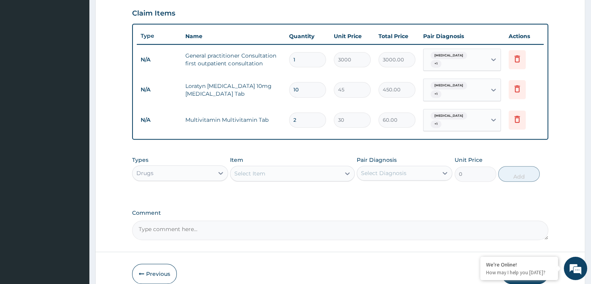
type input "840.00"
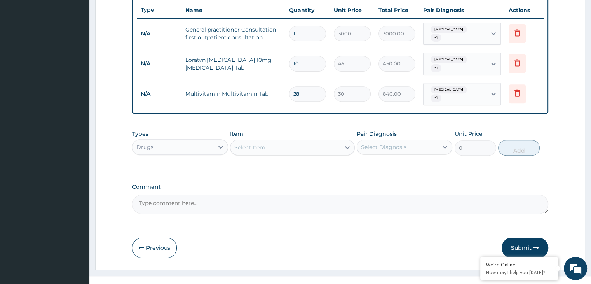
scroll to position [292, 0]
type input "28"
click at [531, 241] on button "Submit" at bounding box center [525, 247] width 47 height 20
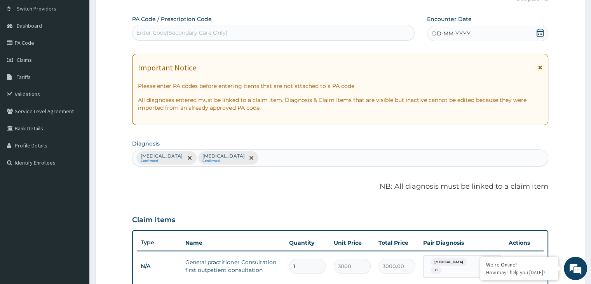
scroll to position [49, 0]
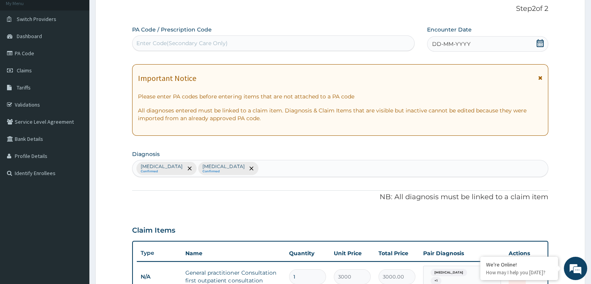
click at [539, 44] on icon at bounding box center [540, 43] width 8 height 8
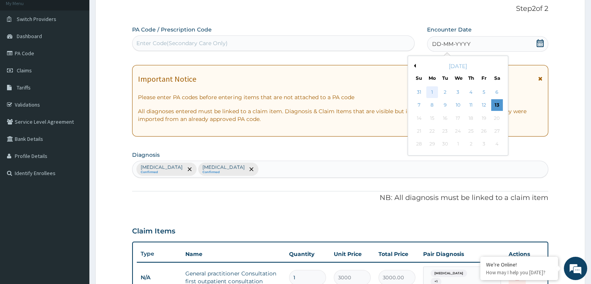
click at [435, 91] on div "1" at bounding box center [432, 92] width 12 height 12
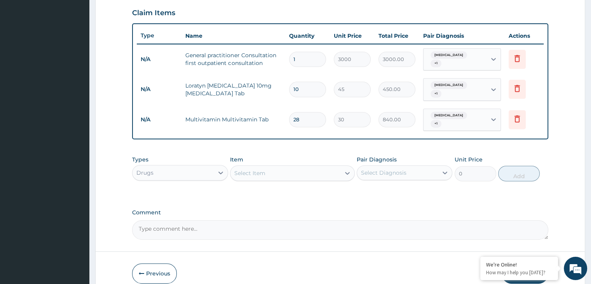
scroll to position [292, 0]
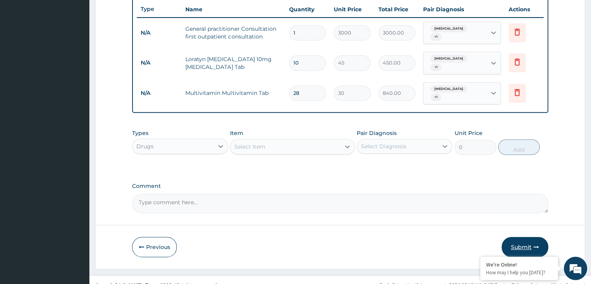
click at [530, 237] on button "Submit" at bounding box center [525, 247] width 47 height 20
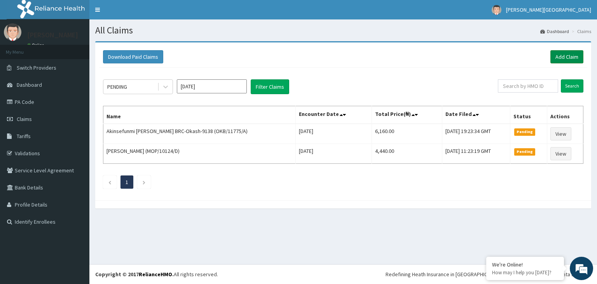
click at [566, 58] on link "Add Claim" at bounding box center [566, 56] width 33 height 13
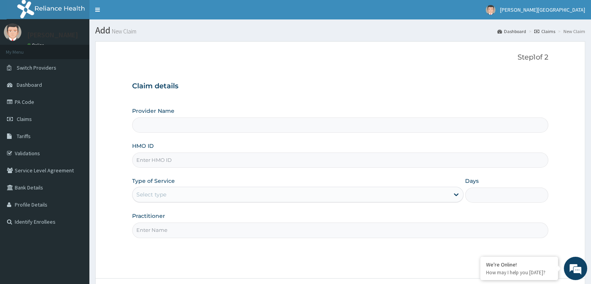
type input "[GEOGRAPHIC_DATA]"
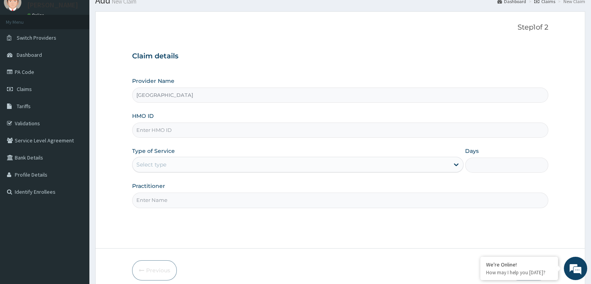
scroll to position [31, 0]
click at [285, 132] on input "HMO ID" at bounding box center [340, 128] width 416 height 15
type input "ORC/10016/A"
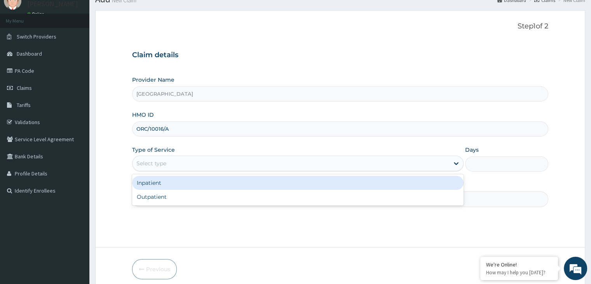
click at [256, 162] on div "Select type" at bounding box center [291, 163] width 317 height 12
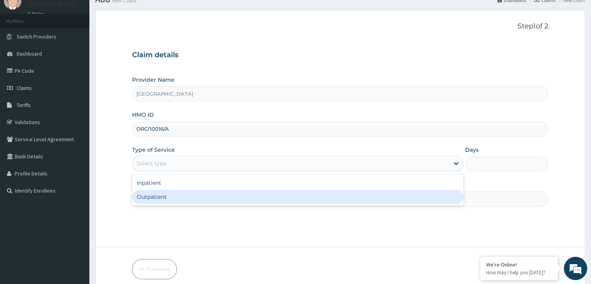
click at [255, 192] on div "Outpatient" at bounding box center [298, 197] width 332 height 14
type input "1"
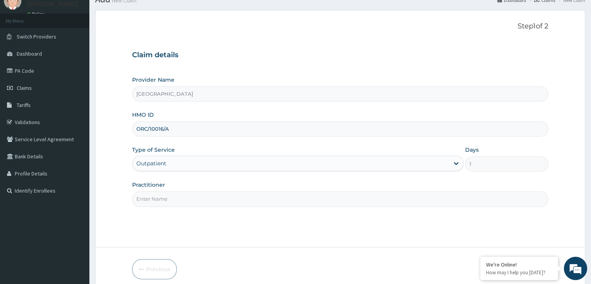
click at [237, 201] on input "Practitioner" at bounding box center [340, 198] width 416 height 15
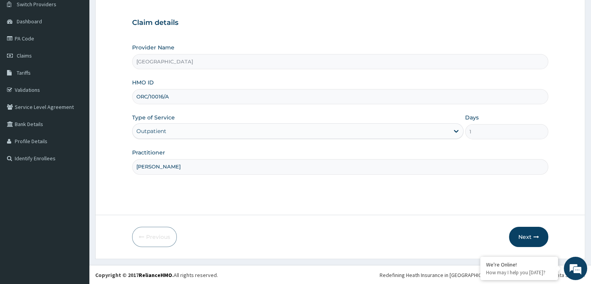
scroll to position [64, 0]
type input "[PERSON_NAME]"
click at [536, 236] on icon "button" at bounding box center [536, 236] width 5 height 5
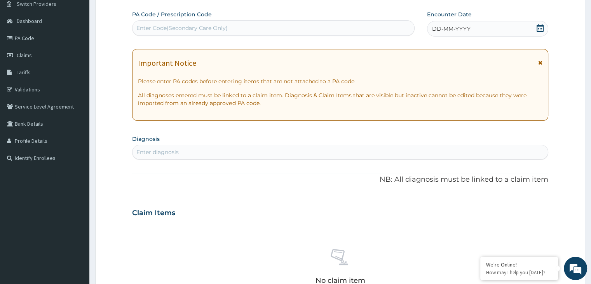
click at [271, 146] on div "Enter diagnosis" at bounding box center [340, 152] width 415 height 12
type input "[MEDICAL_DATA]"
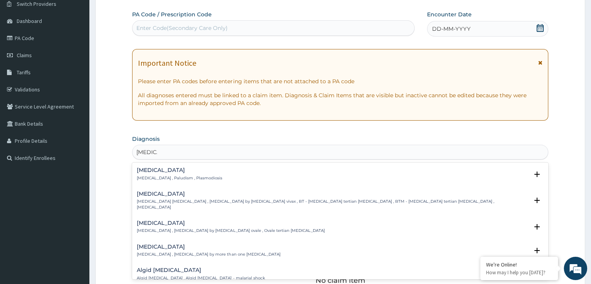
click at [201, 174] on div "[MEDICAL_DATA] [MEDICAL_DATA] , Paludism , Plasmodiosis" at bounding box center [180, 174] width 86 height 14
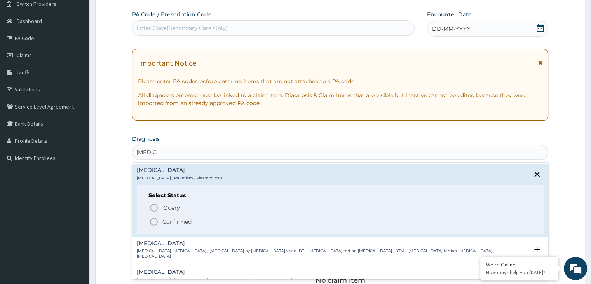
click at [159, 221] on span "Confirmed" at bounding box center [340, 221] width 382 height 9
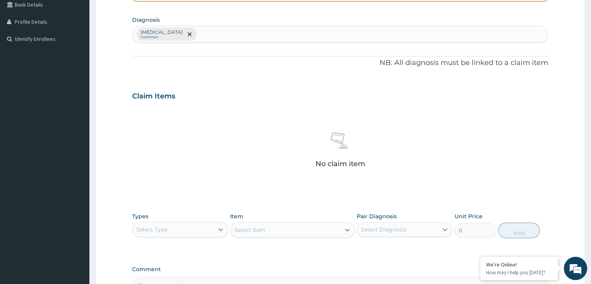
scroll to position [188, 0]
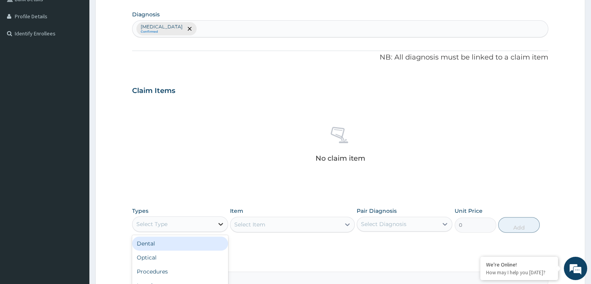
click at [220, 226] on icon at bounding box center [221, 224] width 8 height 8
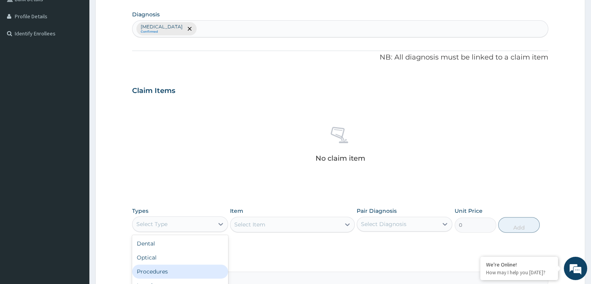
click at [207, 274] on div "Procedures" at bounding box center [180, 271] width 96 height 14
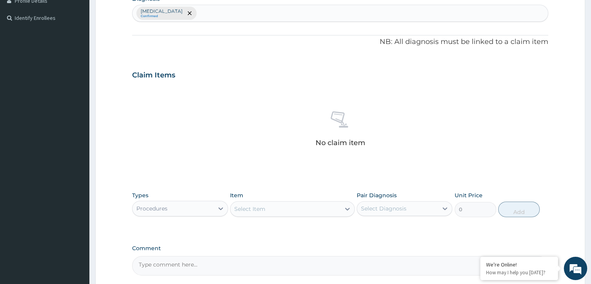
scroll to position [219, 0]
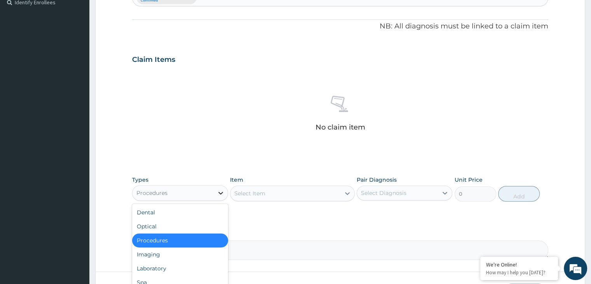
click at [221, 195] on icon at bounding box center [221, 193] width 8 height 8
click at [208, 263] on div "Laboratory" at bounding box center [180, 268] width 96 height 14
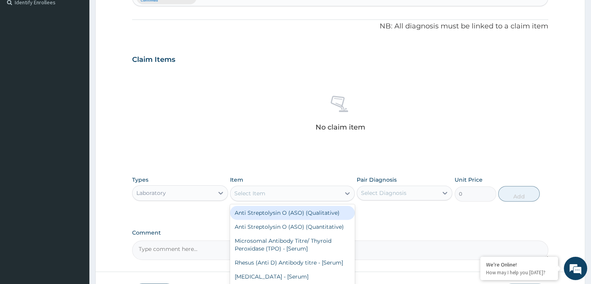
click at [263, 189] on div "Select Item" at bounding box center [249, 193] width 31 height 8
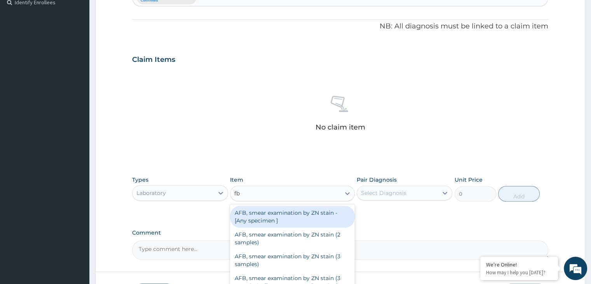
type input "fbc"
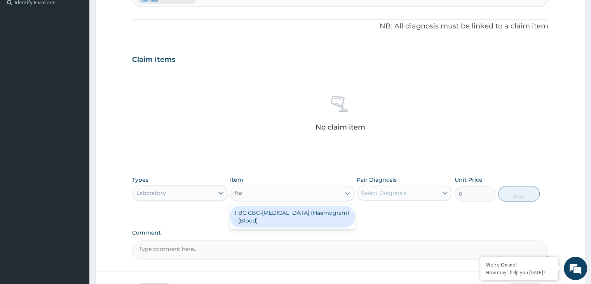
click at [272, 222] on div "FBC CBC-[MEDICAL_DATA] (Haemogram) - [Blood]" at bounding box center [292, 217] width 125 height 22
type input "3000"
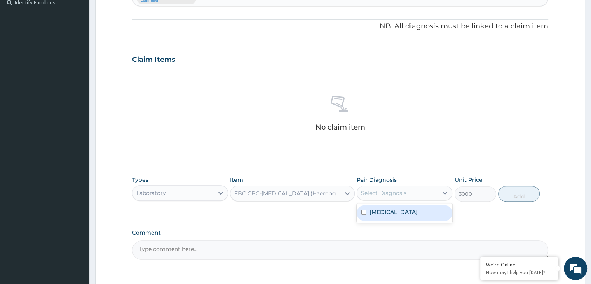
click at [410, 193] on div "Select Diagnosis" at bounding box center [397, 193] width 81 height 12
click at [400, 210] on div "[MEDICAL_DATA]" at bounding box center [405, 213] width 96 height 16
checkbox input "true"
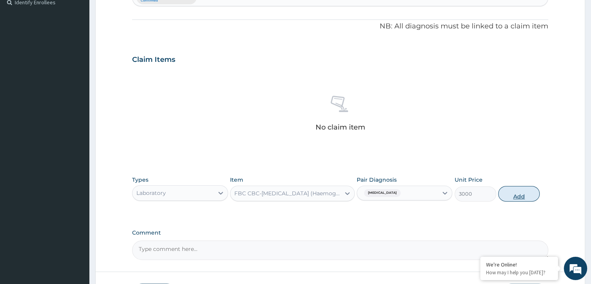
click at [521, 192] on button "Add" at bounding box center [519, 194] width 42 height 16
type input "0"
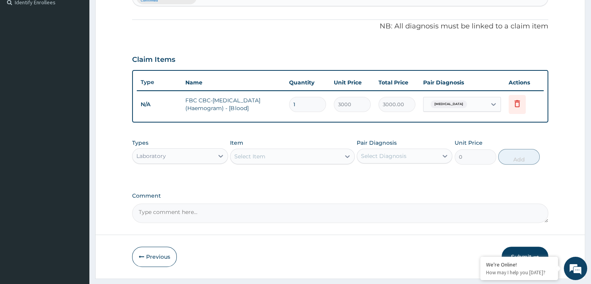
click at [286, 159] on div "Select Item" at bounding box center [285, 156] width 110 height 12
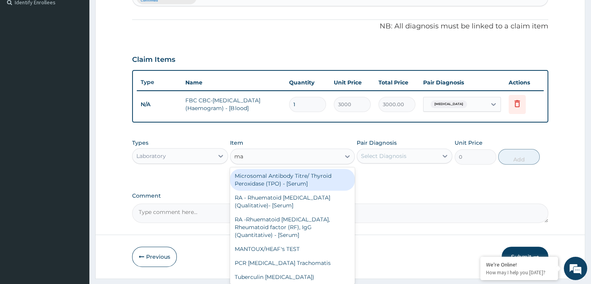
type input "mal"
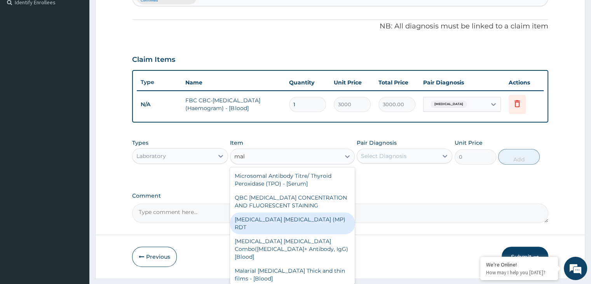
click at [284, 213] on div "[MEDICAL_DATA] [MEDICAL_DATA] (MP) RDT" at bounding box center [292, 223] width 125 height 22
type input "1500"
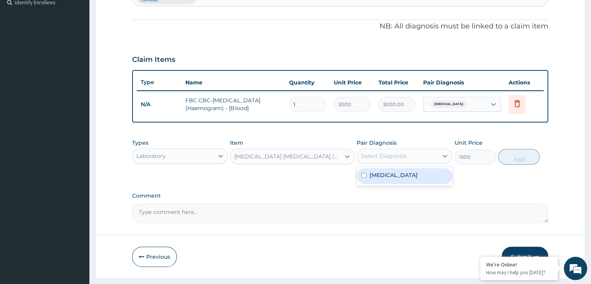
drag, startPoint x: 421, startPoint y: 152, endPoint x: 411, endPoint y: 169, distance: 19.9
click at [411, 163] on div "option Malaria, selected. option Malaria focused, 1 of 1. 1 result available. U…" at bounding box center [405, 155] width 96 height 15
click at [411, 169] on div "[MEDICAL_DATA]" at bounding box center [405, 176] width 96 height 16
checkbox input "true"
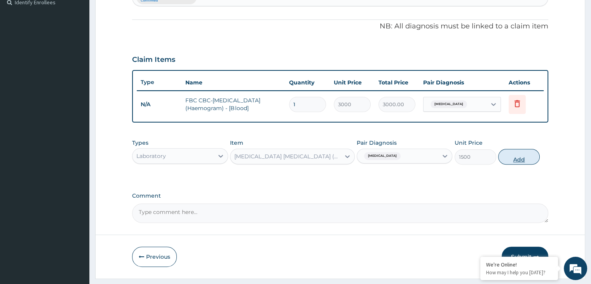
click at [526, 157] on button "Add" at bounding box center [519, 157] width 42 height 16
type input "0"
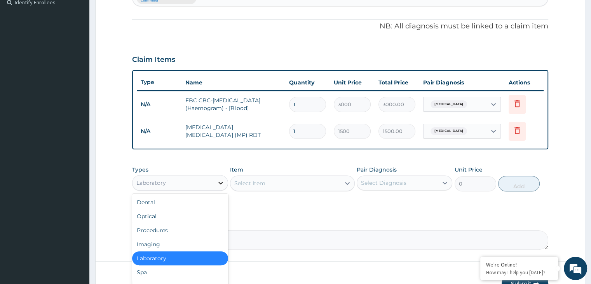
click at [222, 179] on icon at bounding box center [221, 183] width 8 height 8
click at [193, 228] on div "Procedures" at bounding box center [180, 230] width 96 height 14
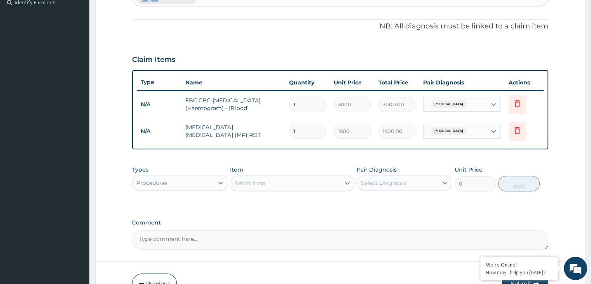
click at [309, 178] on div "Select Item" at bounding box center [292, 183] width 125 height 16
click at [306, 187] on div "Select Item" at bounding box center [285, 183] width 110 height 12
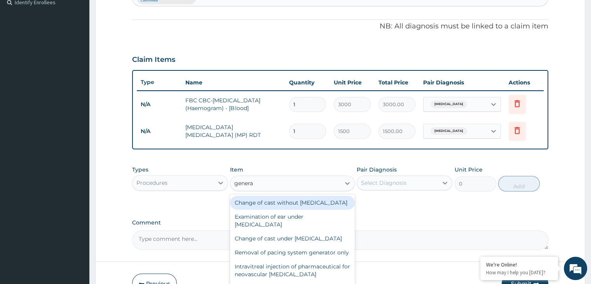
type input "general"
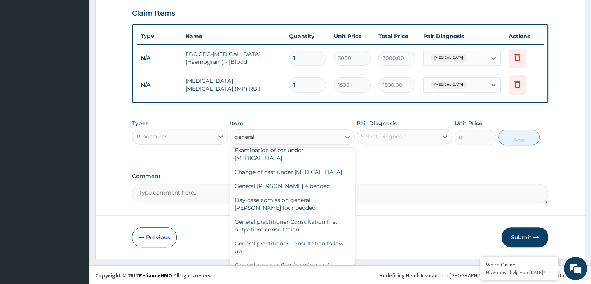
scroll to position [31, 0]
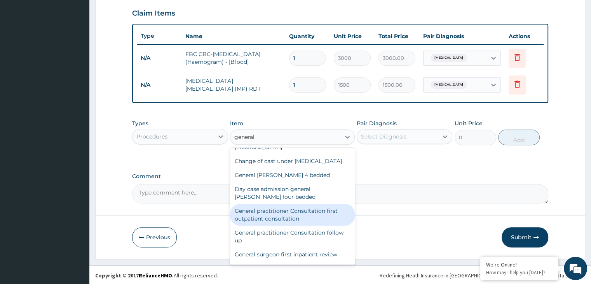
click at [302, 225] on div "General practitioner Consultation first outpatient consultation" at bounding box center [292, 215] width 125 height 22
type input "3000"
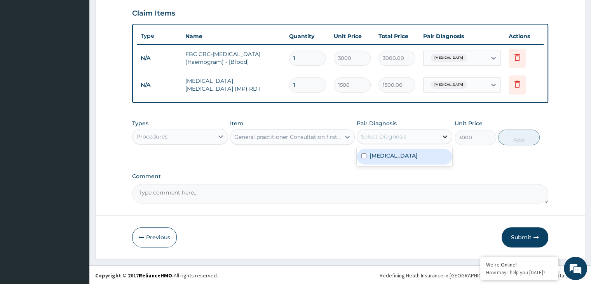
click at [443, 135] on icon at bounding box center [445, 136] width 5 height 3
click at [423, 155] on div "[MEDICAL_DATA]" at bounding box center [405, 156] width 96 height 16
checkbox input "true"
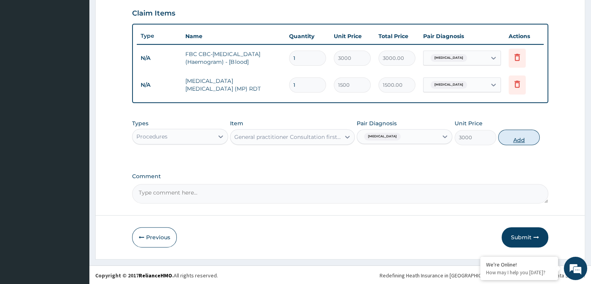
click at [506, 131] on button "Add" at bounding box center [519, 137] width 42 height 16
type input "0"
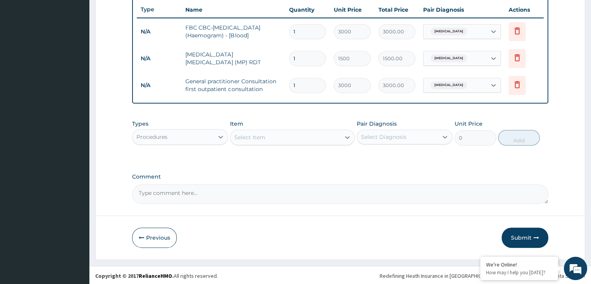
scroll to position [292, 0]
click at [519, 238] on button "Submit" at bounding box center [525, 237] width 47 height 20
click at [523, 235] on button "Submit" at bounding box center [525, 237] width 47 height 20
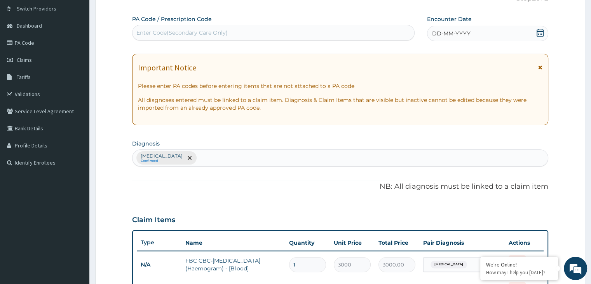
scroll to position [54, 0]
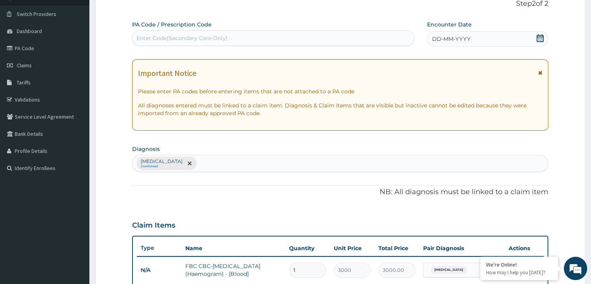
click at [541, 39] on icon at bounding box center [540, 38] width 8 height 8
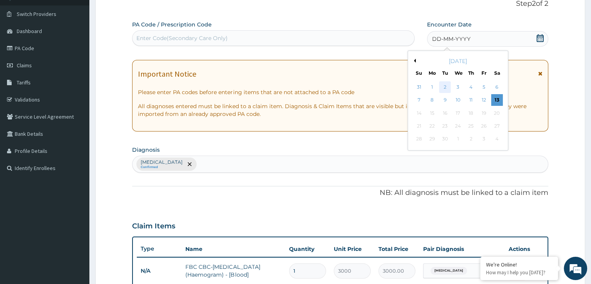
click at [448, 86] on div "2" at bounding box center [445, 87] width 12 height 12
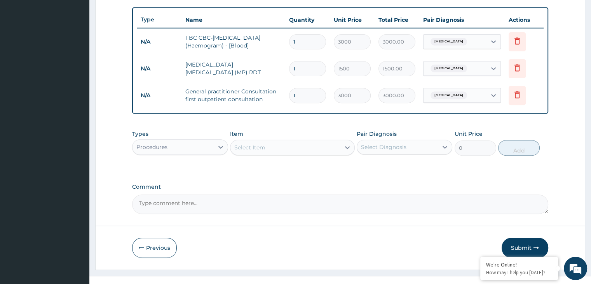
scroll to position [292, 0]
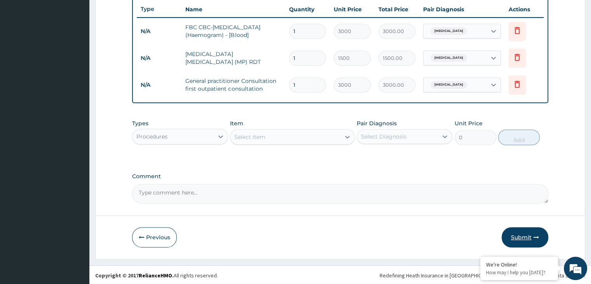
click at [530, 238] on button "Submit" at bounding box center [525, 237] width 47 height 20
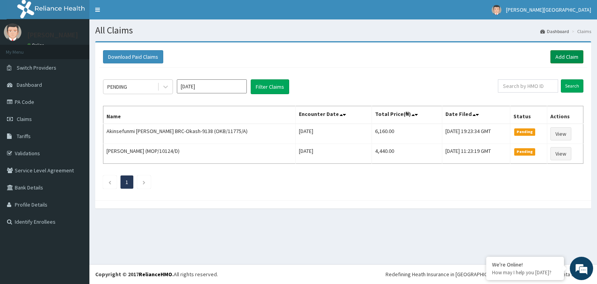
click at [577, 58] on link "Add Claim" at bounding box center [566, 56] width 33 height 13
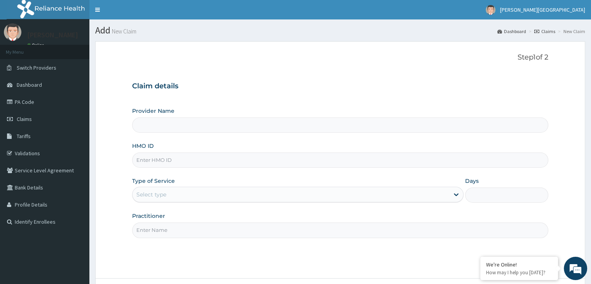
click at [277, 162] on input "HMO ID" at bounding box center [340, 159] width 416 height 15
type input "[GEOGRAPHIC_DATA]"
type input "NNI/10038/D"
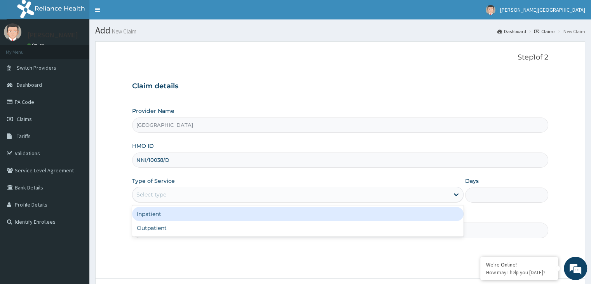
click at [258, 200] on div "Select type" at bounding box center [291, 194] width 317 height 12
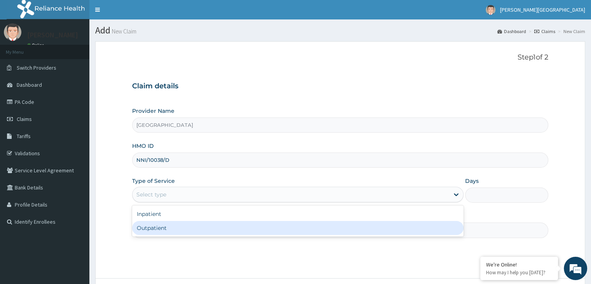
click at [259, 226] on div "Outpatient" at bounding box center [298, 228] width 332 height 14
type input "1"
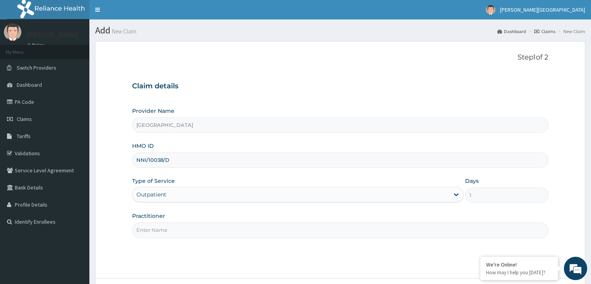
click at [218, 235] on input "Practitioner" at bounding box center [340, 229] width 416 height 15
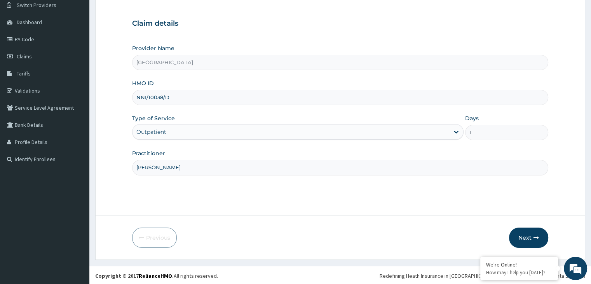
scroll to position [64, 0]
type input "[PERSON_NAME]"
click at [538, 235] on icon "button" at bounding box center [536, 236] width 5 height 5
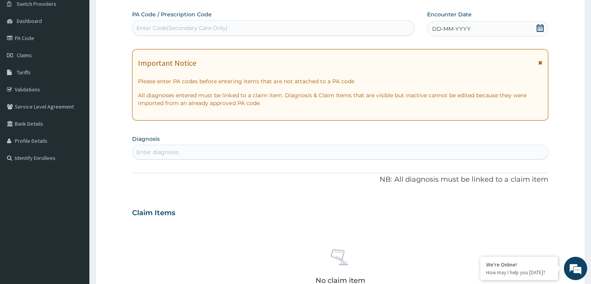
click at [541, 27] on icon at bounding box center [540, 28] width 8 height 8
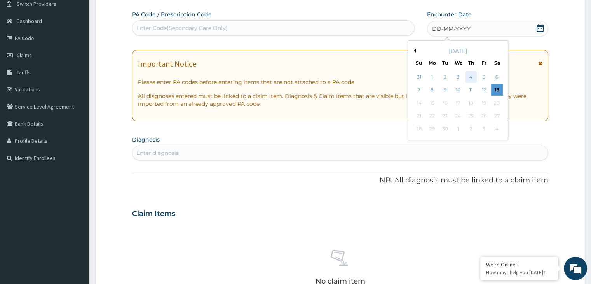
click at [471, 78] on div "4" at bounding box center [471, 77] width 12 height 12
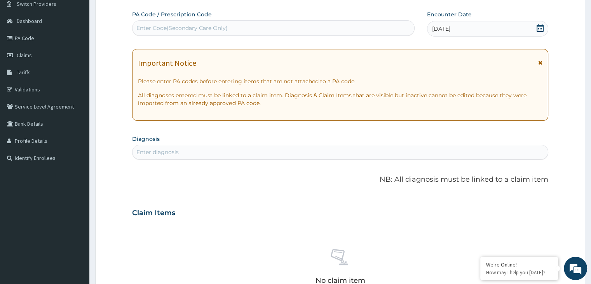
click at [271, 150] on div "Enter diagnosis" at bounding box center [340, 152] width 415 height 12
type input "[MEDICAL_DATA]"
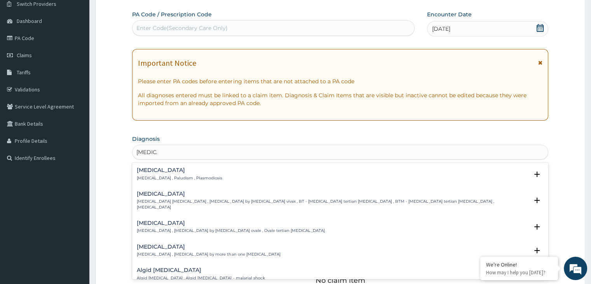
click at [198, 174] on div "[MEDICAL_DATA] [MEDICAL_DATA] , Paludism , Plasmodiosis" at bounding box center [180, 174] width 86 height 14
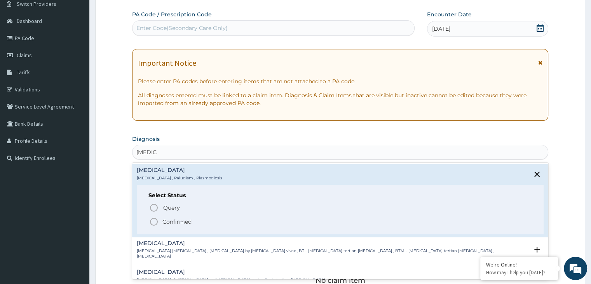
click at [155, 223] on icon "status option filled" at bounding box center [153, 221] width 9 height 9
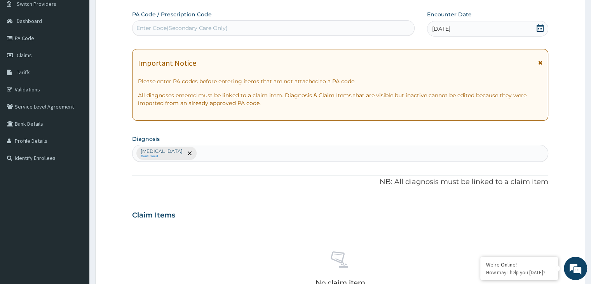
click at [190, 155] on div "[MEDICAL_DATA] Confirmed" at bounding box center [340, 153] width 415 height 16
type input "upper res"
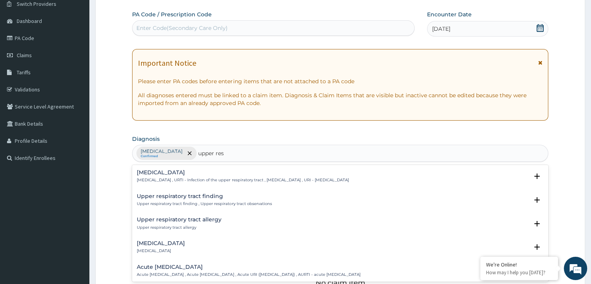
click at [188, 178] on p "[MEDICAL_DATA] , URTI - Infection of the upper respiratory tract , [MEDICAL_DAT…" at bounding box center [243, 179] width 212 height 5
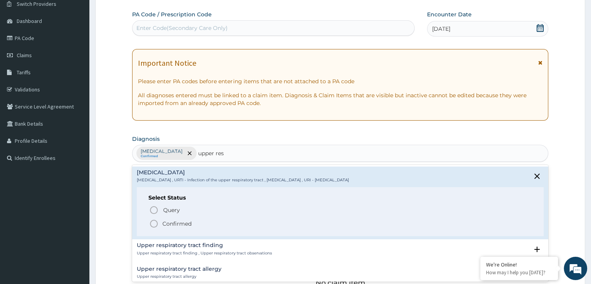
click at [154, 227] on circle "status option filled" at bounding box center [153, 223] width 7 height 7
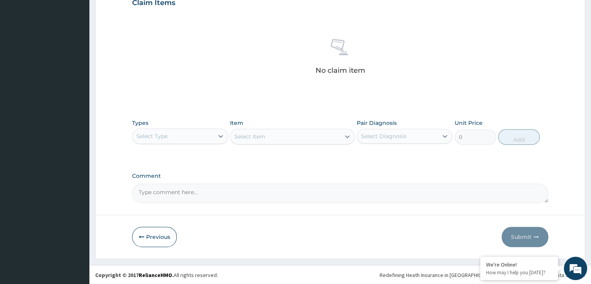
scroll to position [276, 0]
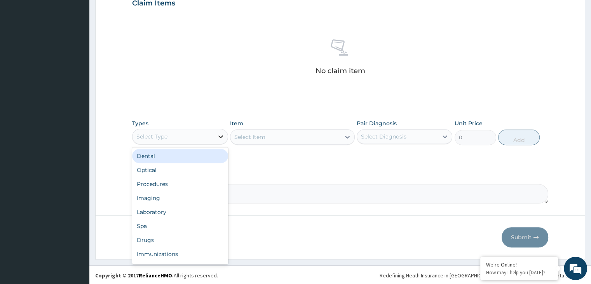
click at [222, 134] on icon at bounding box center [221, 137] width 8 height 8
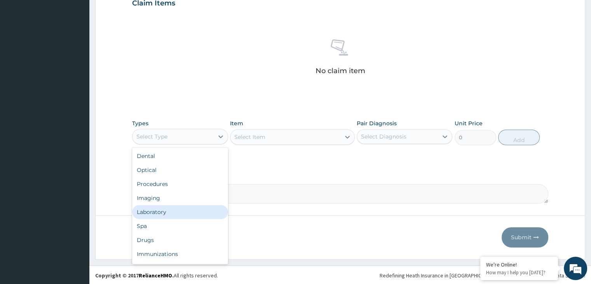
click at [218, 212] on div "Laboratory" at bounding box center [180, 212] width 96 height 14
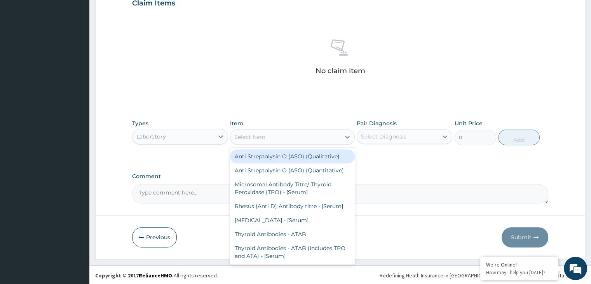
click at [286, 136] on div "Select Item" at bounding box center [285, 137] width 110 height 12
type input "d"
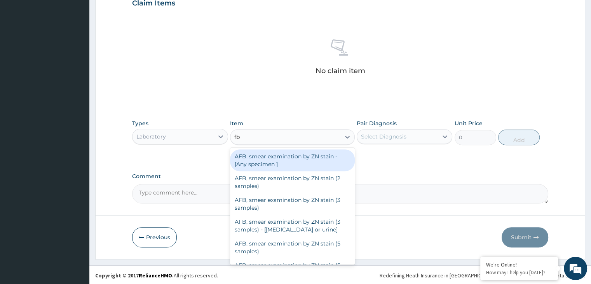
type input "fbc"
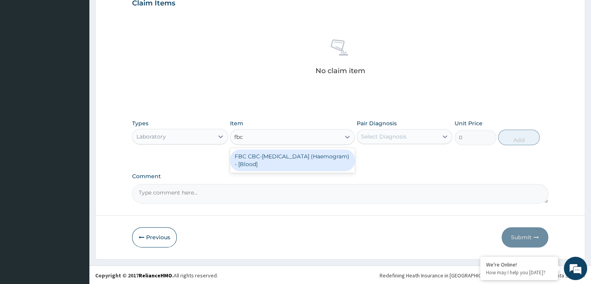
click at [287, 157] on div "FBC CBC-[MEDICAL_DATA] (Haemogram) - [Blood]" at bounding box center [292, 160] width 125 height 22
type input "3000"
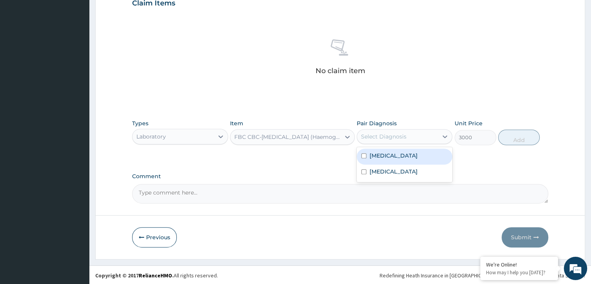
click at [426, 135] on div "Select Diagnosis" at bounding box center [397, 136] width 81 height 12
click at [381, 153] on label "[MEDICAL_DATA]" at bounding box center [394, 156] width 48 height 8
checkbox input "true"
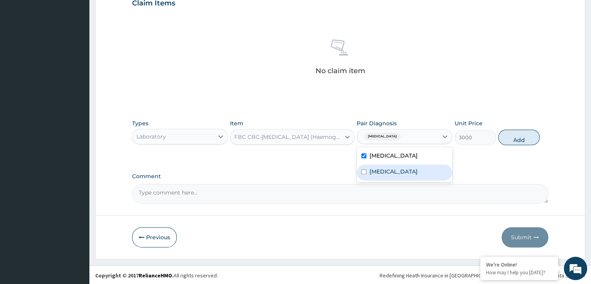
click at [389, 168] on label "Upper respiratory infection" at bounding box center [394, 172] width 48 height 8
checkbox input "true"
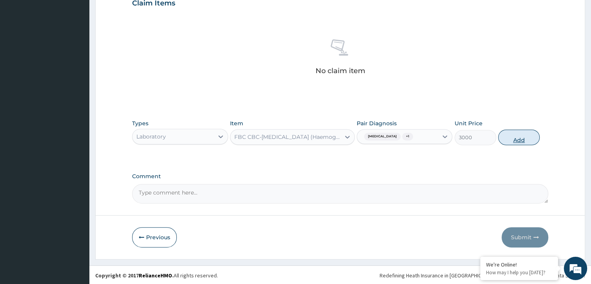
click at [530, 135] on button "Add" at bounding box center [519, 137] width 42 height 16
type input "0"
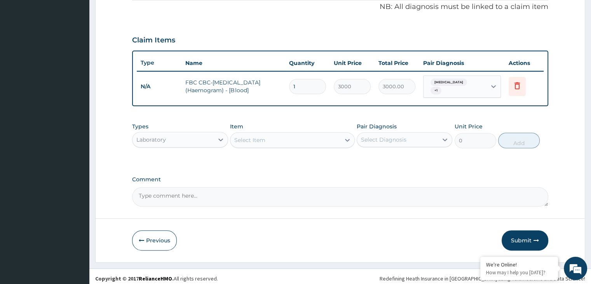
click at [326, 136] on div "Select Item" at bounding box center [285, 140] width 110 height 12
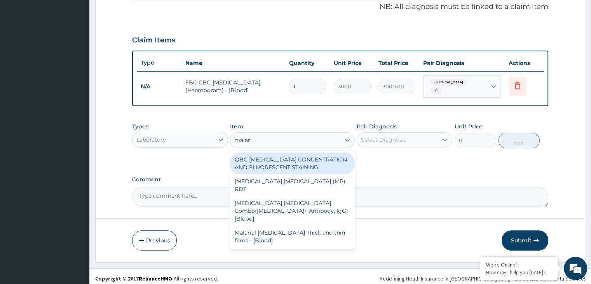
type input "malari"
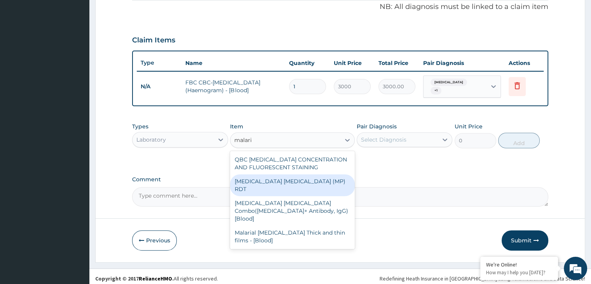
click at [317, 179] on div "MALARIA PARASITE (MP) RDT" at bounding box center [292, 185] width 125 height 22
type input "1500"
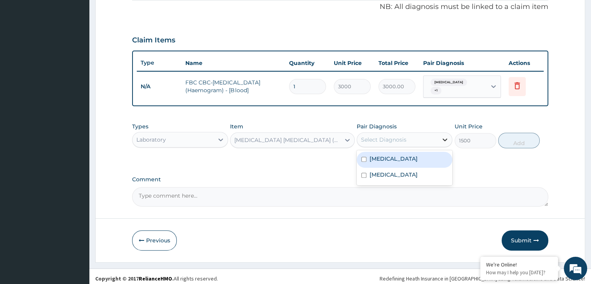
click at [450, 137] on div at bounding box center [445, 140] width 14 height 14
click at [424, 154] on div "Malaria" at bounding box center [405, 160] width 96 height 16
checkbox input "true"
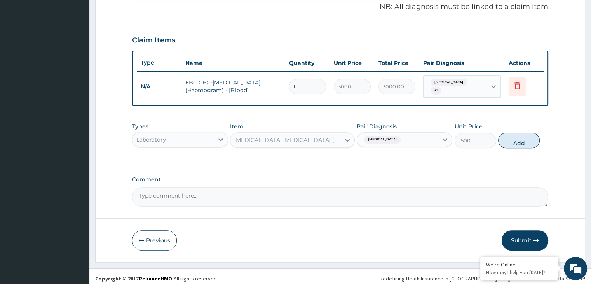
click at [516, 139] on button "Add" at bounding box center [519, 141] width 42 height 16
type input "0"
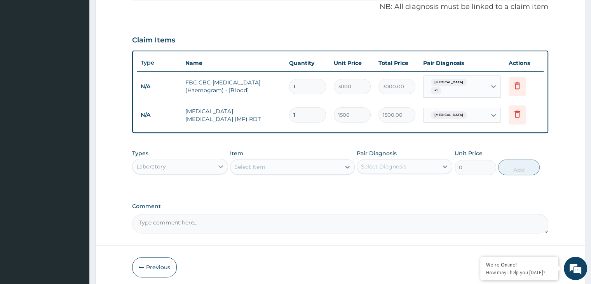
click at [220, 165] on icon at bounding box center [221, 166] width 8 height 8
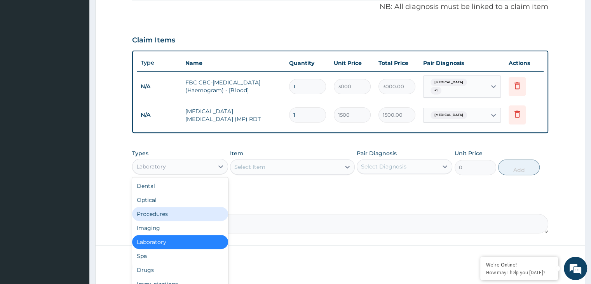
click at [185, 209] on div "Procedures" at bounding box center [180, 214] width 96 height 14
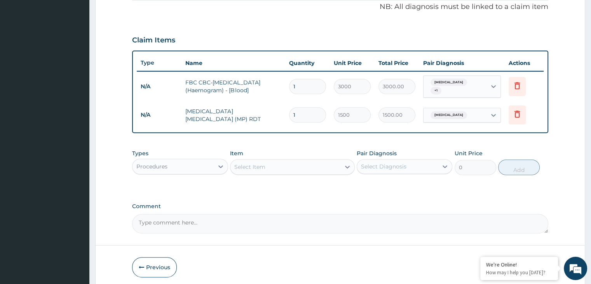
click at [303, 162] on div "Select Item" at bounding box center [285, 167] width 110 height 12
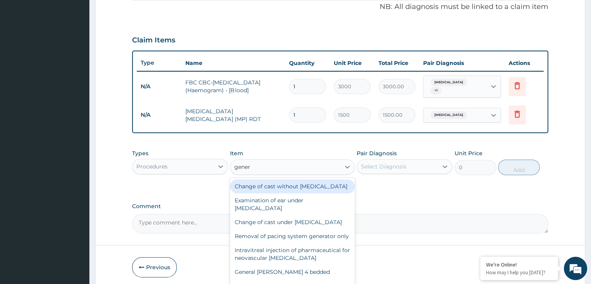
type input "genera"
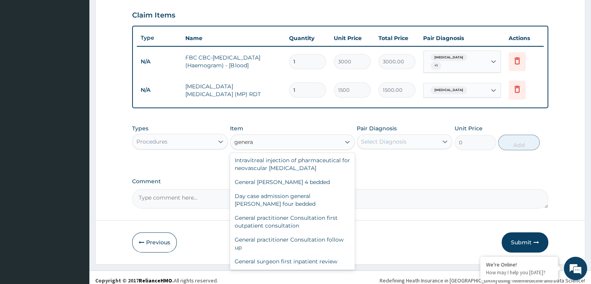
scroll to position [78, 0]
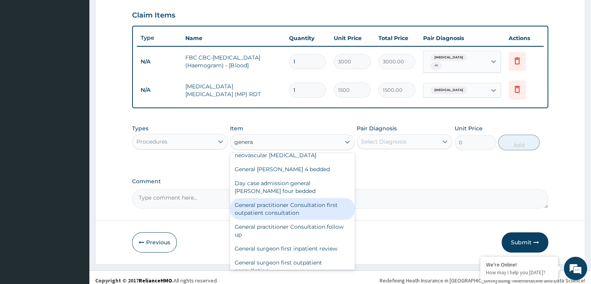
click at [309, 220] on div "General practitioner Consultation first outpatient consultation" at bounding box center [292, 209] width 125 height 22
type input "3000"
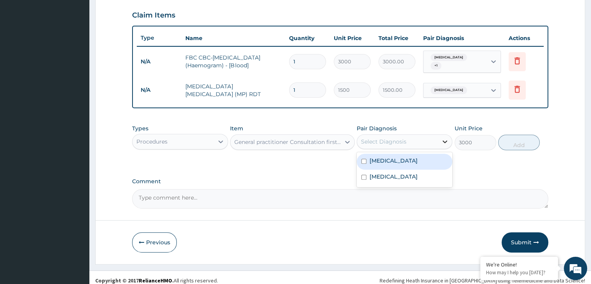
click at [439, 135] on div at bounding box center [445, 141] width 14 height 14
click at [405, 155] on div "Malaria" at bounding box center [405, 162] width 96 height 16
checkbox input "true"
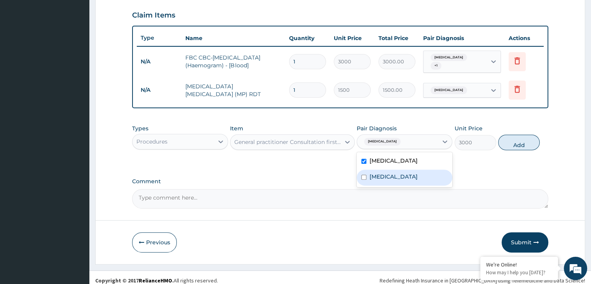
click at [408, 173] on label "Upper respiratory infection" at bounding box center [394, 177] width 48 height 8
checkbox input "true"
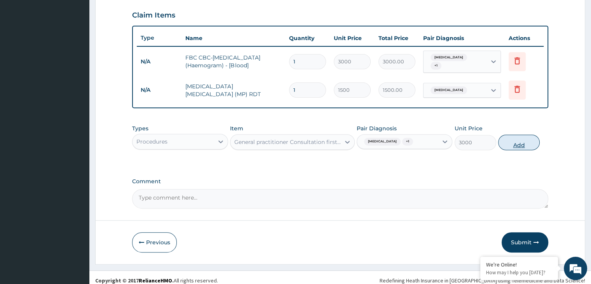
click at [519, 139] on button "Add" at bounding box center [519, 142] width 42 height 16
type input "0"
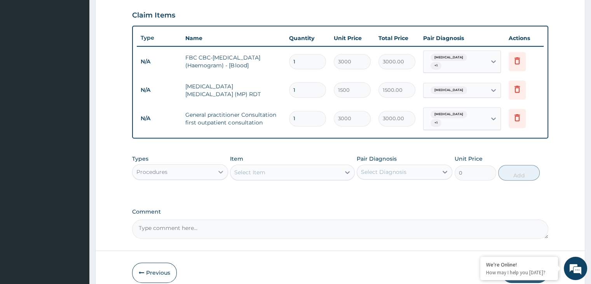
click at [220, 168] on icon at bounding box center [221, 172] width 8 height 8
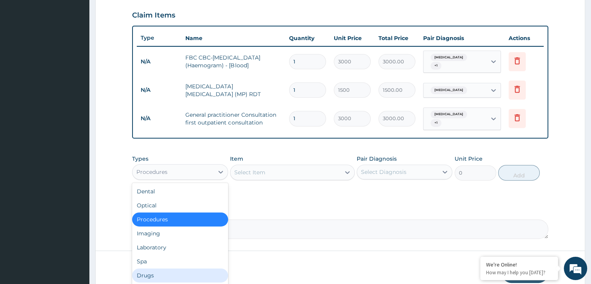
click at [195, 268] on div "Drugs" at bounding box center [180, 275] width 96 height 14
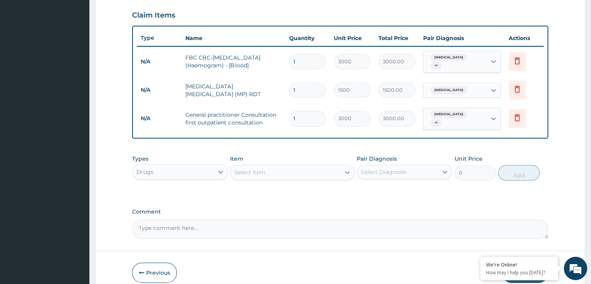
click at [323, 166] on div "Select Item" at bounding box center [285, 172] width 110 height 12
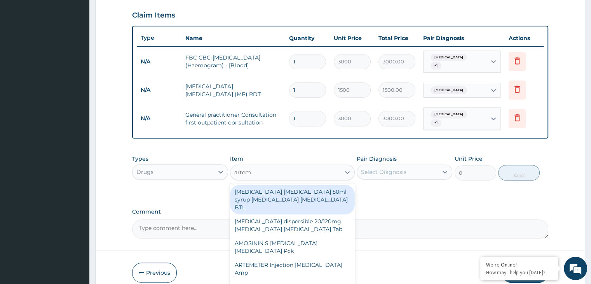
type input "arteme"
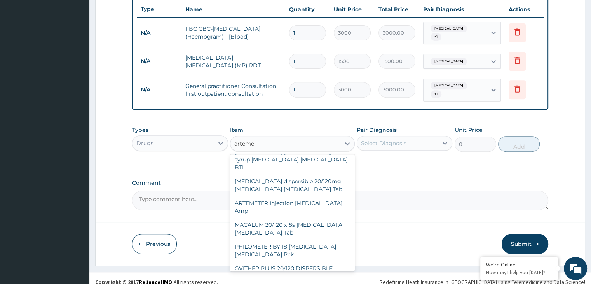
scroll to position [0, 0]
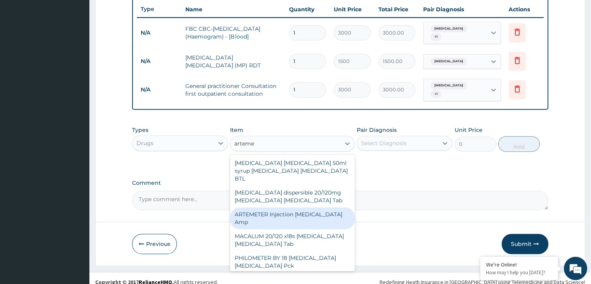
click at [314, 207] on div "ARTEMETER Injection [MEDICAL_DATA] Amp" at bounding box center [292, 218] width 125 height 22
type input "300"
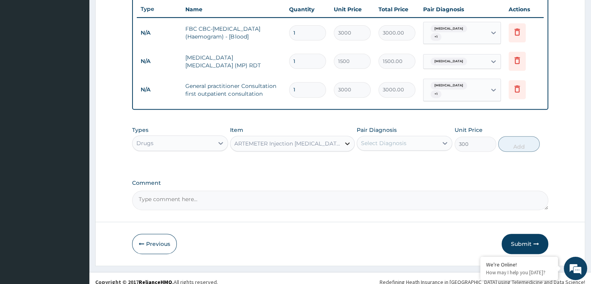
click at [347, 140] on icon at bounding box center [348, 144] width 8 height 8
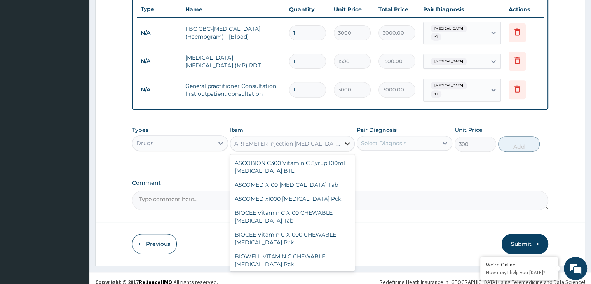
scroll to position [13056, 0]
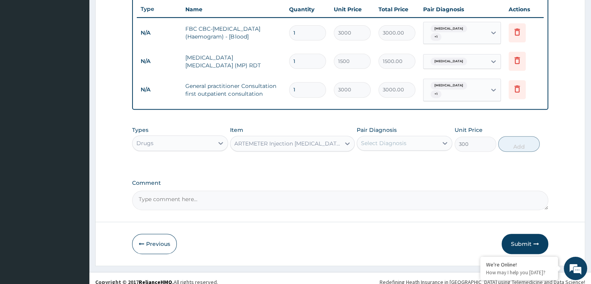
click at [317, 140] on div "ARTEMETER Injection [MEDICAL_DATA] Amp" at bounding box center [287, 144] width 107 height 8
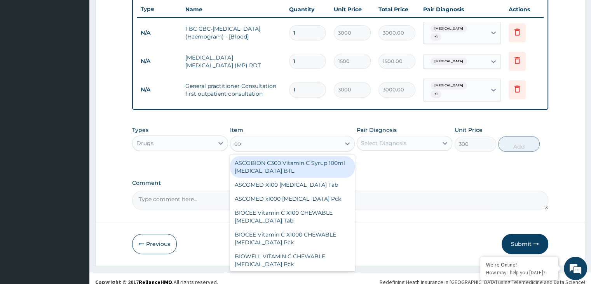
type input "coa"
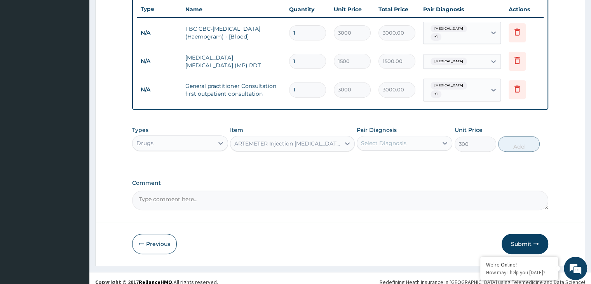
click at [287, 140] on div "ARTEMETER Injection [MEDICAL_DATA] Amp" at bounding box center [285, 143] width 110 height 12
click at [432, 137] on div "Select Diagnosis" at bounding box center [397, 143] width 81 height 12
click at [403, 155] on div "Malaria" at bounding box center [405, 163] width 96 height 16
checkbox input "true"
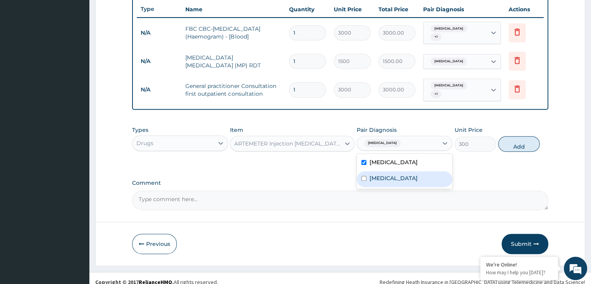
click at [407, 174] on label "Upper respiratory infection" at bounding box center [394, 178] width 48 height 8
checkbox input "true"
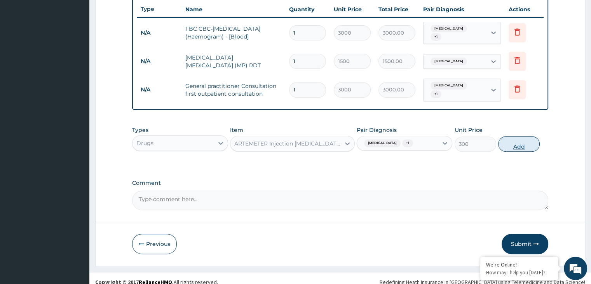
click at [515, 136] on button "Add" at bounding box center [519, 144] width 42 height 16
type input "0"
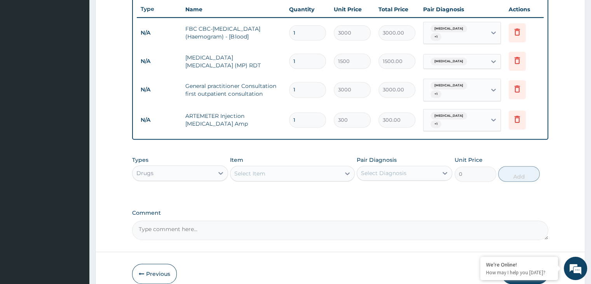
click at [311, 115] on input "1" at bounding box center [307, 119] width 37 height 15
type input "0.00"
type input "3"
type input "900.00"
type input "3"
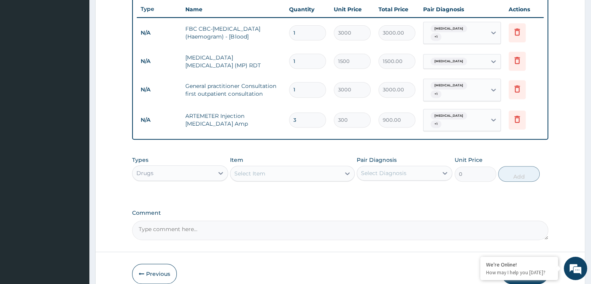
click at [288, 167] on div "Select Item" at bounding box center [285, 173] width 110 height 12
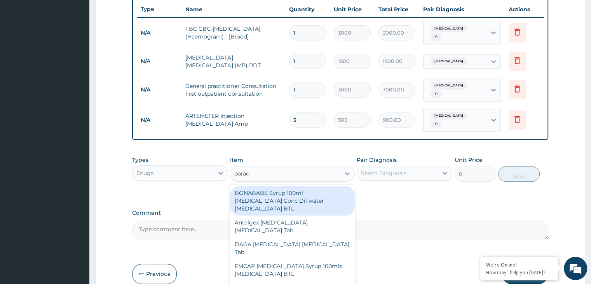
type input "parace"
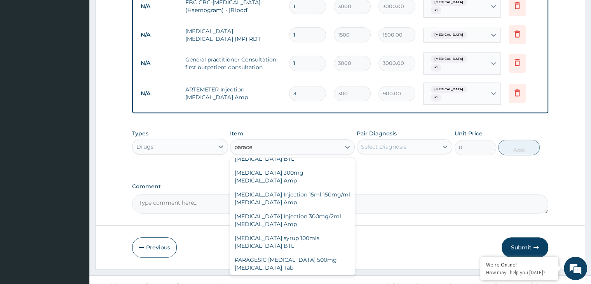
scroll to position [286, 0]
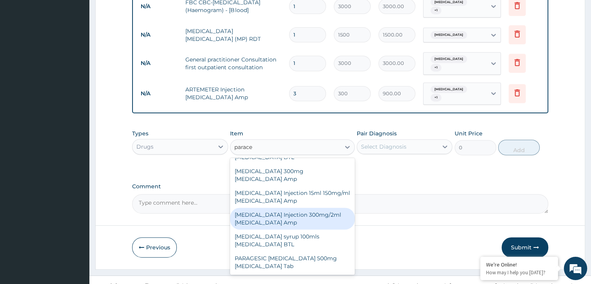
click at [322, 210] on div "[MEDICAL_DATA] Injection 300mg/2ml [MEDICAL_DATA] Amp" at bounding box center [292, 219] width 125 height 22
type input "150"
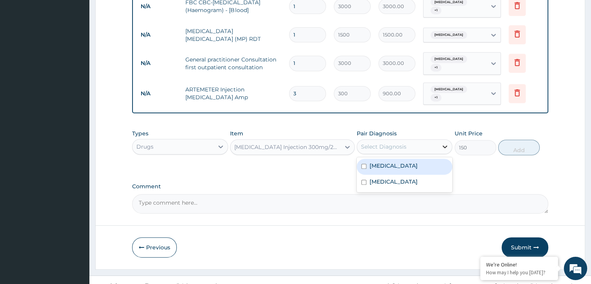
click at [440, 140] on div at bounding box center [445, 147] width 14 height 14
click at [405, 159] on div "Malaria" at bounding box center [405, 167] width 96 height 16
checkbox input "true"
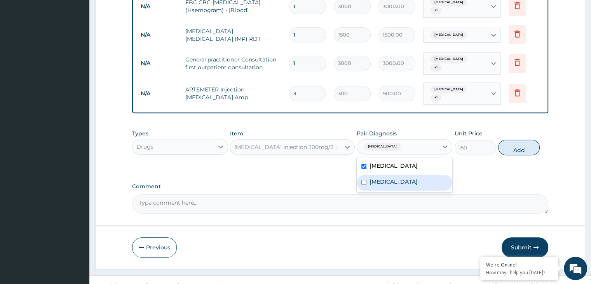
click at [413, 178] on label "Upper respiratory infection" at bounding box center [394, 182] width 48 height 8
checkbox input "true"
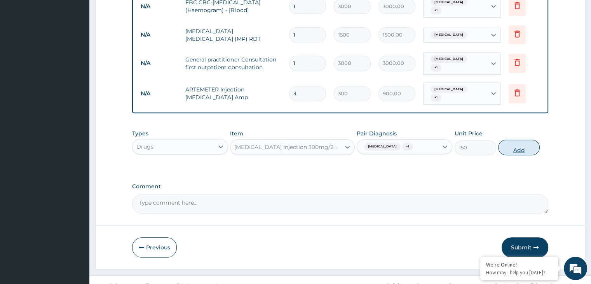
click at [518, 140] on button "Add" at bounding box center [519, 148] width 42 height 16
type input "0"
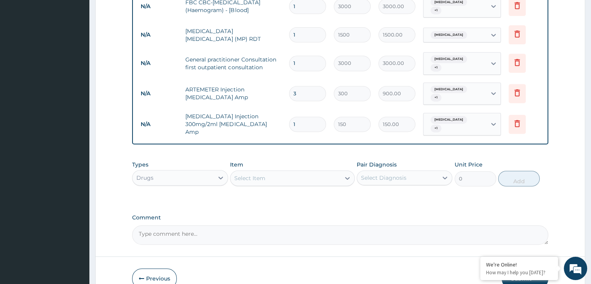
click at [312, 117] on input "1" at bounding box center [307, 124] width 37 height 15
type input "0.00"
type input "3"
type input "450.00"
type input "3"
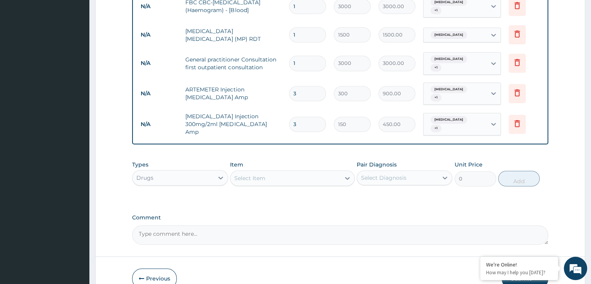
click at [302, 172] on div "Select Item" at bounding box center [285, 178] width 110 height 12
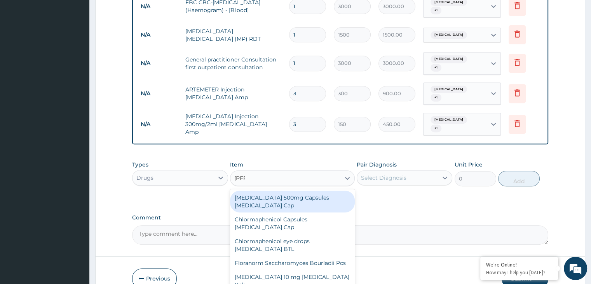
type input "lorat"
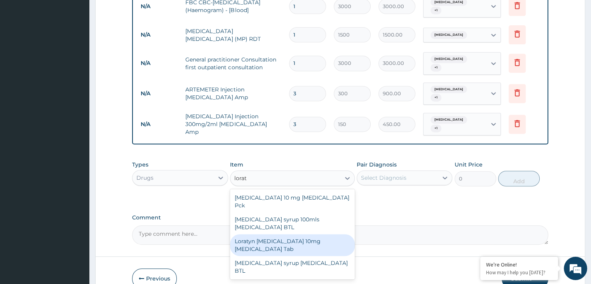
click at [314, 234] on div "Loratyn [MEDICAL_DATA] 10mg [MEDICAL_DATA] Tab" at bounding box center [292, 245] width 125 height 22
type input "45"
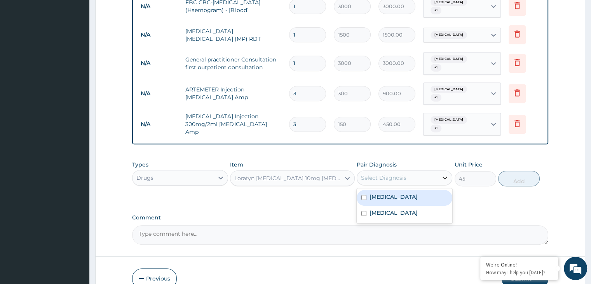
click at [449, 174] on icon at bounding box center [445, 178] width 8 height 8
click at [431, 190] on div "Malaria" at bounding box center [405, 198] width 96 height 16
checkbox input "true"
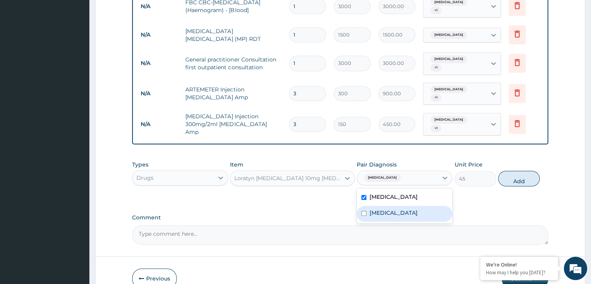
click at [430, 206] on div "Upper respiratory infection" at bounding box center [405, 214] width 96 height 16
checkbox input "true"
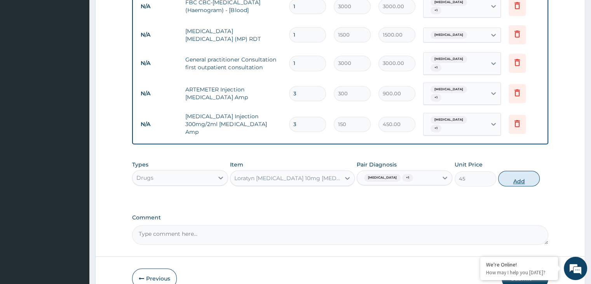
click at [520, 171] on button "Add" at bounding box center [519, 179] width 42 height 16
type input "0"
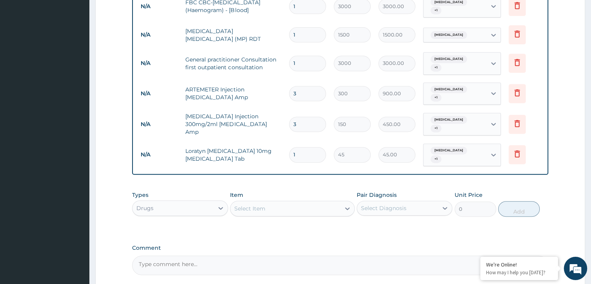
click at [308, 147] on input "1" at bounding box center [307, 154] width 37 height 15
type input "0.00"
type input "1"
type input "45.00"
type input "10"
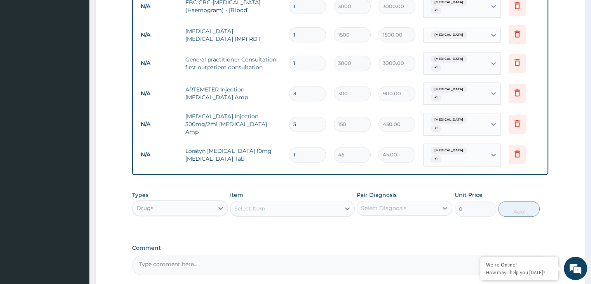
type input "450.00"
type input "10"
click at [302, 202] on div "Select Item" at bounding box center [285, 208] width 110 height 12
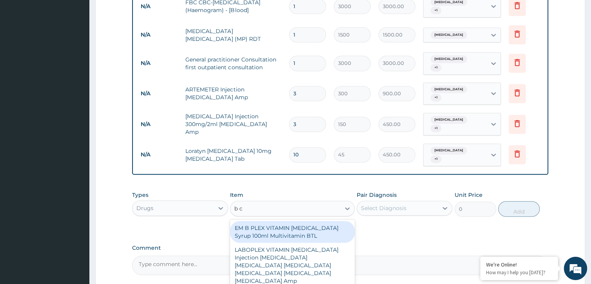
type input "b co"
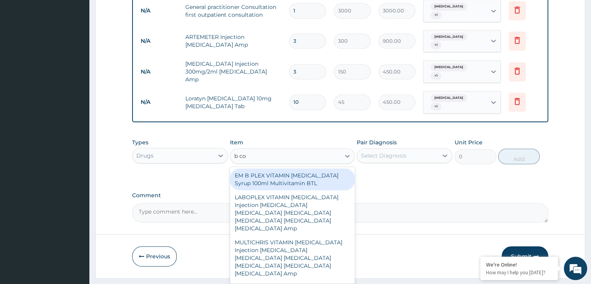
scroll to position [372, 0]
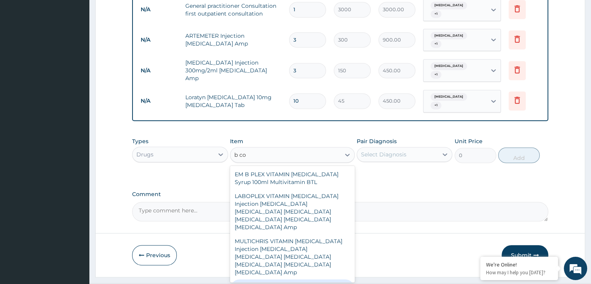
click at [354, 259] on div "EM B PLEX VITAMIN B COMPLEX Syrup 100ml Multivitamin BTL LABOPLEX VITAMIN B COM…" at bounding box center [292, 224] width 125 height 117
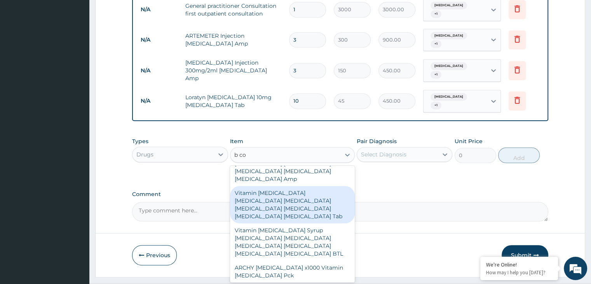
scroll to position [109, 0]
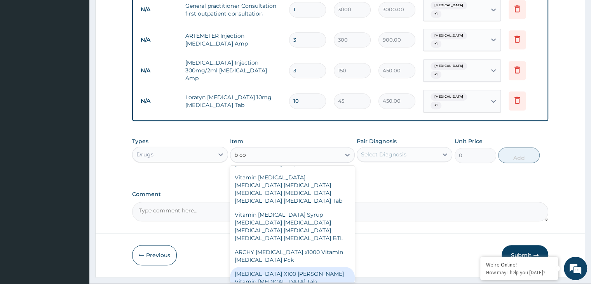
click at [309, 267] on div "[MEDICAL_DATA] X100 [PERSON_NAME] Vitamin [MEDICAL_DATA] Tab" at bounding box center [292, 278] width 125 height 22
type input "250"
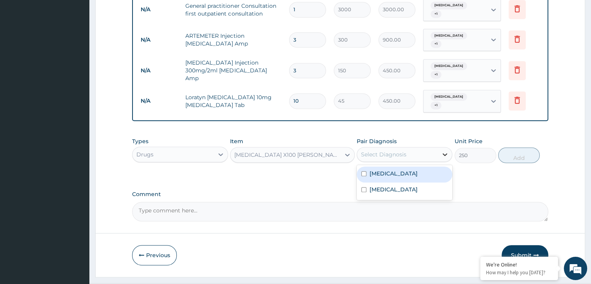
click at [450, 147] on div at bounding box center [445, 154] width 14 height 14
click at [410, 166] on div "Malaria" at bounding box center [405, 174] width 96 height 16
checkbox input "true"
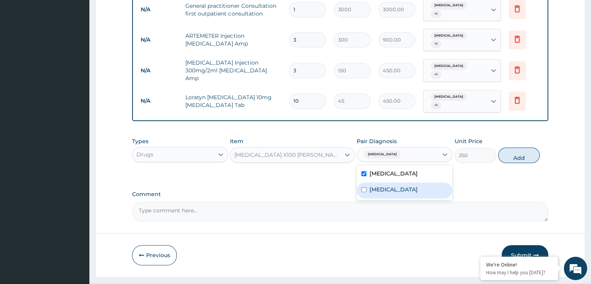
click at [413, 185] on label "Upper respiratory infection" at bounding box center [394, 189] width 48 height 8
checkbox input "true"
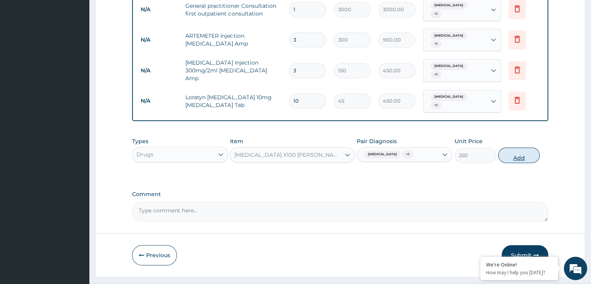
click at [521, 147] on button "Add" at bounding box center [519, 155] width 42 height 16
type input "0"
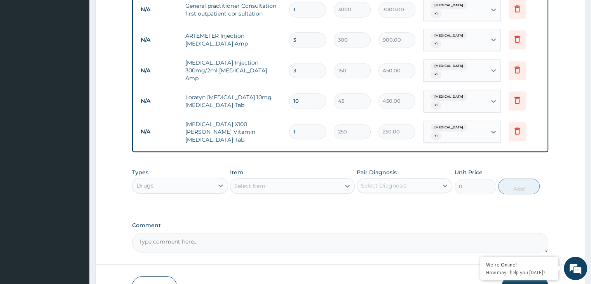
click at [312, 124] on input "1" at bounding box center [307, 131] width 37 height 15
type input "0.00"
type input "2"
type input "500.00"
type input "20"
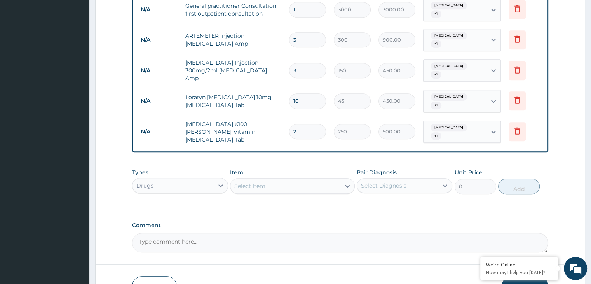
type input "5000.00"
type input "20"
click at [307, 180] on div "Select Item" at bounding box center [285, 186] width 110 height 12
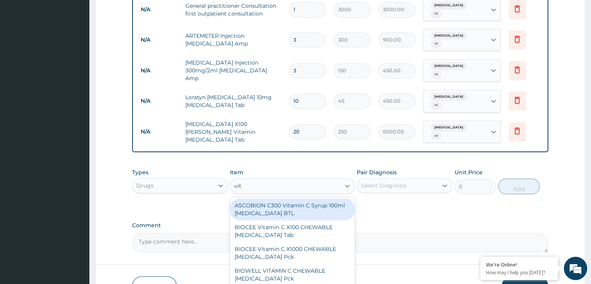
type input "vit b"
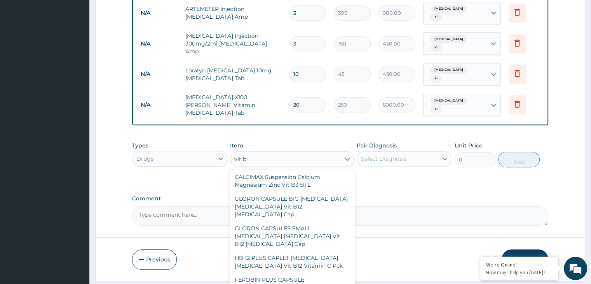
scroll to position [0, 0]
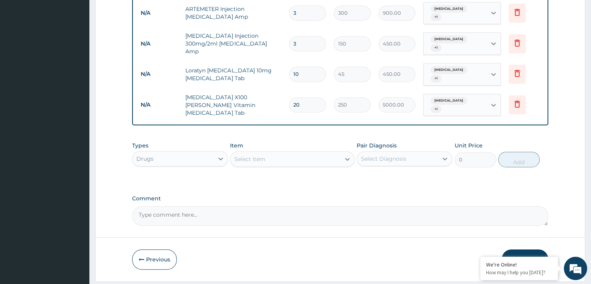
click at [279, 153] on div "Select Item" at bounding box center [285, 159] width 110 height 12
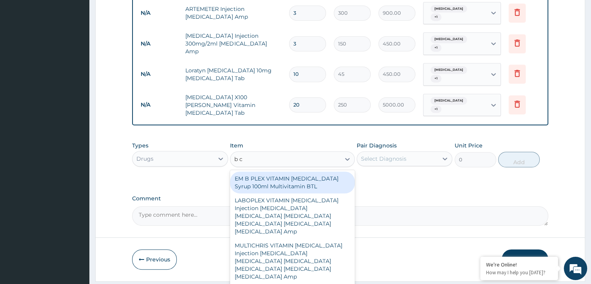
type input "b co"
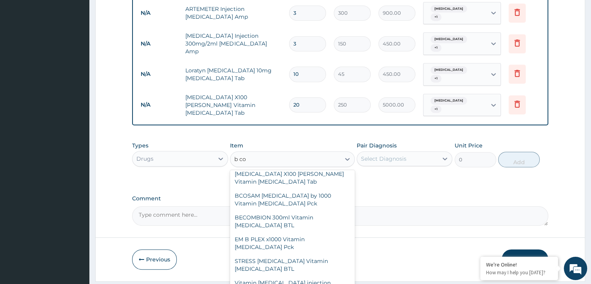
scroll to position [216, 0]
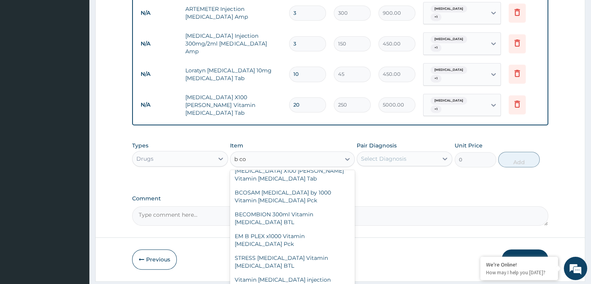
type input "170"
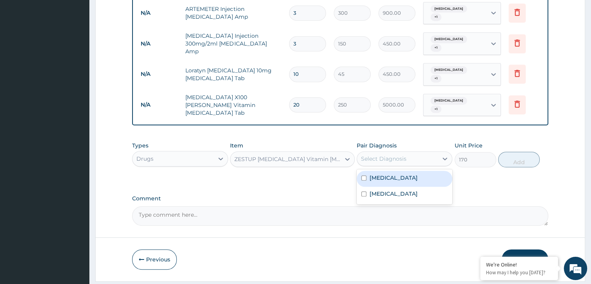
click at [437, 152] on div "Select Diagnosis" at bounding box center [397, 158] width 81 height 12
click at [410, 171] on div "Malaria" at bounding box center [405, 179] width 96 height 16
checkbox input "true"
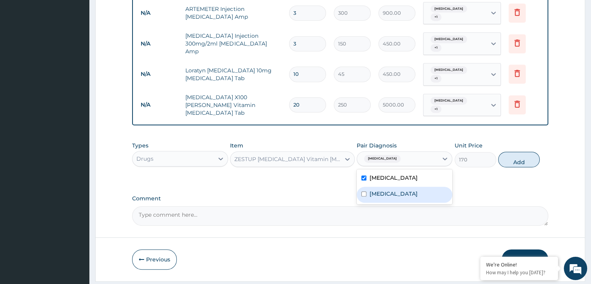
click at [407, 187] on div "Upper respiratory infection" at bounding box center [405, 195] width 96 height 16
checkbox input "true"
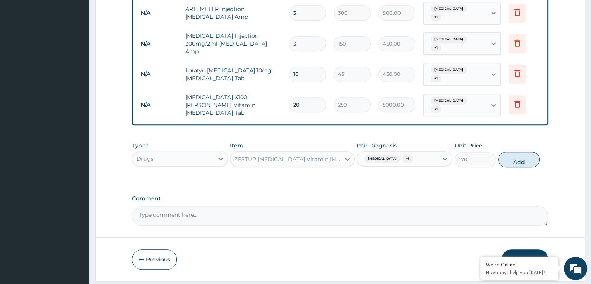
click at [518, 152] on button "Add" at bounding box center [519, 160] width 42 height 16
type input "0"
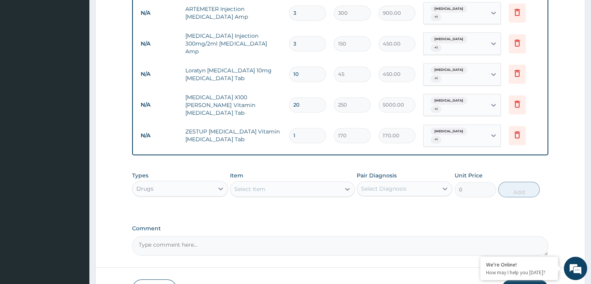
type input "0.00"
type input "2"
type input "340.00"
type input "20"
type input "3400.00"
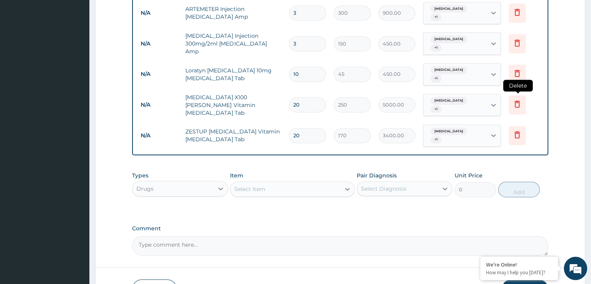
type input "20"
click at [518, 99] on icon at bounding box center [517, 103] width 9 height 9
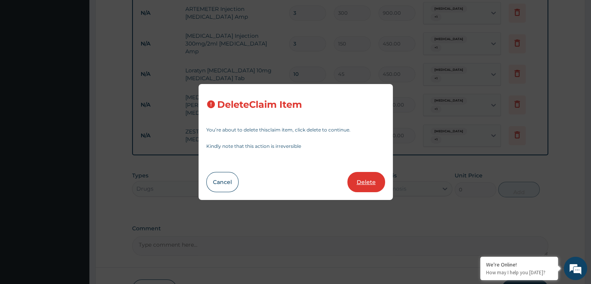
click at [366, 181] on button "Delete" at bounding box center [366, 182] width 38 height 20
type input "170"
type input "3400.00"
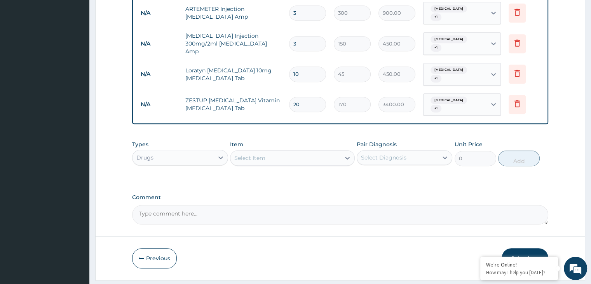
click at [304, 152] on div "Select Item" at bounding box center [285, 158] width 110 height 12
type input "cough sy"
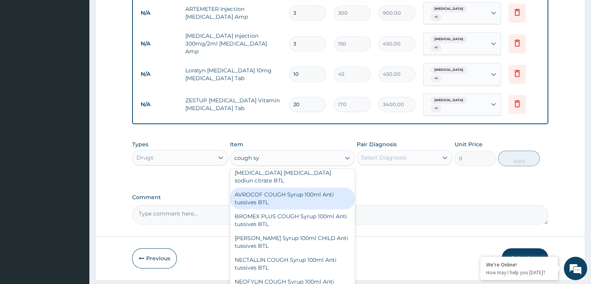
scroll to position [78, 0]
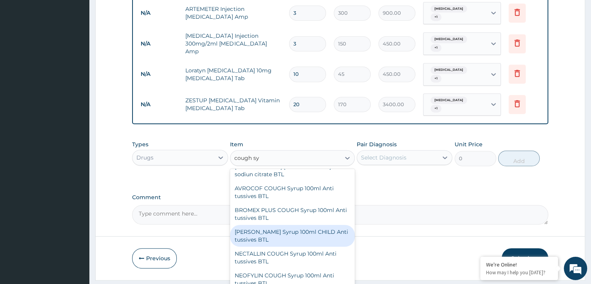
click at [302, 225] on div "[PERSON_NAME] Syrup 100ml CHILD Anti tussives BTL" at bounding box center [292, 236] width 125 height 22
type input "300"
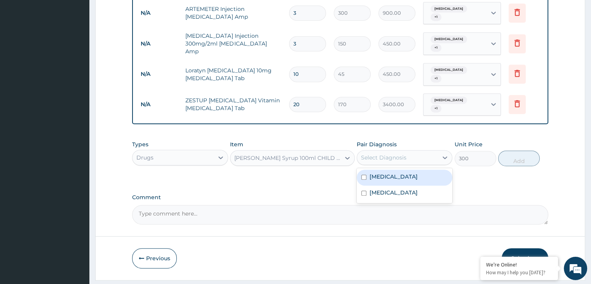
click at [426, 151] on div "Select Diagnosis" at bounding box center [397, 157] width 81 height 12
click at [409, 169] on div "Malaria" at bounding box center [405, 177] width 96 height 16
checkbox input "true"
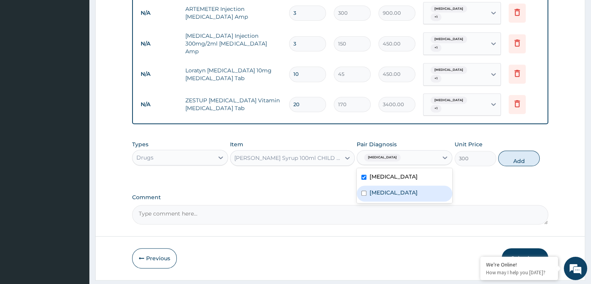
click at [407, 189] on label "Upper respiratory infection" at bounding box center [394, 193] width 48 height 8
checkbox input "true"
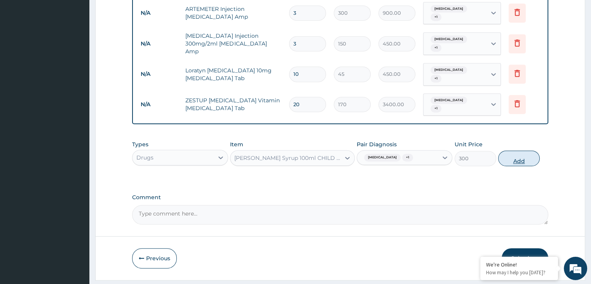
click at [524, 150] on button "Add" at bounding box center [519, 158] width 42 height 16
type input "0"
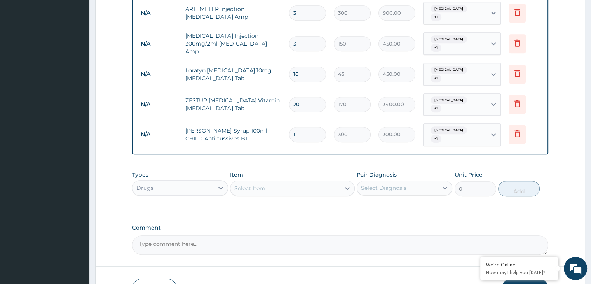
click at [305, 127] on input "1" at bounding box center [307, 134] width 37 height 15
click at [319, 182] on div "Select Item" at bounding box center [285, 188] width 110 height 12
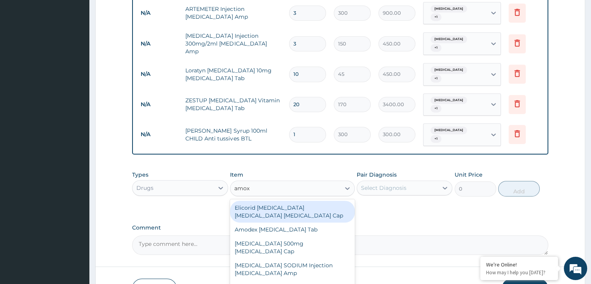
type input "amoxi"
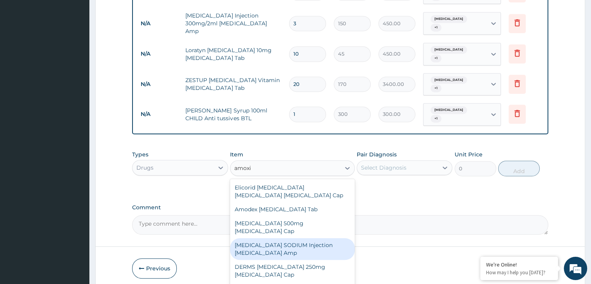
scroll to position [426, 0]
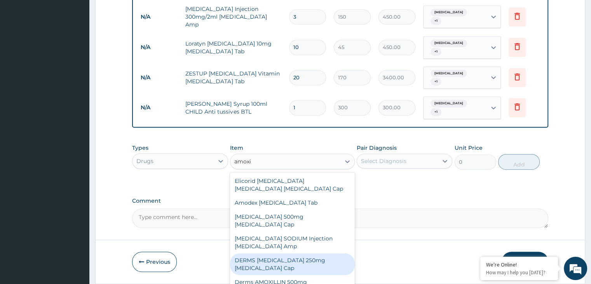
click at [331, 253] on div "DERMS AMOXICILLIN 250mg Amoxicillin Cap" at bounding box center [292, 264] width 125 height 22
type input "65"
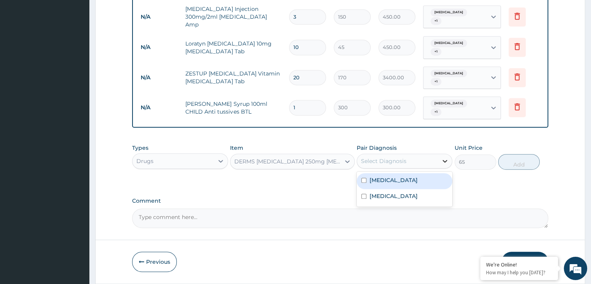
click at [441, 154] on div at bounding box center [445, 161] width 14 height 14
click at [419, 173] on div "Malaria" at bounding box center [405, 181] width 96 height 16
checkbox input "true"
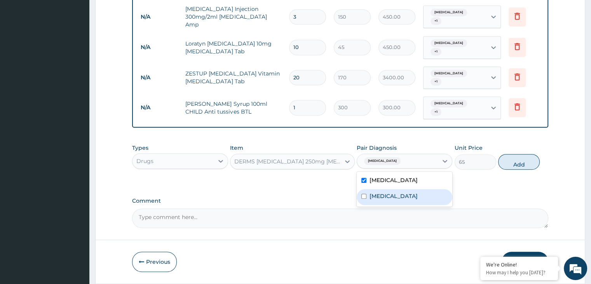
click at [417, 192] on label "Upper respiratory infection" at bounding box center [394, 196] width 48 height 8
checkbox input "true"
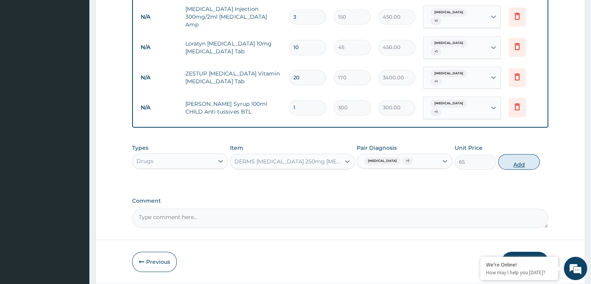
click at [514, 154] on button "Add" at bounding box center [519, 162] width 42 height 16
type input "0"
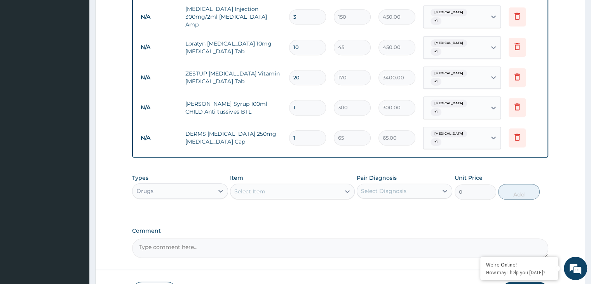
click at [331, 185] on div "Select Item" at bounding box center [285, 191] width 110 height 12
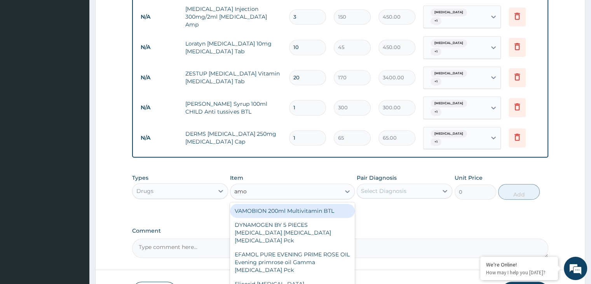
type input "amox"
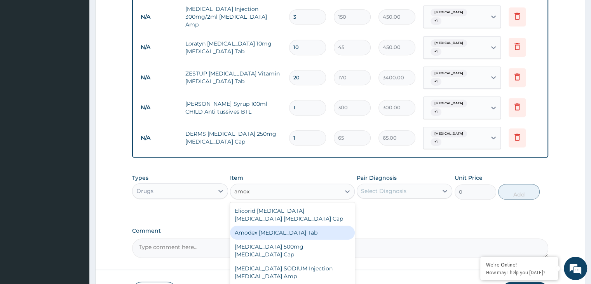
click at [322, 225] on div "Amodex Amoxicillin Tab" at bounding box center [292, 232] width 125 height 14
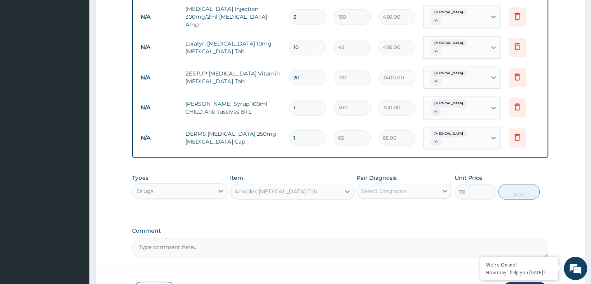
click at [308, 185] on div "Amodex Amoxicillin Tab" at bounding box center [285, 191] width 110 height 12
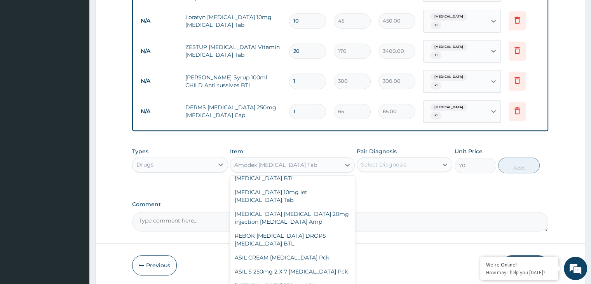
scroll to position [19632, 0]
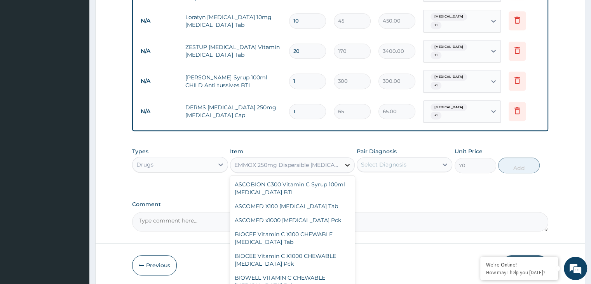
click at [345, 161] on icon at bounding box center [348, 165] width 8 height 8
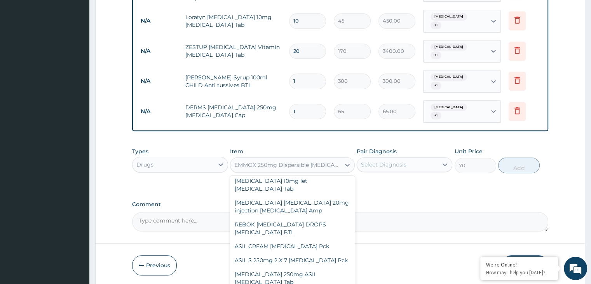
scroll to position [19633, 0]
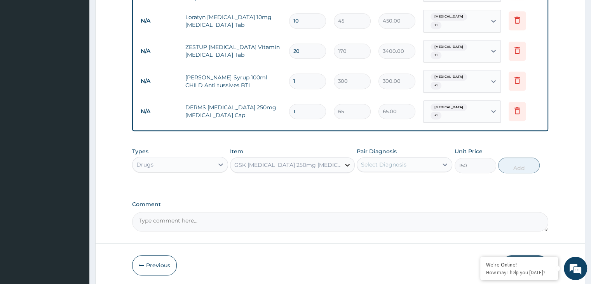
click at [346, 161] on icon at bounding box center [348, 165] width 8 height 8
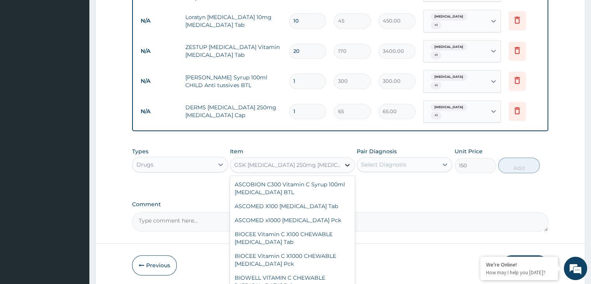
scroll to position [19618, 0]
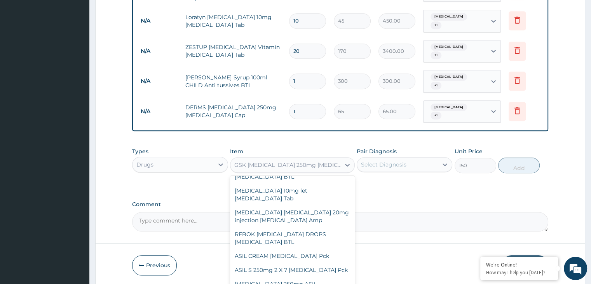
type input "70"
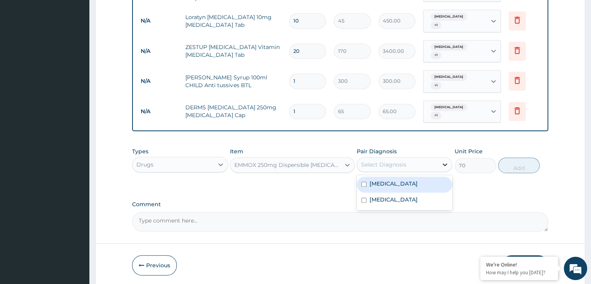
click at [445, 163] on icon at bounding box center [445, 164] width 5 height 3
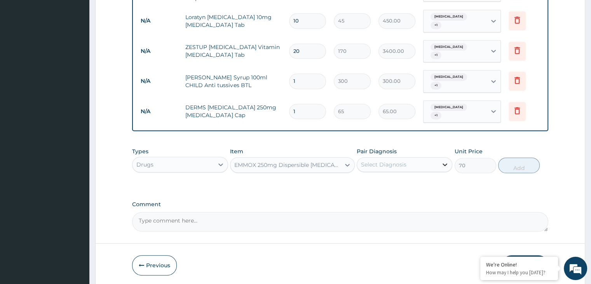
click at [445, 163] on icon at bounding box center [445, 164] width 5 height 3
click at [314, 104] on input "1" at bounding box center [307, 111] width 37 height 15
type input "0.00"
type input "1"
type input "65.00"
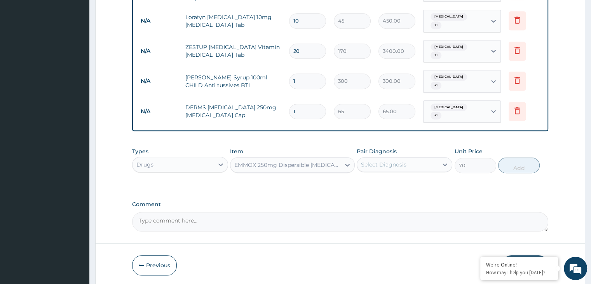
type input "14"
type input "910.00"
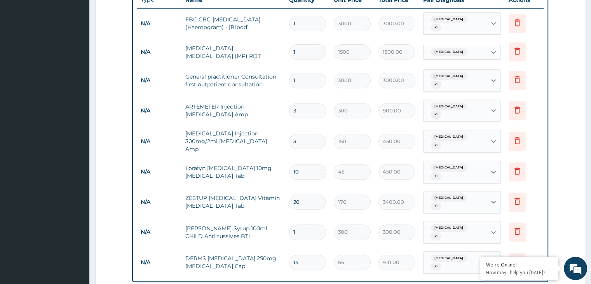
scroll to position [297, 0]
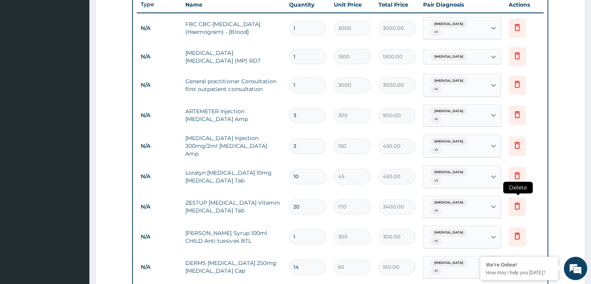
type input "14"
click at [516, 201] on icon at bounding box center [517, 205] width 9 height 9
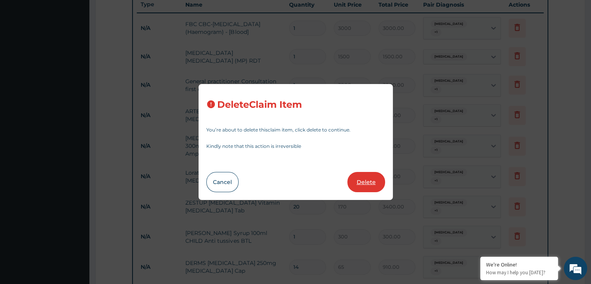
click at [381, 182] on button "Delete" at bounding box center [366, 182] width 38 height 20
type input "1"
type input "300"
type input "300.00"
type input "14"
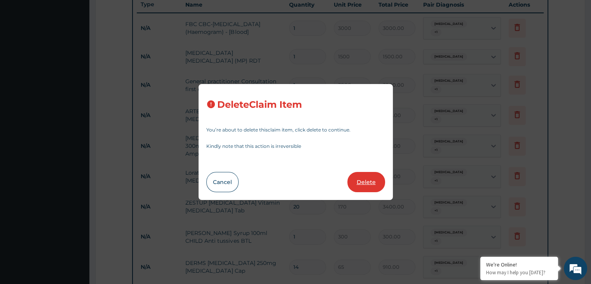
type input "65"
type input "910.00"
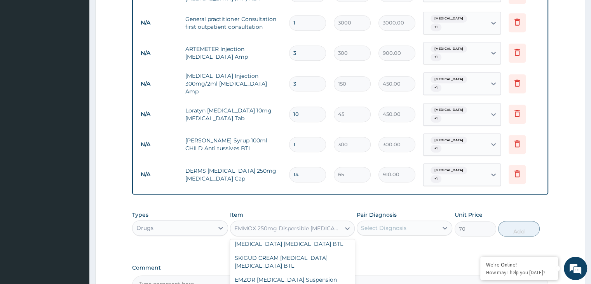
scroll to position [359, 0]
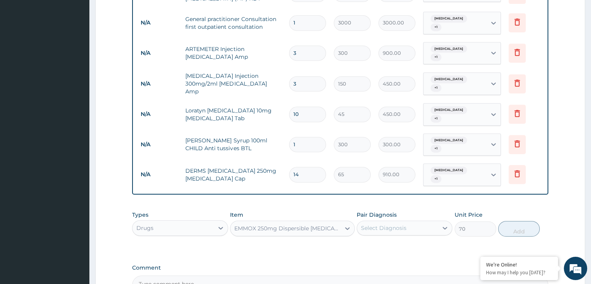
click at [330, 224] on div "EMMOX 250mg Dispersible Amoxicillin Tab" at bounding box center [287, 228] width 107 height 8
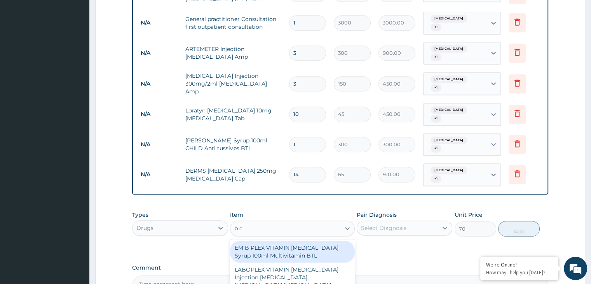
type input "b co"
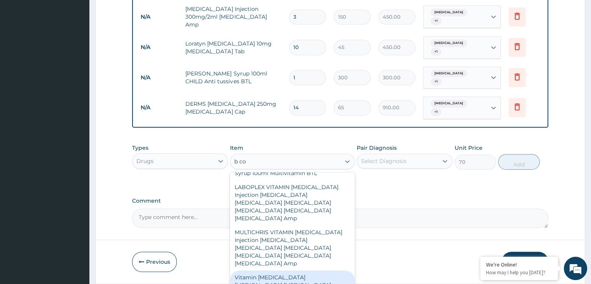
scroll to position [31, 0]
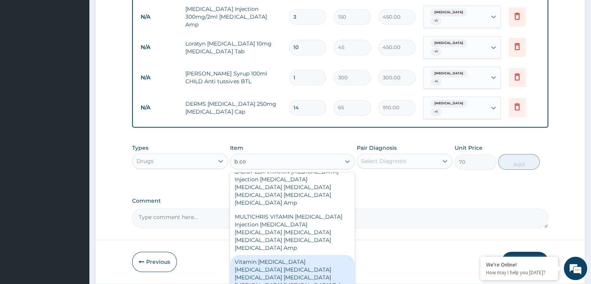
click at [323, 255] on div "Vitamin B Complex Thiamin Riboflavin Niacin Pantothenic Acid Pyridoxine Cobalam…" at bounding box center [292, 273] width 125 height 37
type input "20"
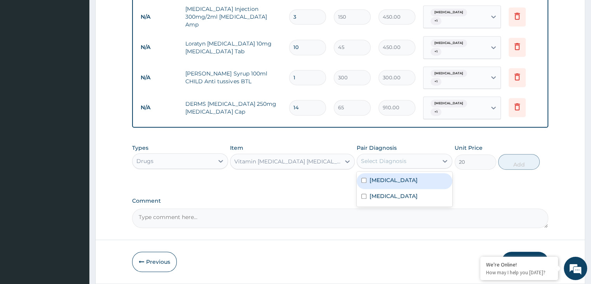
drag, startPoint x: 422, startPoint y: 139, endPoint x: 406, endPoint y: 149, distance: 19.2
click at [406, 154] on div "option Upper respiratory infection, selected. option Malaria focused, 1 of 2. 2…" at bounding box center [405, 161] width 96 height 15
click at [406, 173] on div "Malaria" at bounding box center [405, 181] width 96 height 16
checkbox input "true"
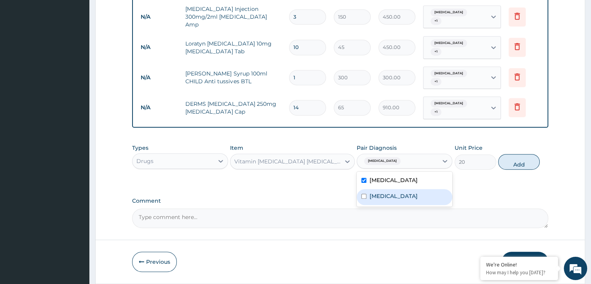
click at [406, 192] on label "Upper respiratory infection" at bounding box center [394, 196] width 48 height 8
checkbox input "true"
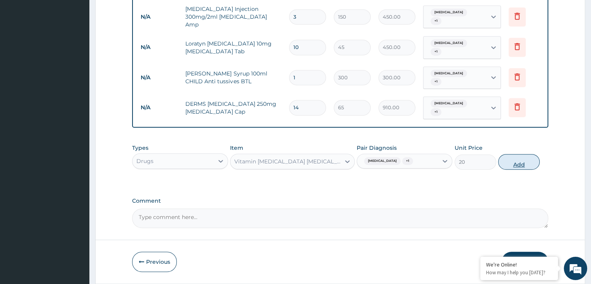
click at [510, 154] on button "Add" at bounding box center [519, 162] width 42 height 16
type input "0"
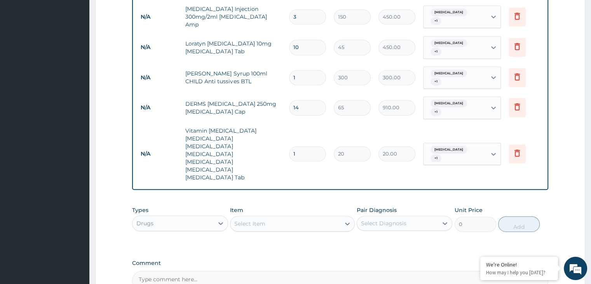
click at [312, 146] on input "1" at bounding box center [307, 153] width 37 height 15
type input "0.00"
type input "2"
type input "40.00"
type input "20"
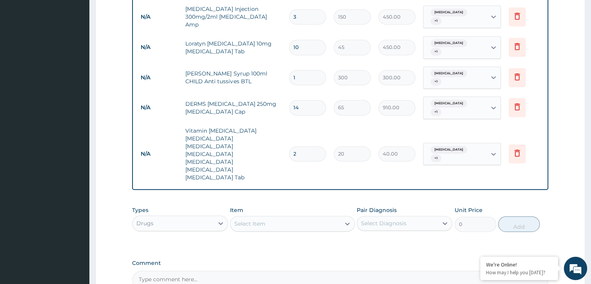
type input "400.00"
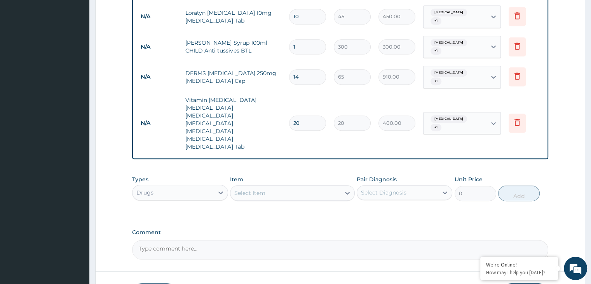
scroll to position [457, 0]
type input "20"
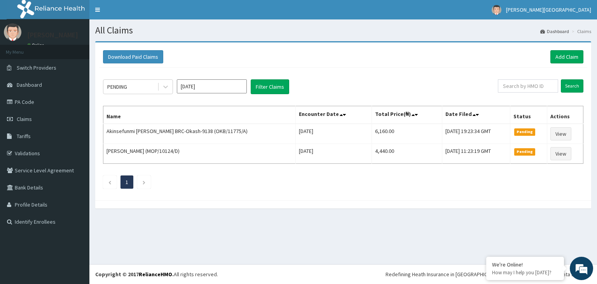
click at [527, 220] on section "Download Paid Claims Add Claim × Note you can only download claims within a max…" at bounding box center [343, 128] width 508 height 187
click at [565, 59] on link "Add Claim" at bounding box center [566, 56] width 33 height 13
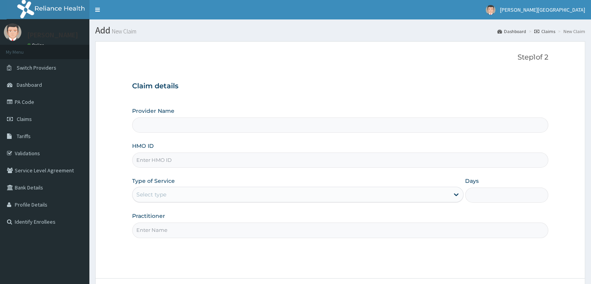
click at [264, 159] on input "HMO ID" at bounding box center [340, 159] width 416 height 15
type input "UB"
type input "[GEOGRAPHIC_DATA]"
type input "UBD/10496/C"
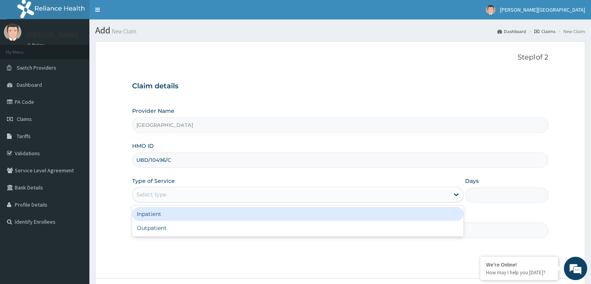
click at [250, 190] on div "Select type" at bounding box center [291, 194] width 317 height 12
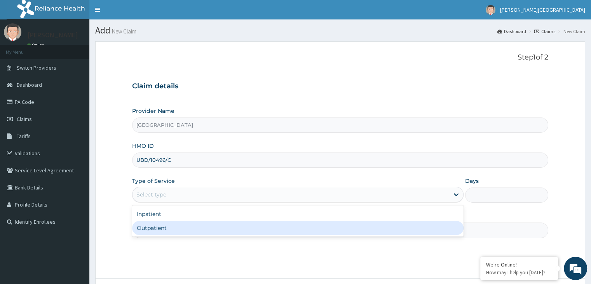
click at [253, 226] on div "Outpatient" at bounding box center [298, 228] width 332 height 14
type input "1"
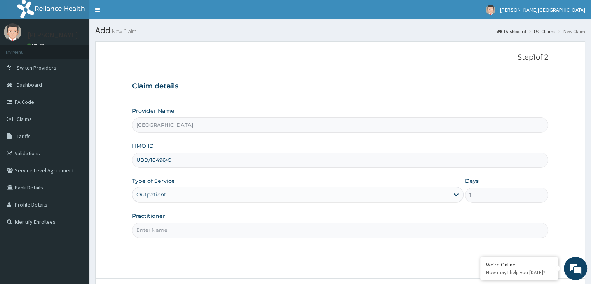
click at [241, 234] on input "Practitioner" at bounding box center [340, 229] width 416 height 15
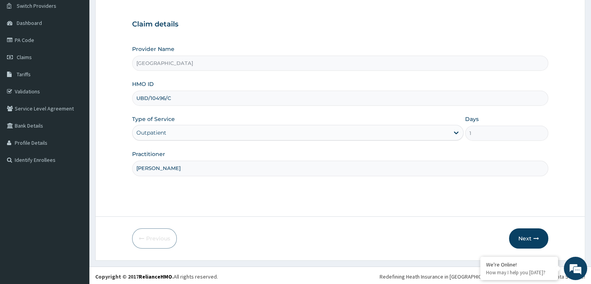
scroll to position [64, 0]
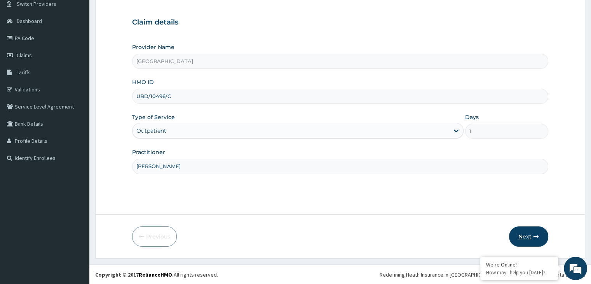
type input "[PERSON_NAME]"
click at [537, 234] on icon "button" at bounding box center [536, 236] width 5 height 5
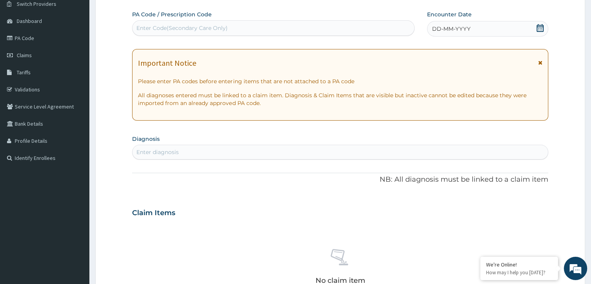
click at [544, 28] on icon at bounding box center [540, 28] width 8 height 8
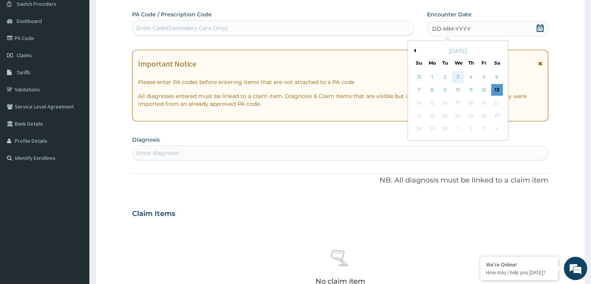
click at [460, 77] on div "3" at bounding box center [458, 77] width 12 height 12
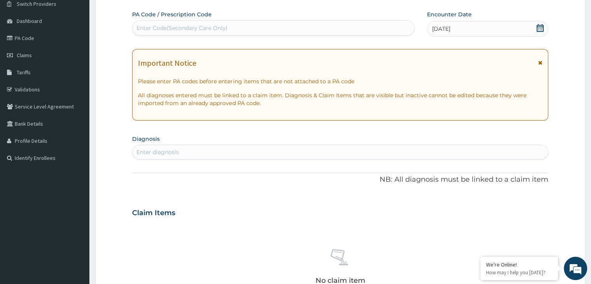
click at [253, 152] on div "Enter diagnosis" at bounding box center [340, 152] width 415 height 12
type input "I"
type input "t"
type input "l"
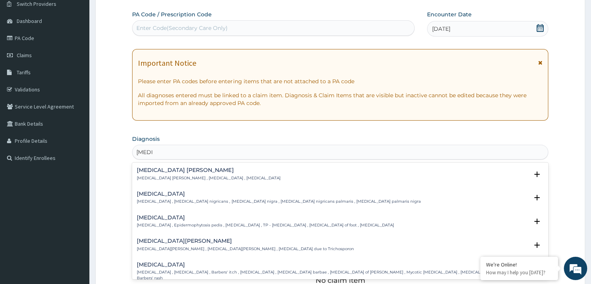
type input "[MEDICAL_DATA] c"
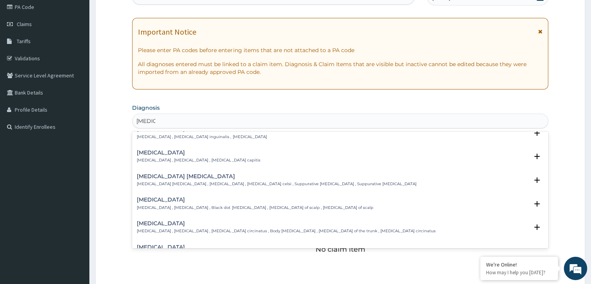
scroll to position [0, 0]
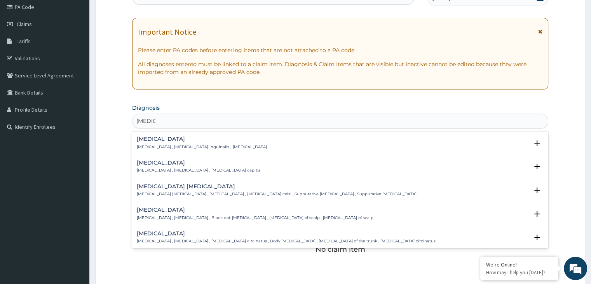
click at [175, 212] on h4 "[MEDICAL_DATA]" at bounding box center [255, 210] width 236 height 6
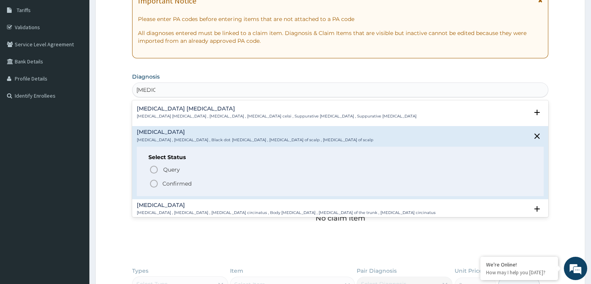
scroll to position [62, 0]
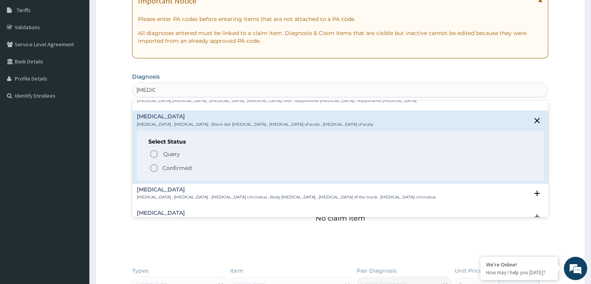
click at [151, 165] on circle "status option filled" at bounding box center [153, 167] width 7 height 7
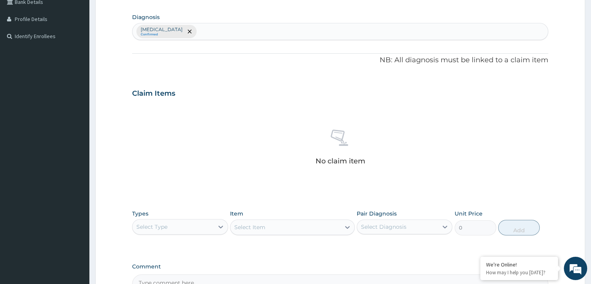
scroll to position [188, 0]
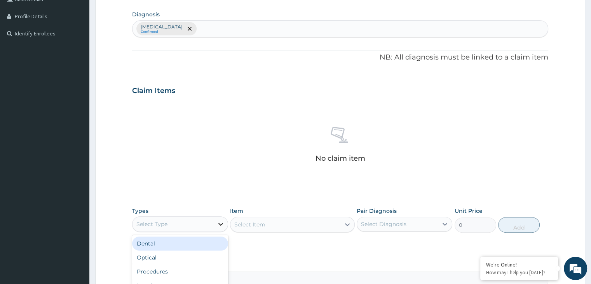
click at [223, 218] on div at bounding box center [221, 224] width 14 height 14
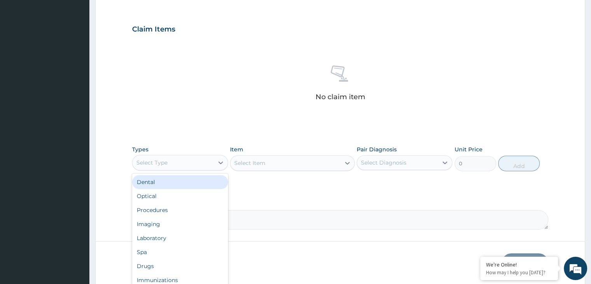
scroll to position [250, 0]
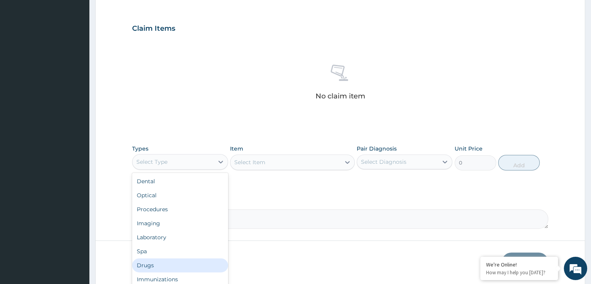
click at [193, 260] on div "Drugs" at bounding box center [180, 265] width 96 height 14
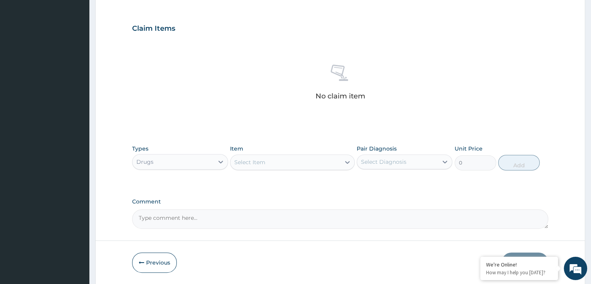
click at [319, 161] on div "Select Item" at bounding box center [285, 162] width 110 height 12
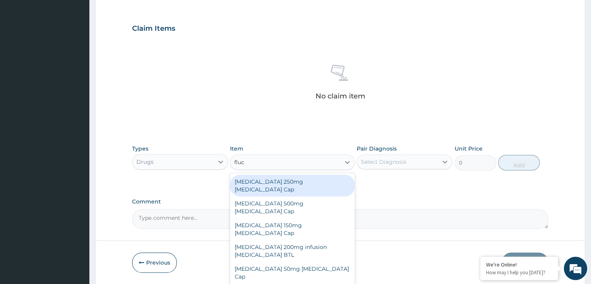
type input "fluco"
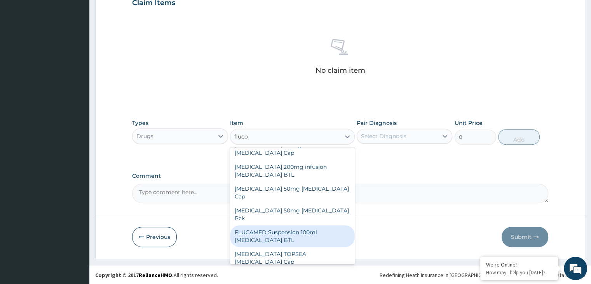
scroll to position [0, 0]
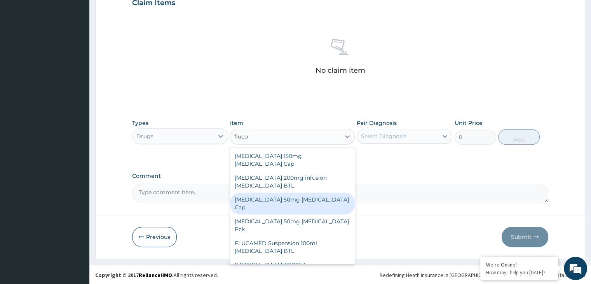
click at [321, 192] on div "[MEDICAL_DATA] 50mg [MEDICAL_DATA] Cap" at bounding box center [292, 203] width 125 height 22
type input "1350"
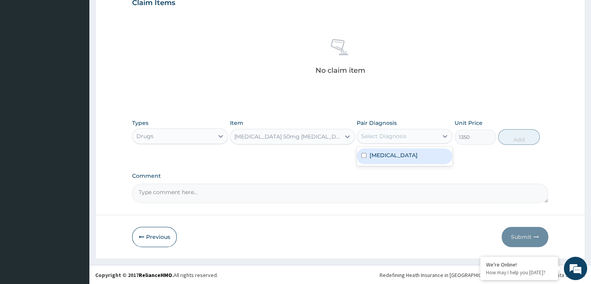
click at [396, 138] on div "Select Diagnosis" at bounding box center [383, 136] width 45 height 8
click at [387, 153] on label "[MEDICAL_DATA]" at bounding box center [394, 155] width 48 height 8
checkbox input "true"
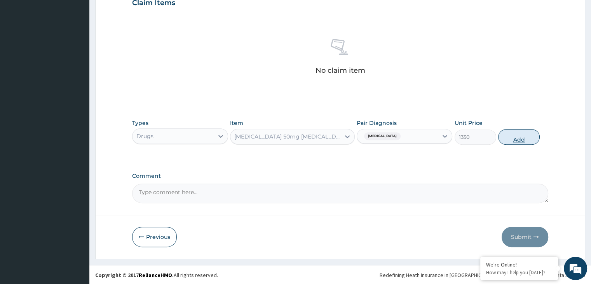
click at [527, 137] on button "Add" at bounding box center [519, 137] width 42 height 16
type input "0"
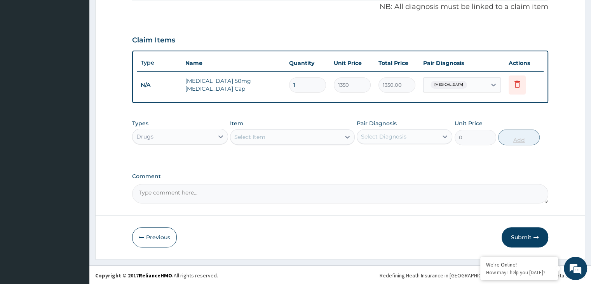
type input "0.00"
type input "2"
type input "2700.00"
type input "2"
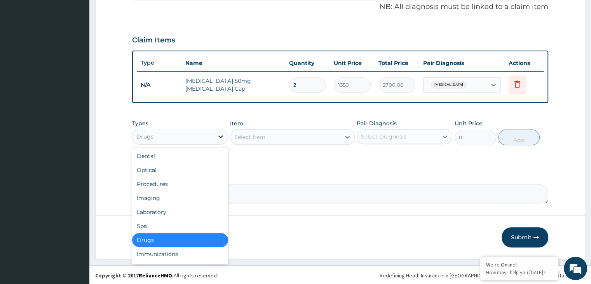
click at [218, 135] on icon at bounding box center [221, 137] width 8 height 8
click at [194, 186] on div "Procedures" at bounding box center [180, 184] width 96 height 14
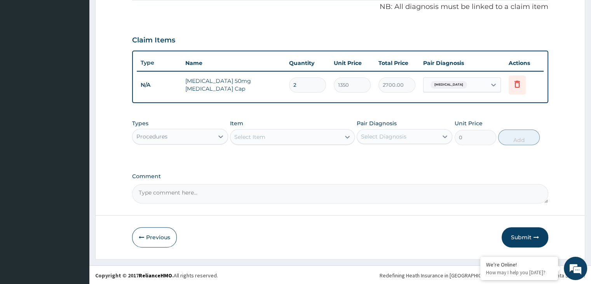
click at [332, 134] on div "Select Item" at bounding box center [285, 137] width 110 height 12
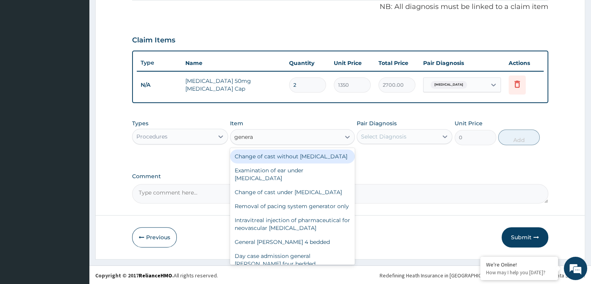
type input "general"
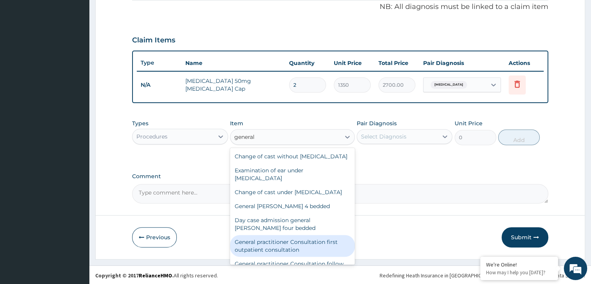
click at [329, 253] on div "General practitioner Consultation first outpatient consultation" at bounding box center [292, 246] width 125 height 22
type input "3000"
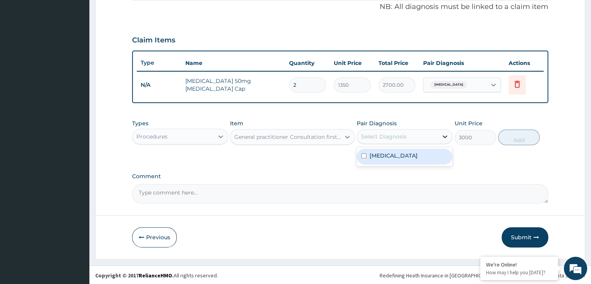
click at [442, 136] on icon at bounding box center [445, 137] width 8 height 8
click at [425, 159] on div "[MEDICAL_DATA]" at bounding box center [405, 156] width 96 height 16
checkbox input "true"
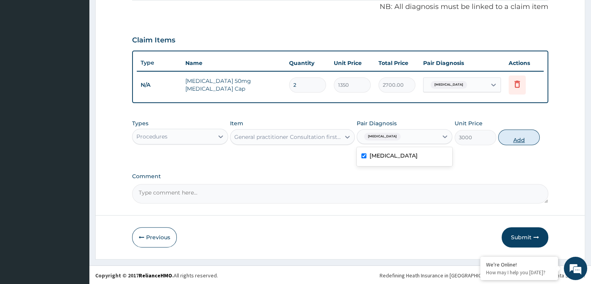
click at [512, 136] on button "Add" at bounding box center [519, 137] width 42 height 16
type input "0"
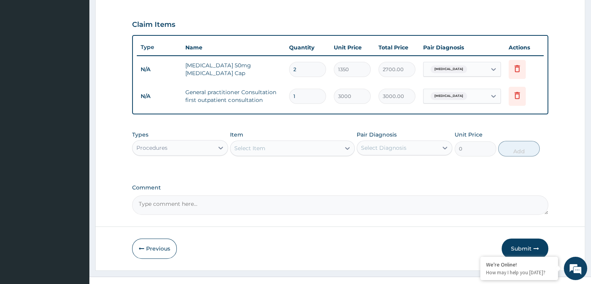
scroll to position [265, 0]
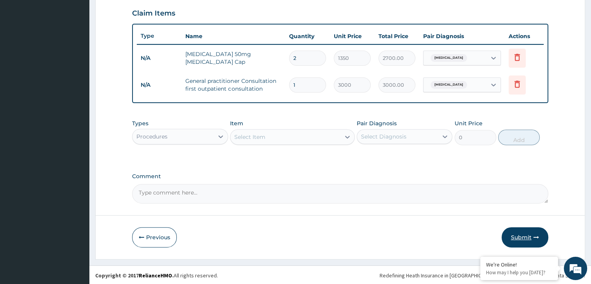
click at [521, 232] on button "Submit" at bounding box center [525, 237] width 47 height 20
click at [530, 237] on button "Submit" at bounding box center [525, 237] width 47 height 20
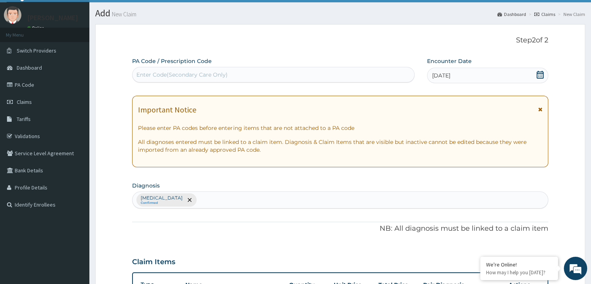
scroll to position [17, 0]
click at [379, 74] on div "Enter Code(Secondary Care Only)" at bounding box center [274, 74] width 282 height 12
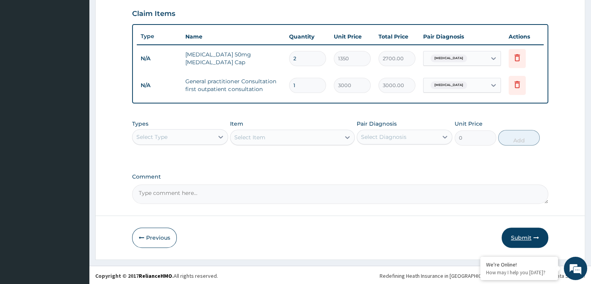
click at [524, 237] on button "Submit" at bounding box center [525, 237] width 47 height 20
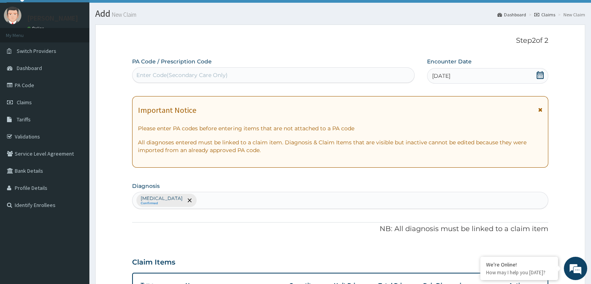
scroll to position [265, 0]
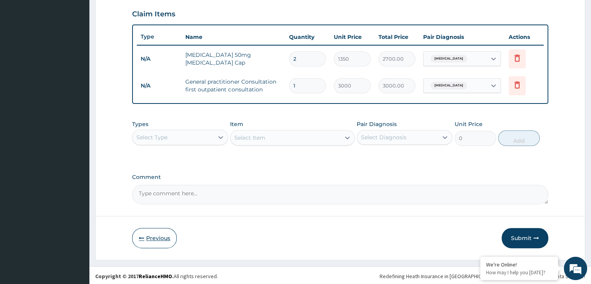
click at [159, 238] on button "Previous" at bounding box center [154, 238] width 45 height 20
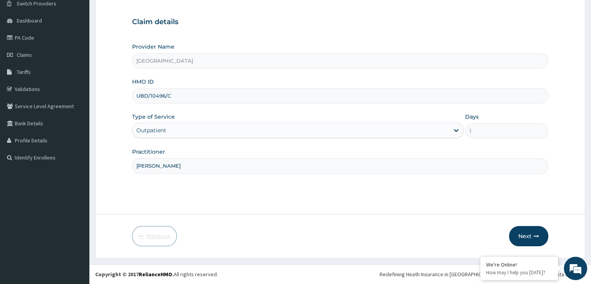
scroll to position [64, 0]
click at [148, 94] on input "UBD/10496/C" at bounding box center [340, 96] width 416 height 15
type input "UBP/10496/C"
click at [271, 120] on div "Type of Service Outpatient" at bounding box center [298, 126] width 332 height 26
click at [535, 236] on icon "button" at bounding box center [536, 236] width 5 height 5
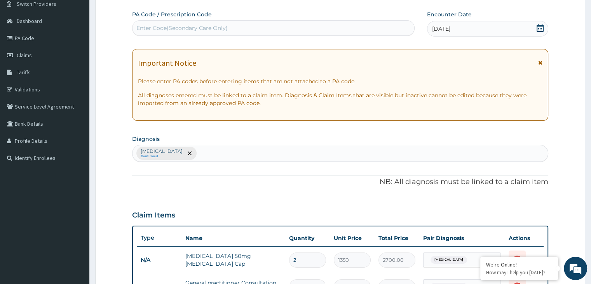
scroll to position [265, 0]
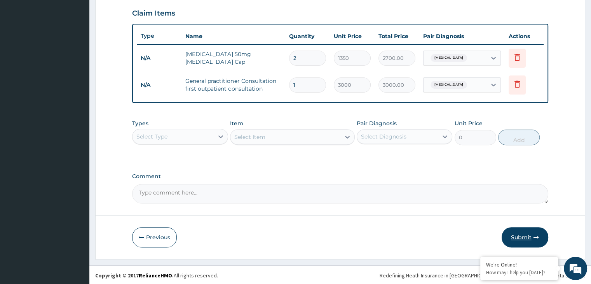
click at [522, 239] on button "Submit" at bounding box center [525, 237] width 47 height 20
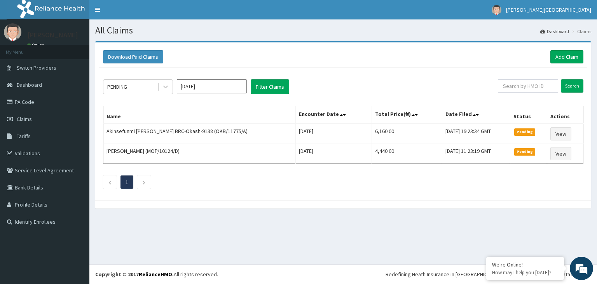
click at [522, 239] on div "All Claims Dashboard Claims Download Paid Claims Add Claim × Note you can only …" at bounding box center [343, 141] width 508 height 244
